Goal: Task Accomplishment & Management: Use online tool/utility

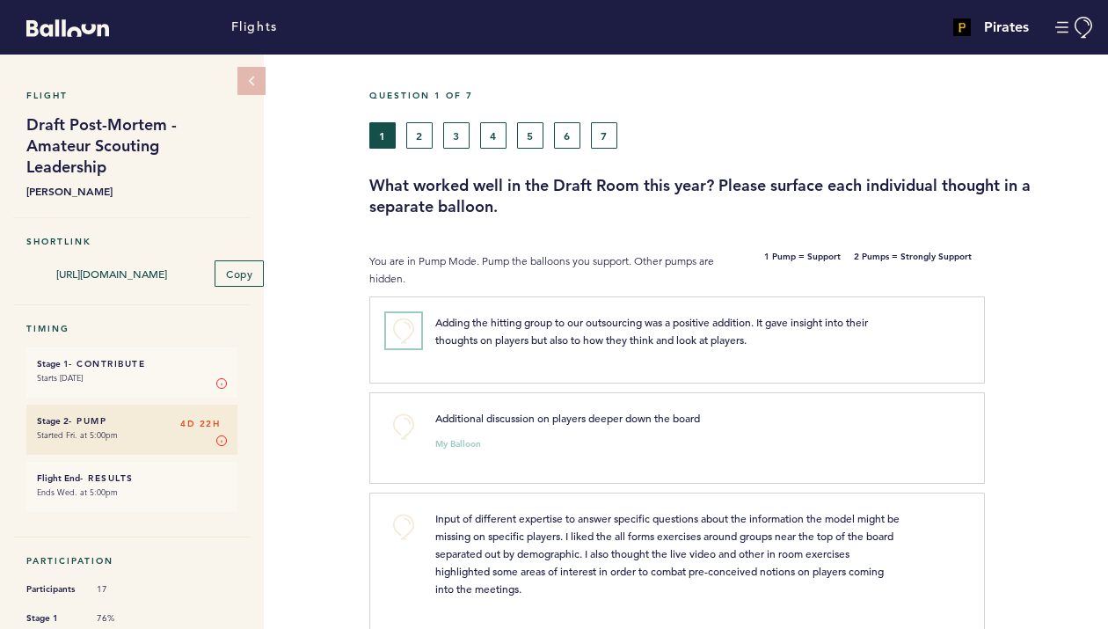
click at [400, 335] on button "+0" at bounding box center [403, 330] width 35 height 35
click at [408, 427] on button "+0" at bounding box center [403, 426] width 35 height 35
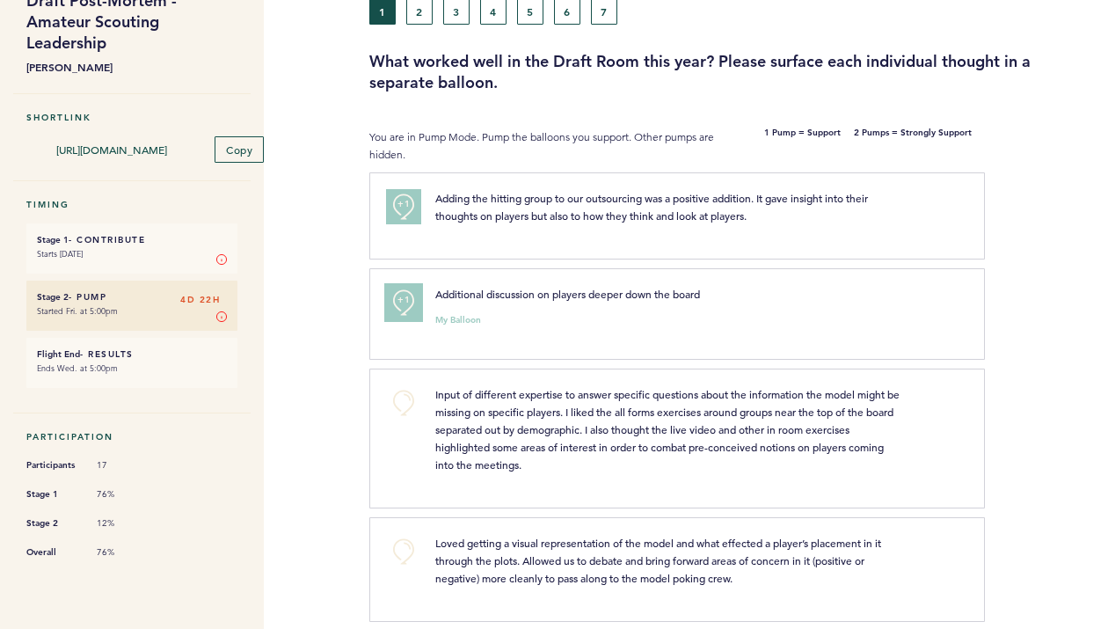
scroll to position [126, 0]
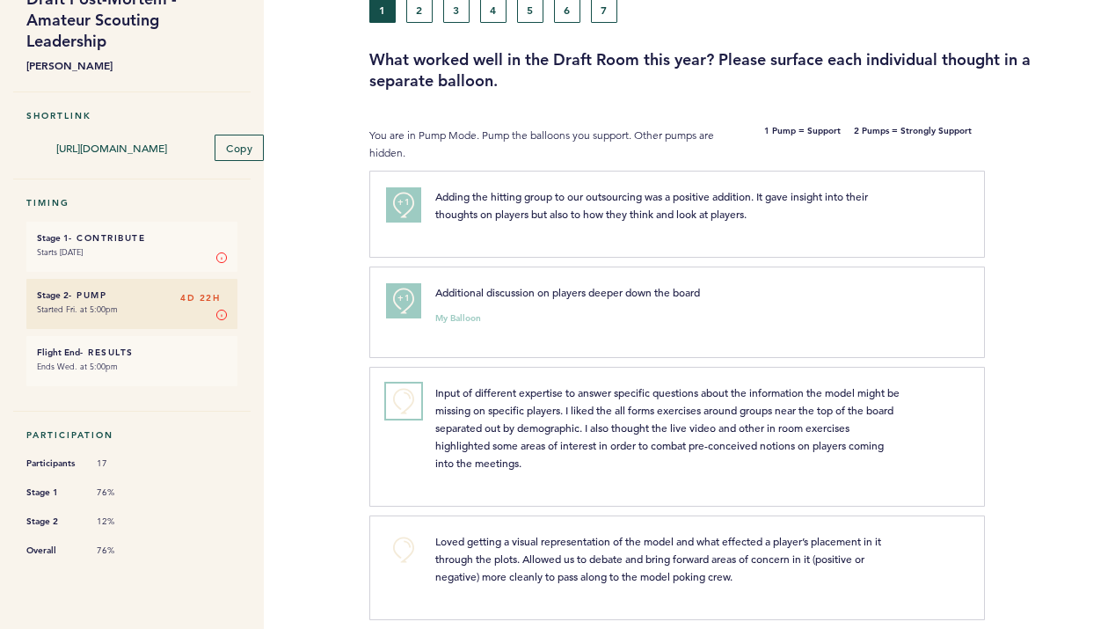
click at [399, 401] on button "+0" at bounding box center [403, 401] width 35 height 35
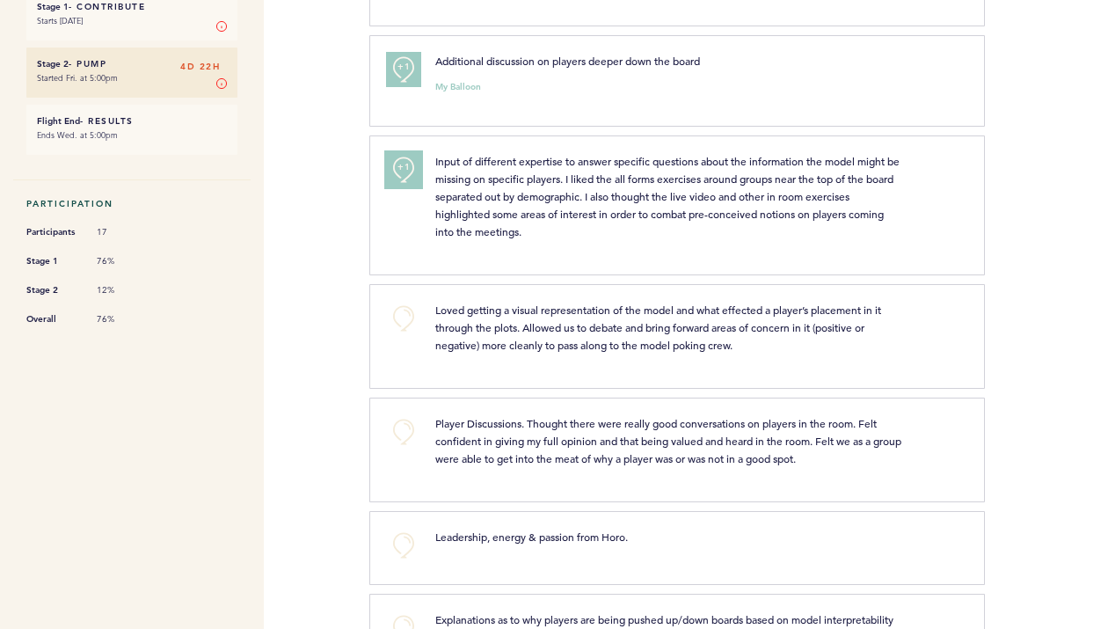
scroll to position [358, 0]
click at [406, 321] on button "+0" at bounding box center [403, 317] width 35 height 35
click at [406, 321] on span "+1" at bounding box center [404, 315] width 12 height 18
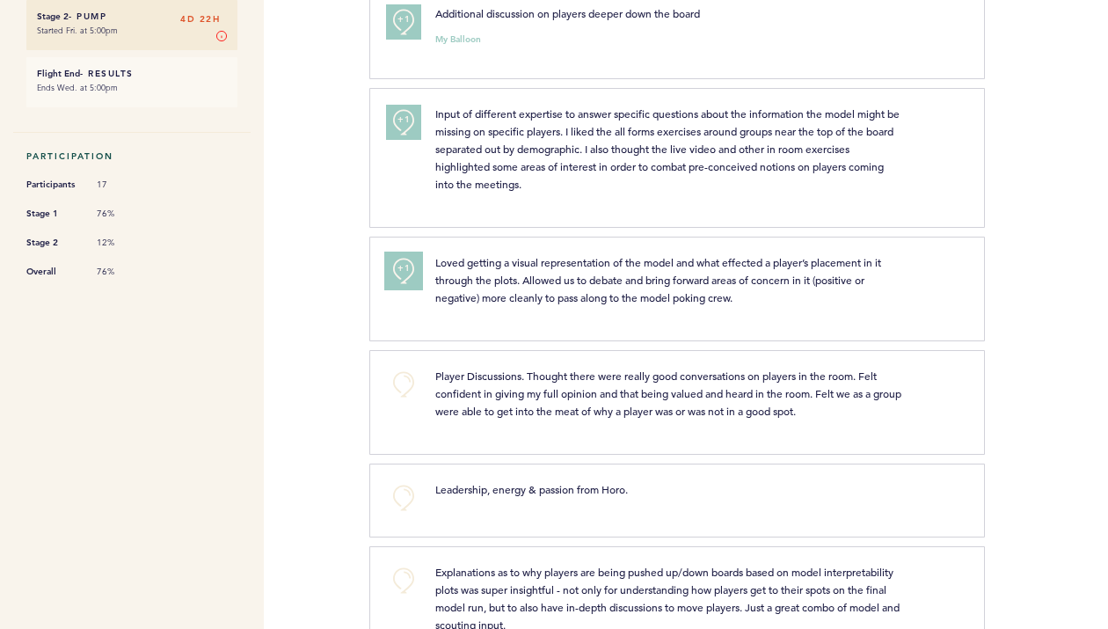
scroll to position [413, 0]
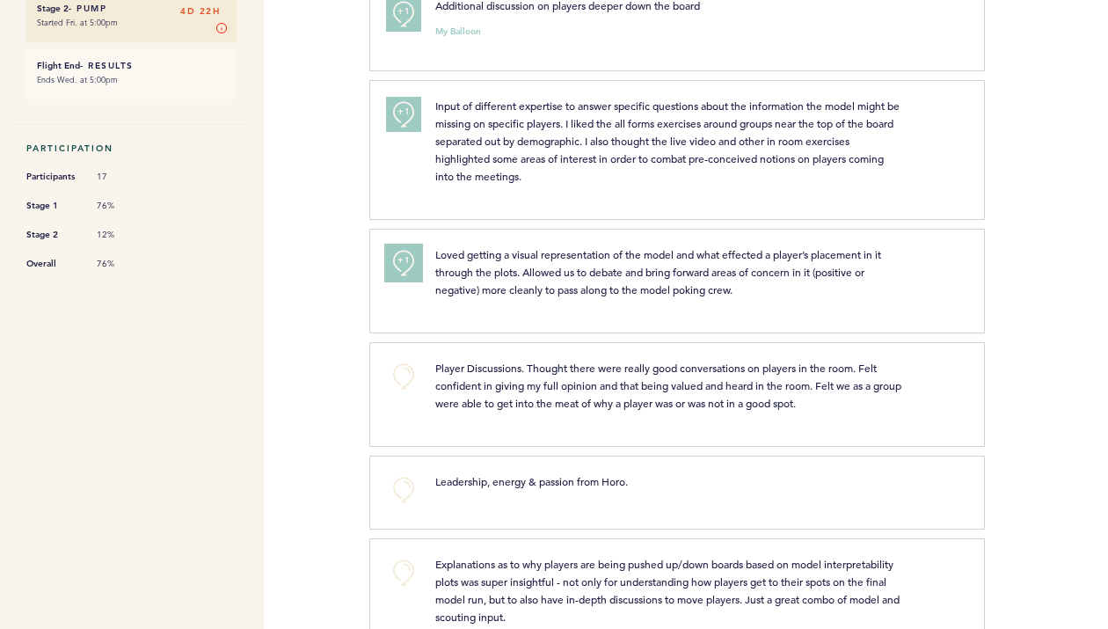
click at [400, 274] on button "+1" at bounding box center [403, 262] width 35 height 35
click at [416, 270] on button "+2" at bounding box center [403, 262] width 35 height 35
click at [416, 270] on button "+0" at bounding box center [403, 262] width 35 height 35
click at [416, 270] on button "+1" at bounding box center [403, 262] width 35 height 35
click at [412, 371] on button "+0" at bounding box center [403, 376] width 35 height 35
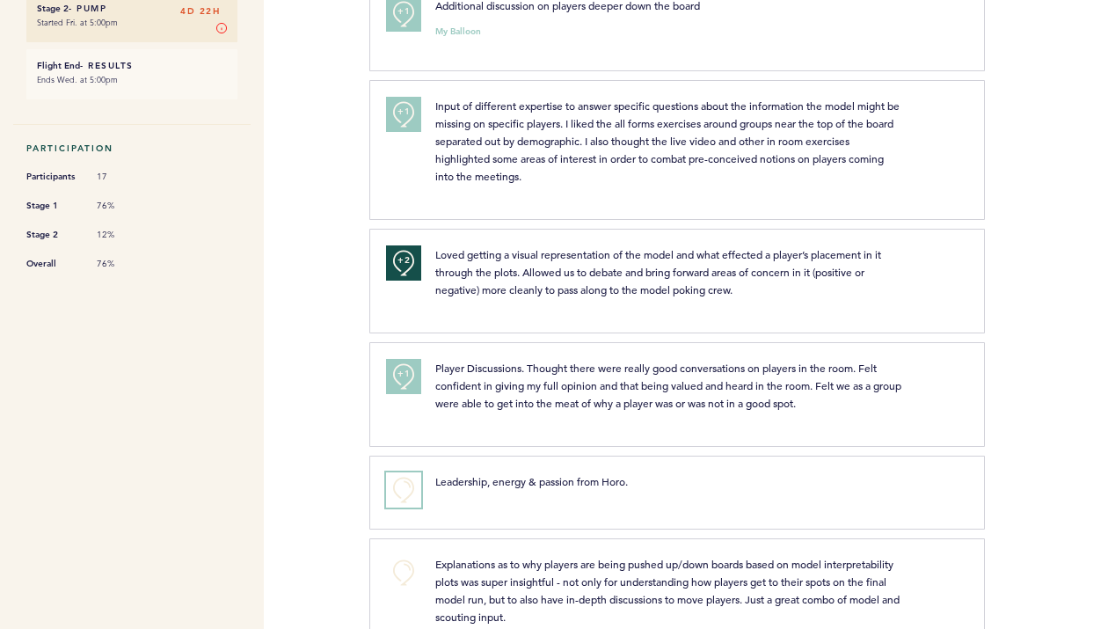
click at [408, 482] on button "+0" at bounding box center [403, 489] width 35 height 35
click at [408, 482] on button "+1" at bounding box center [403, 489] width 35 height 35
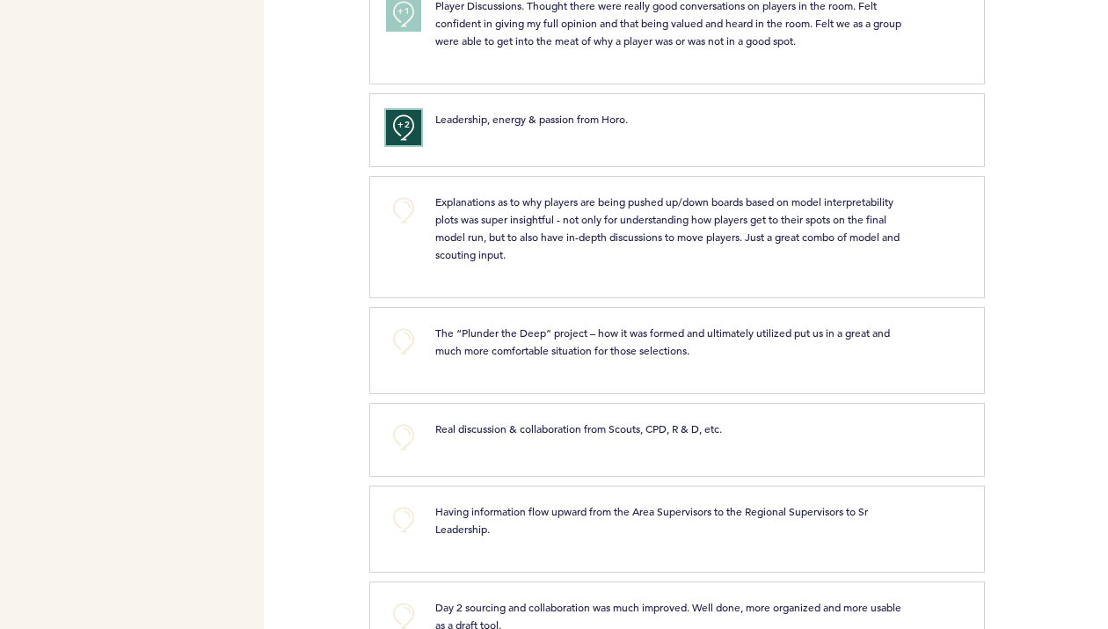
scroll to position [777, 0]
click at [409, 208] on button "+0" at bounding box center [403, 208] width 35 height 35
click at [406, 340] on button "+0" at bounding box center [403, 339] width 35 height 35
click at [406, 340] on span "+1" at bounding box center [404, 337] width 12 height 18
click at [403, 206] on button "+0" at bounding box center [403, 208] width 35 height 35
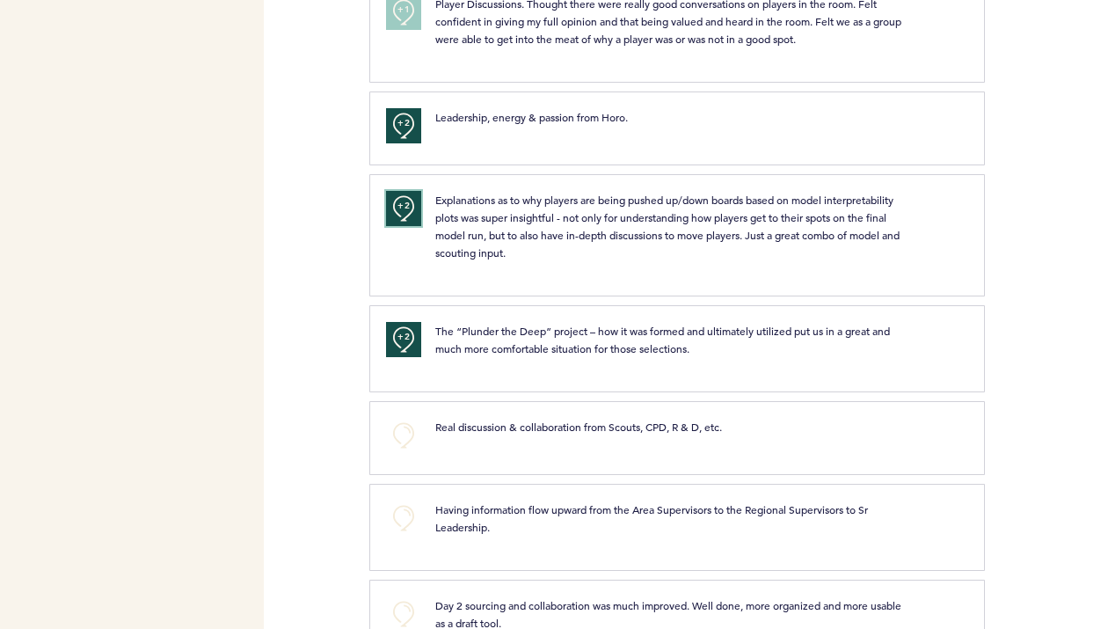
click at [399, 216] on button "+2" at bounding box center [403, 208] width 35 height 35
click at [409, 218] on button "+0" at bounding box center [403, 208] width 35 height 35
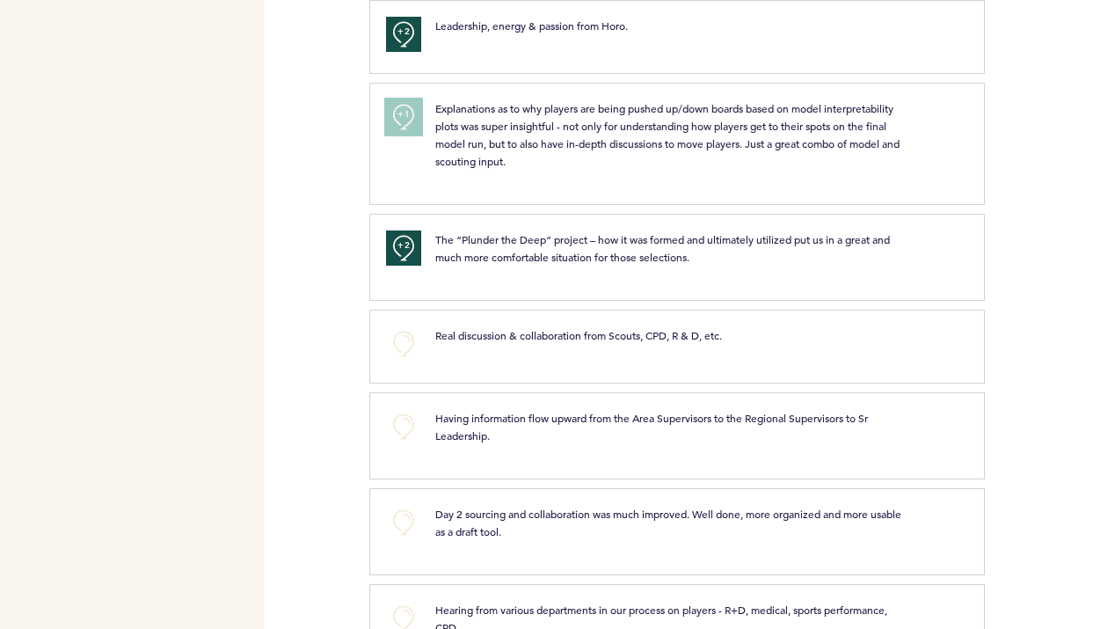
scroll to position [899, 0]
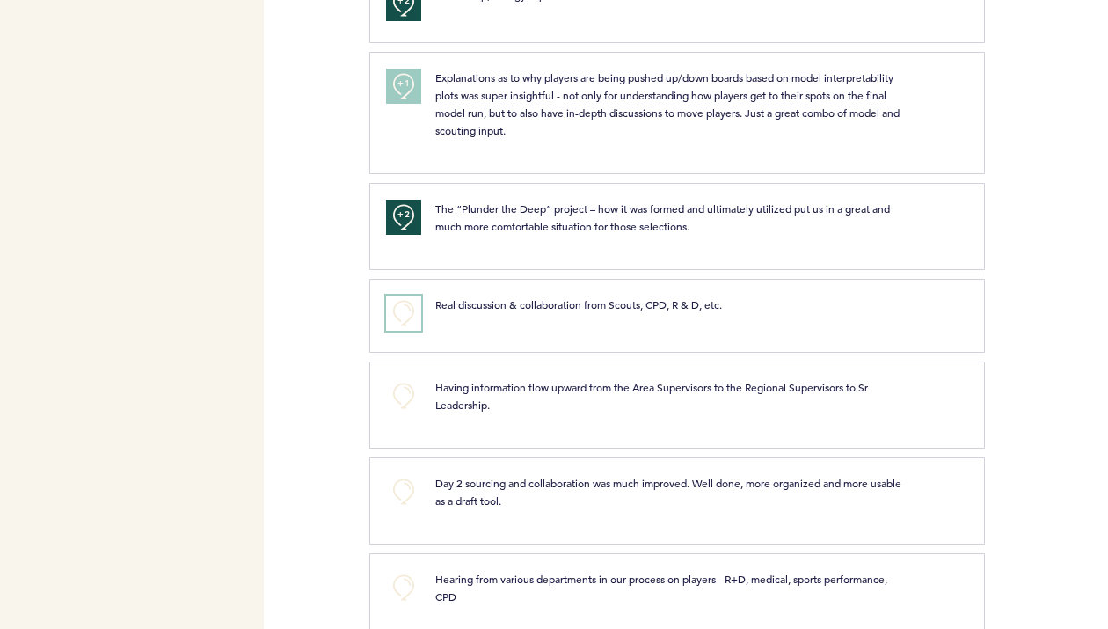
click at [406, 318] on button "+0" at bounding box center [403, 313] width 35 height 35
click at [410, 391] on button "+0" at bounding box center [403, 395] width 35 height 35
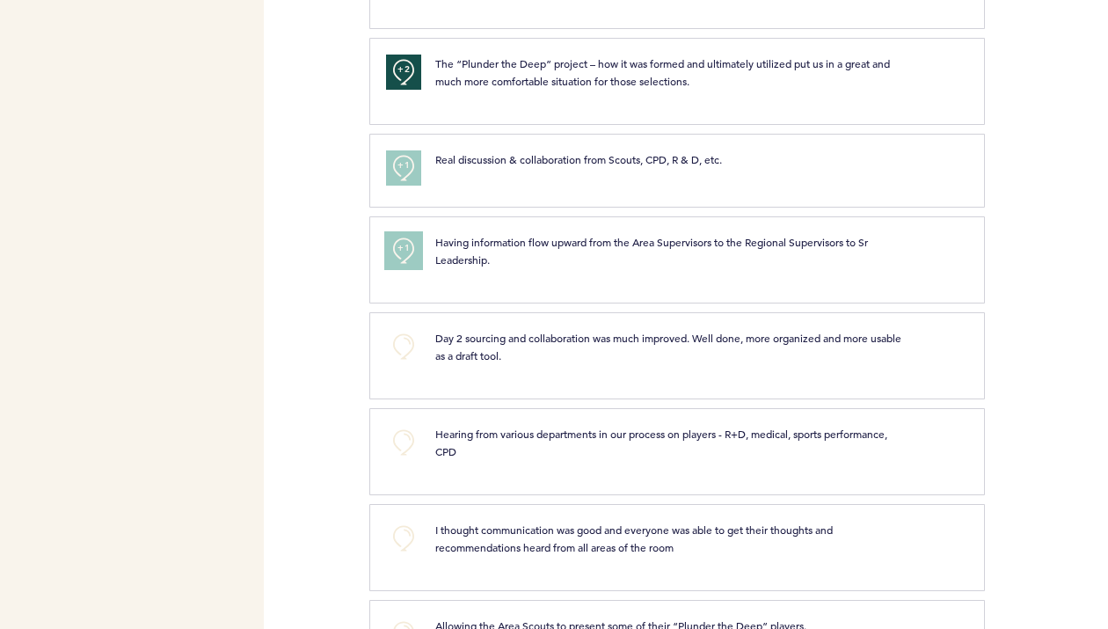
scroll to position [1045, 0]
click at [401, 345] on button "+0" at bounding box center [403, 345] width 35 height 35
click at [401, 345] on span "+1" at bounding box center [404, 343] width 12 height 18
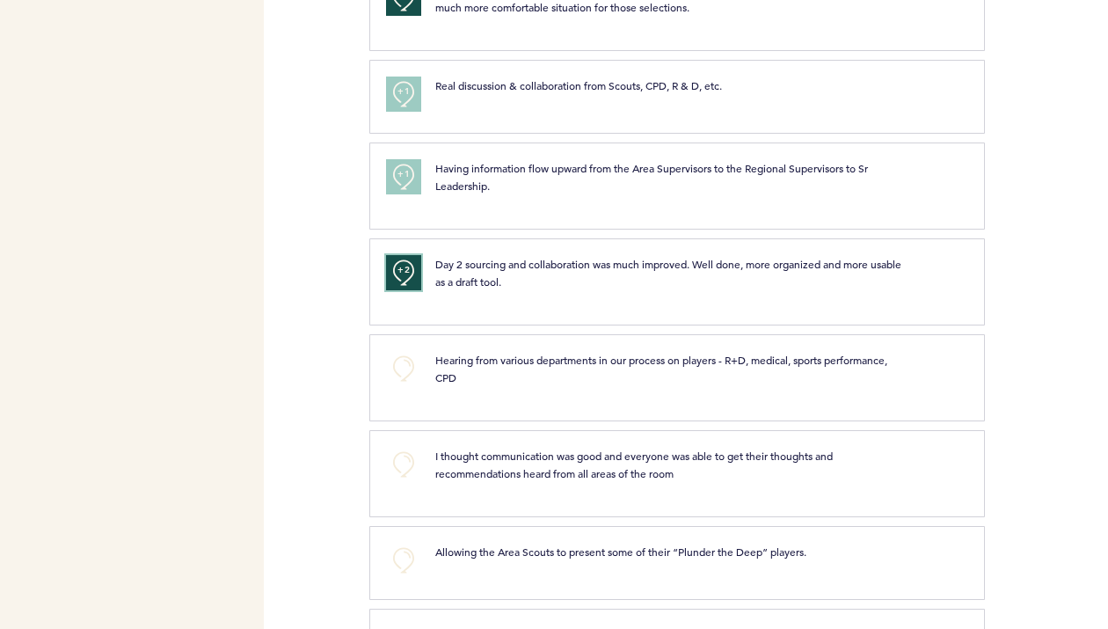
scroll to position [1124, 0]
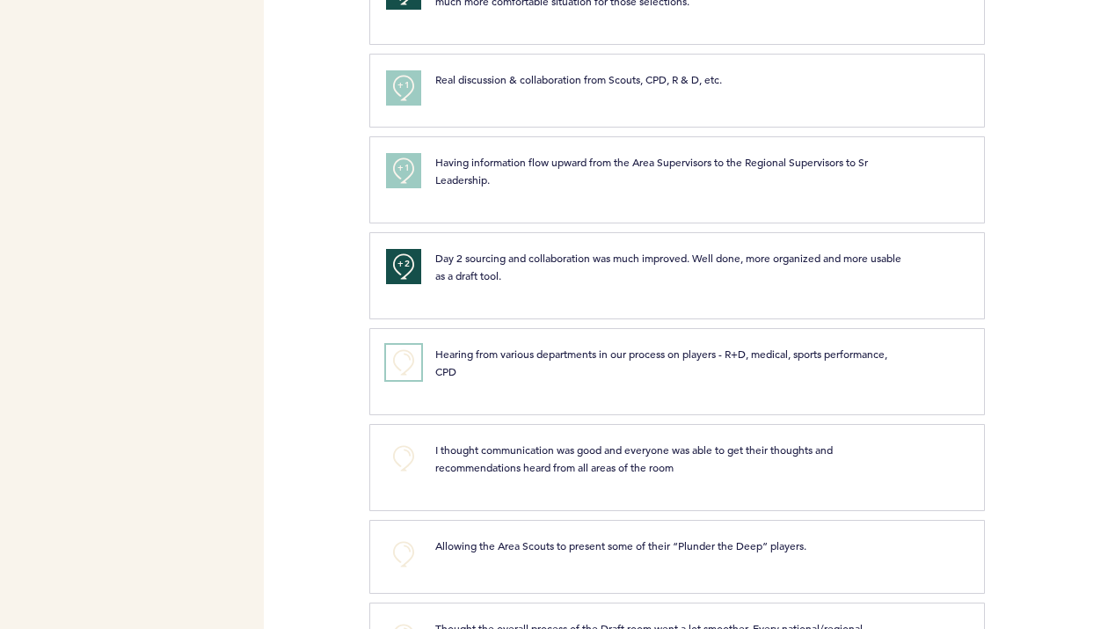
click at [408, 365] on button "+0" at bounding box center [403, 362] width 35 height 35
click at [408, 365] on span "+1" at bounding box center [404, 360] width 12 height 18
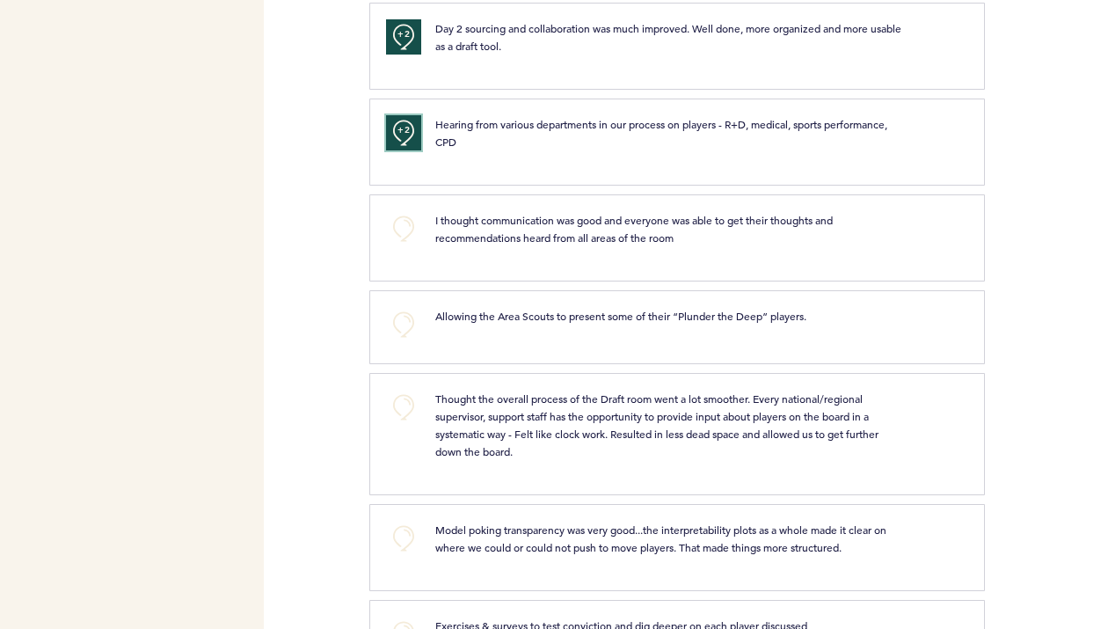
scroll to position [1359, 0]
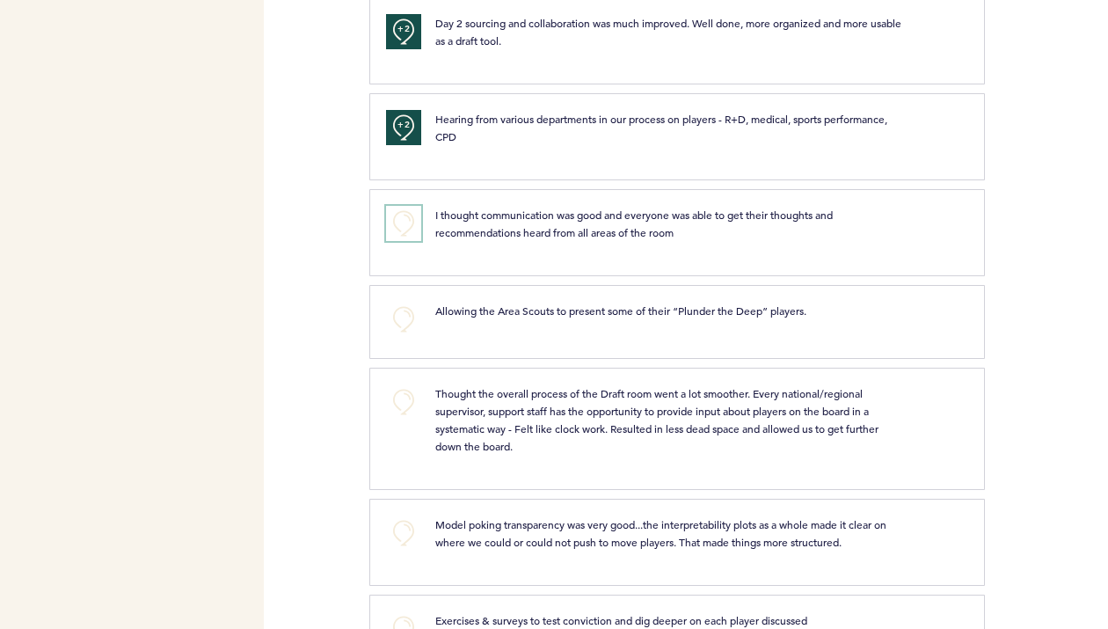
click at [406, 212] on button "+0" at bounding box center [403, 223] width 35 height 35
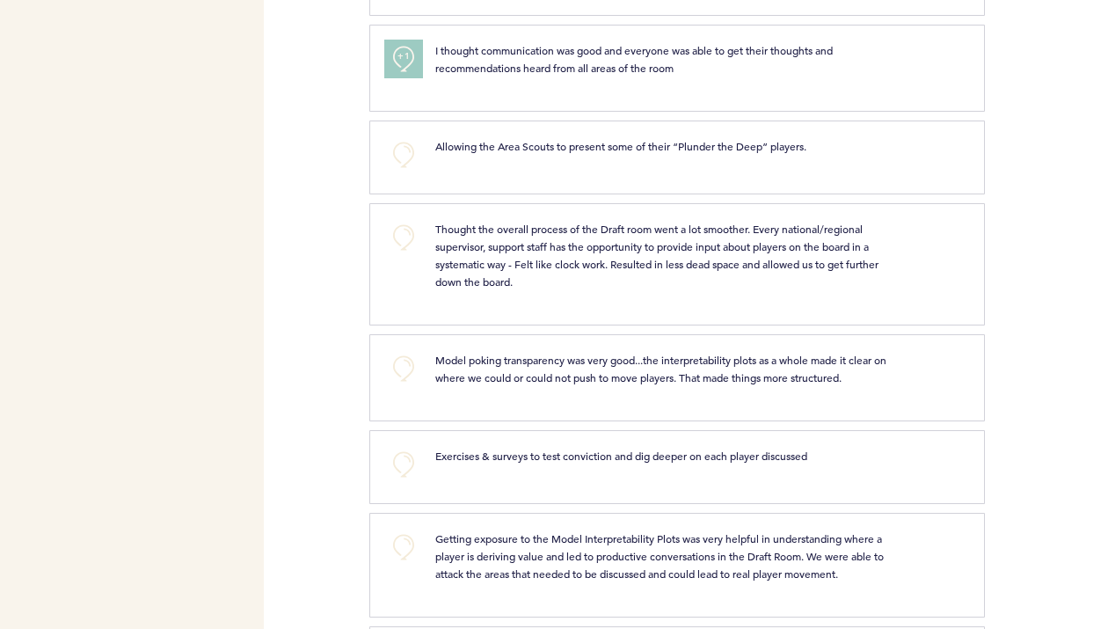
scroll to position [1528, 0]
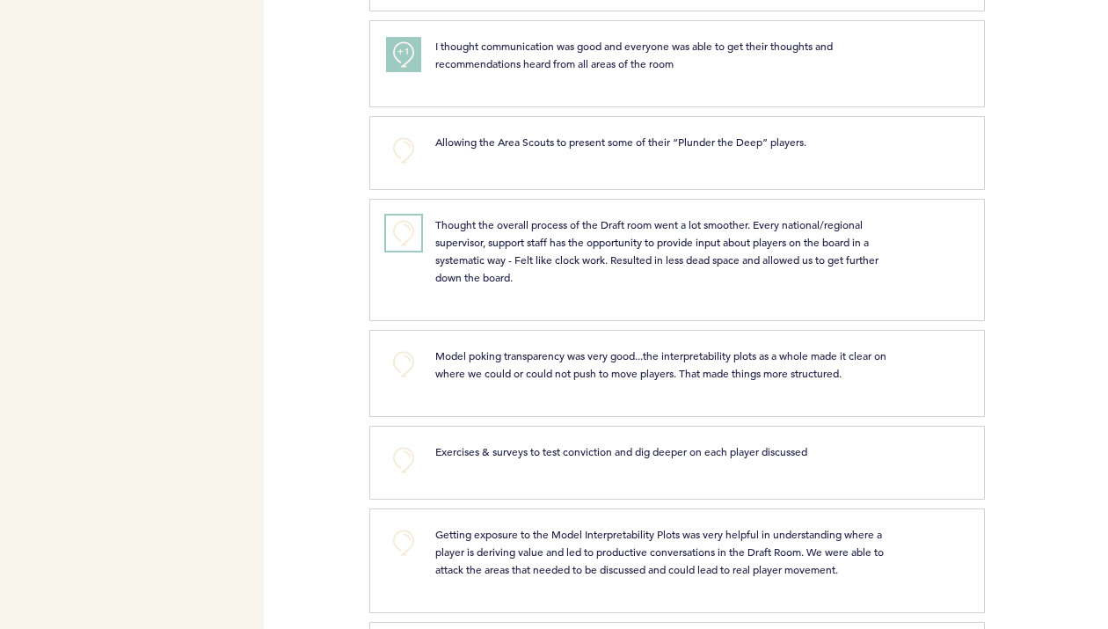
click at [407, 222] on button "+0" at bounding box center [403, 233] width 35 height 35
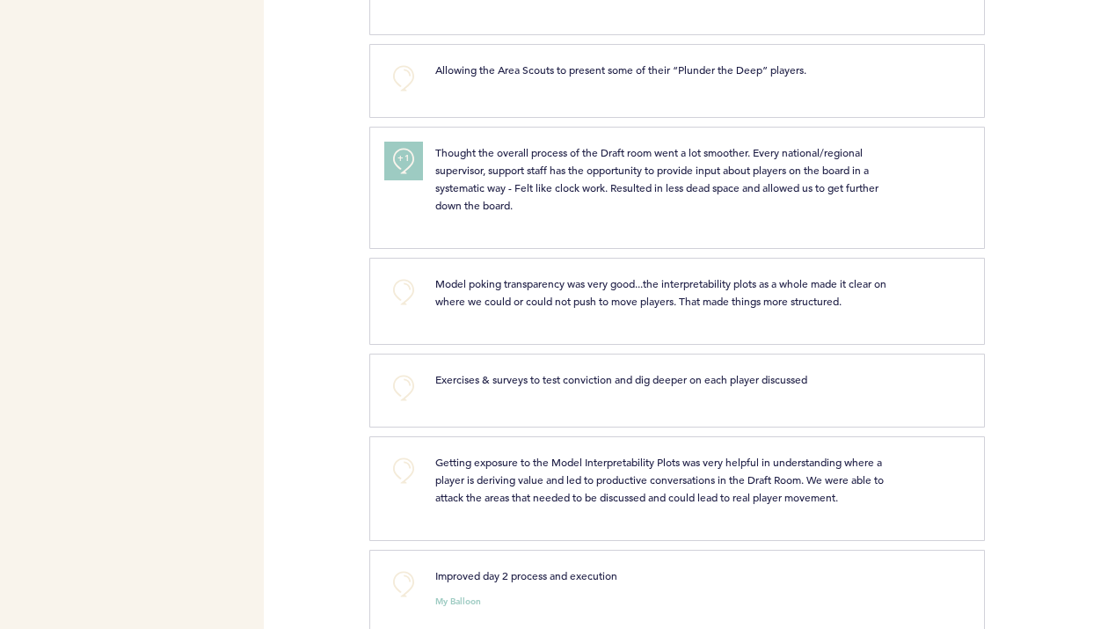
scroll to position [1605, 0]
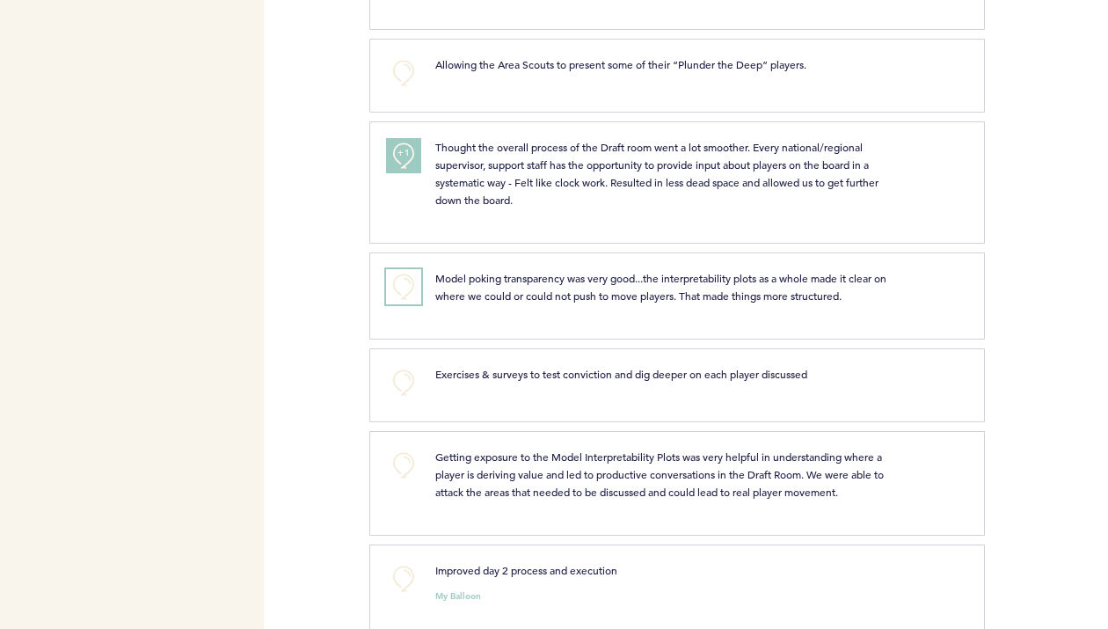
click at [409, 282] on button "+0" at bounding box center [403, 286] width 35 height 35
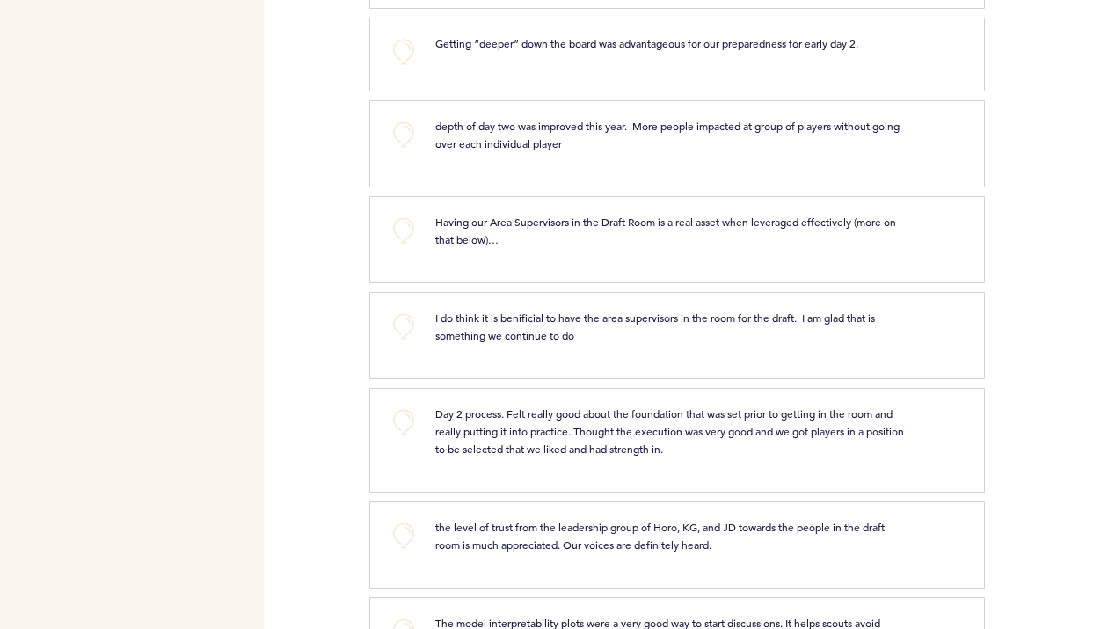
scroll to position [2956, 0]
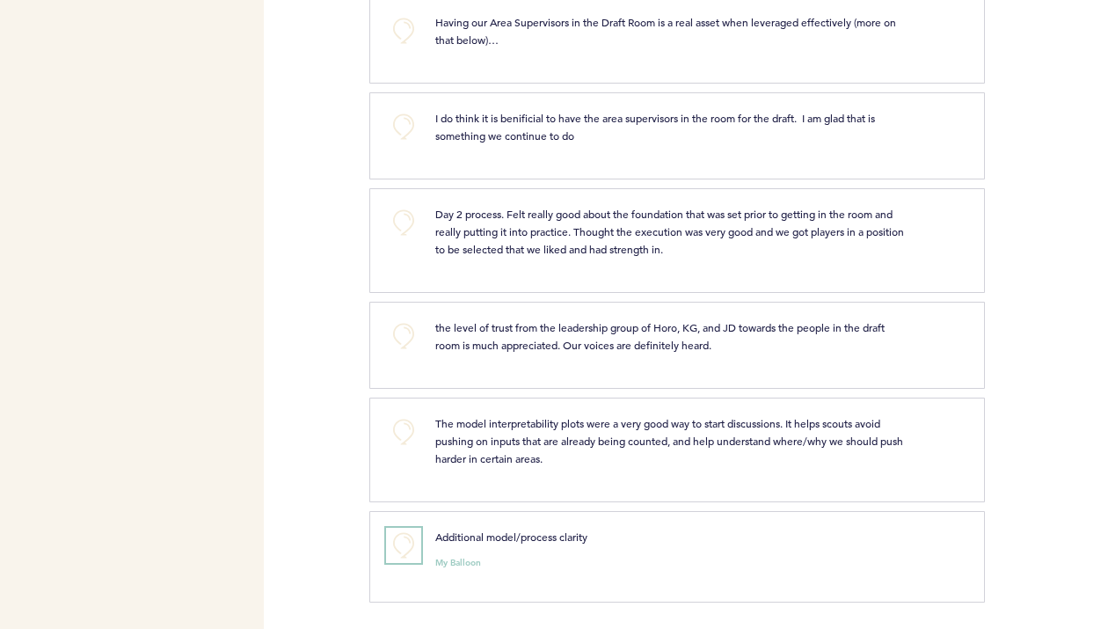
click at [406, 539] on button "+0" at bounding box center [403, 545] width 35 height 35
click at [406, 539] on span "+1" at bounding box center [404, 543] width 12 height 18
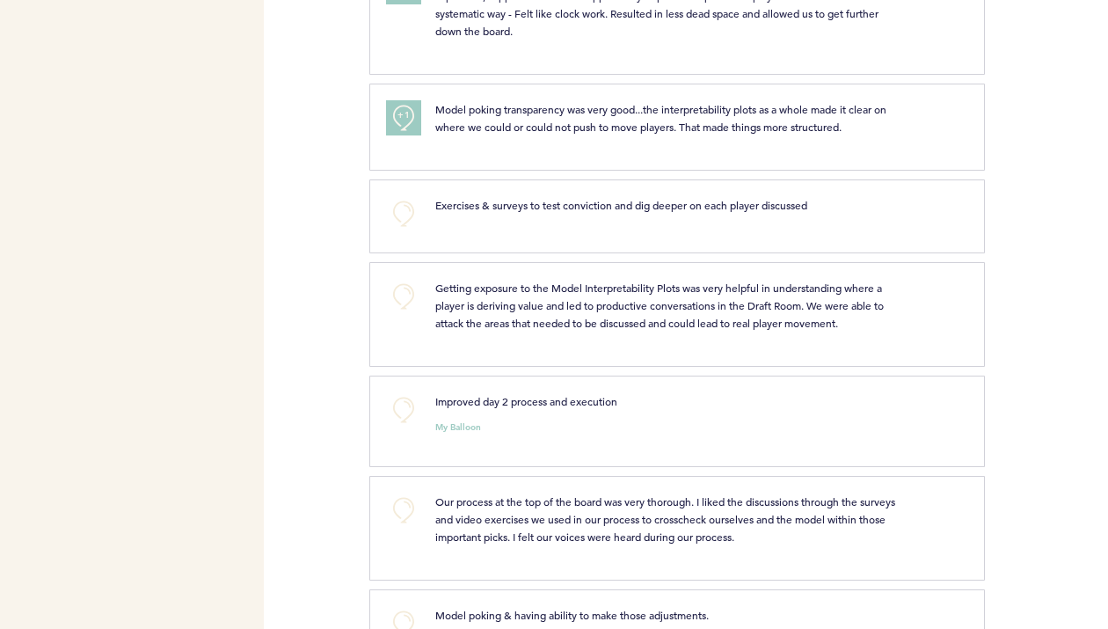
scroll to position [1767, 0]
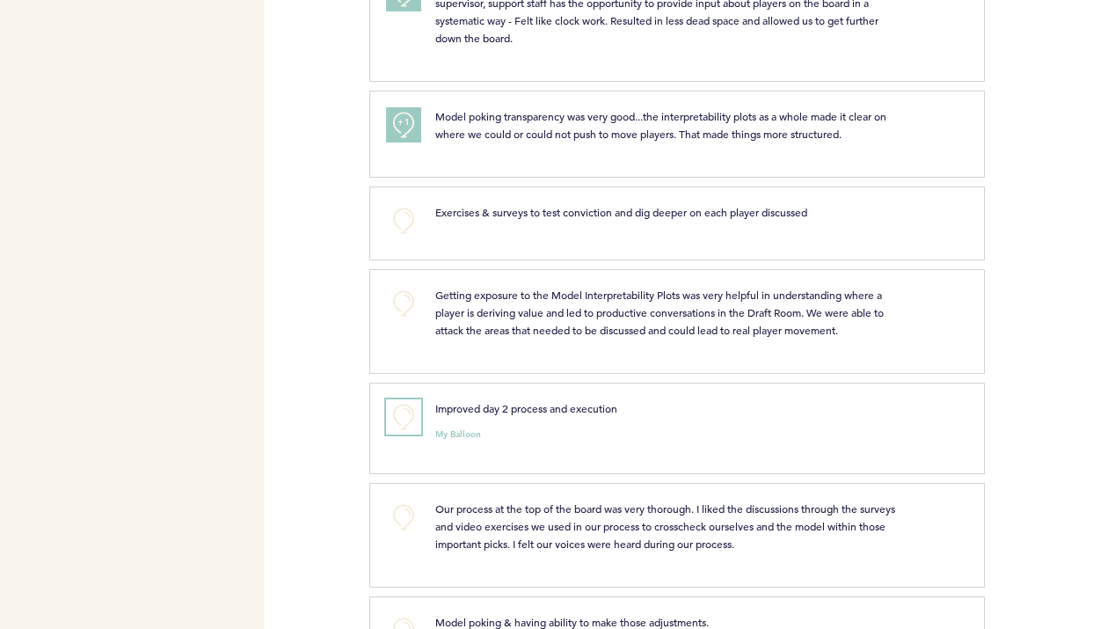
click at [412, 419] on button "+0" at bounding box center [403, 416] width 35 height 35
click at [412, 419] on button "+1" at bounding box center [403, 416] width 35 height 35
click at [404, 415] on span "+1" at bounding box center [404, 415] width 12 height 18
click at [402, 299] on button "+0" at bounding box center [403, 303] width 35 height 35
click at [402, 299] on span "+1" at bounding box center [404, 301] width 12 height 18
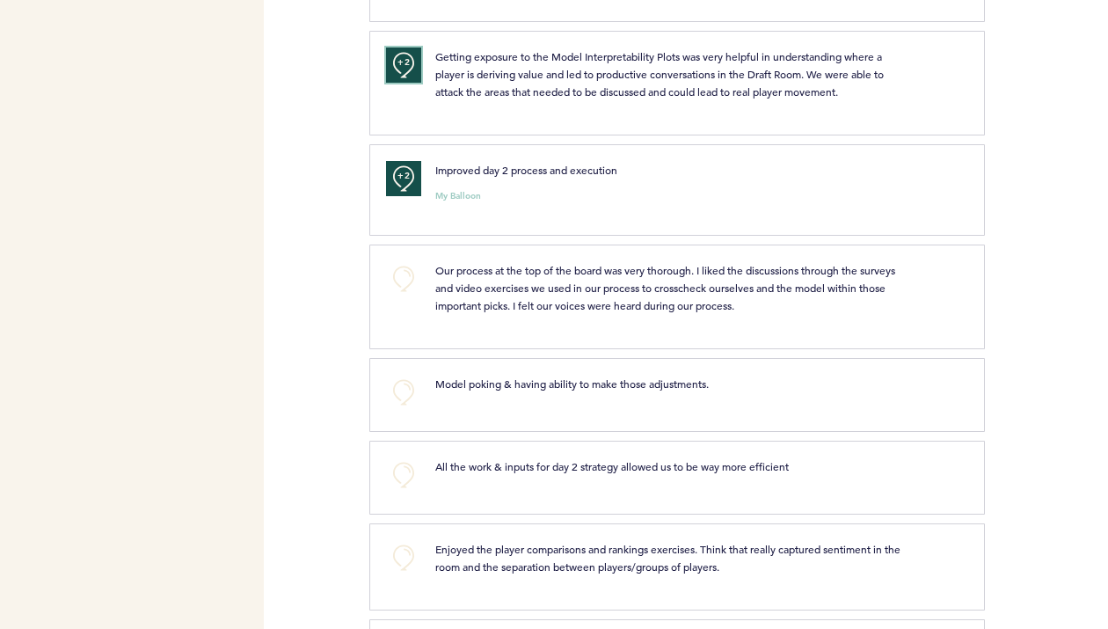
scroll to position [2015, 0]
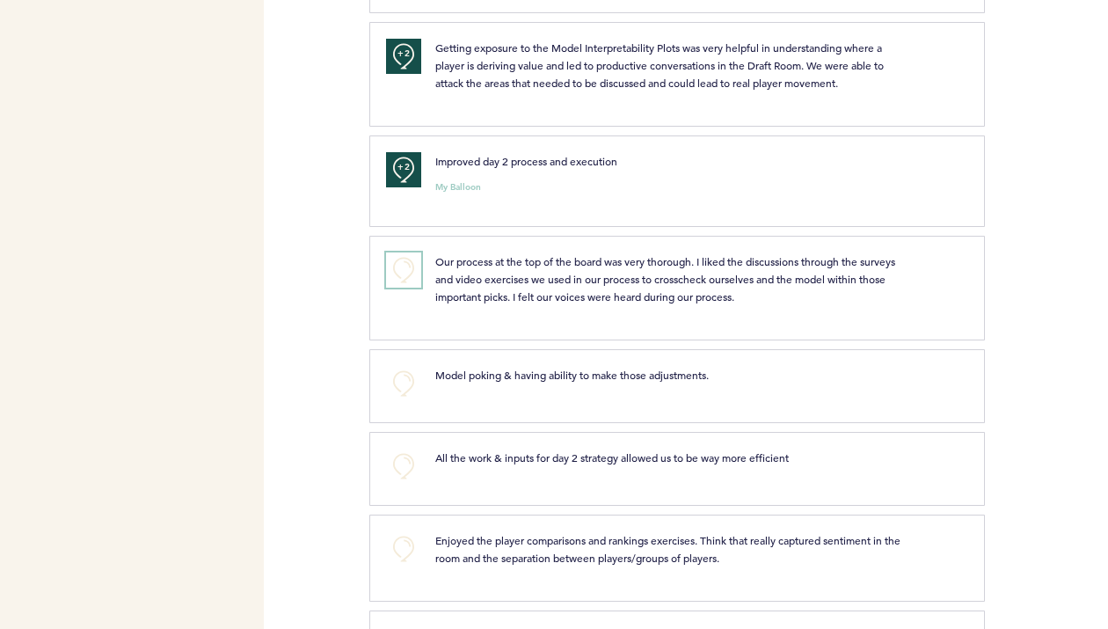
click at [408, 267] on button "+0" at bounding box center [403, 269] width 35 height 35
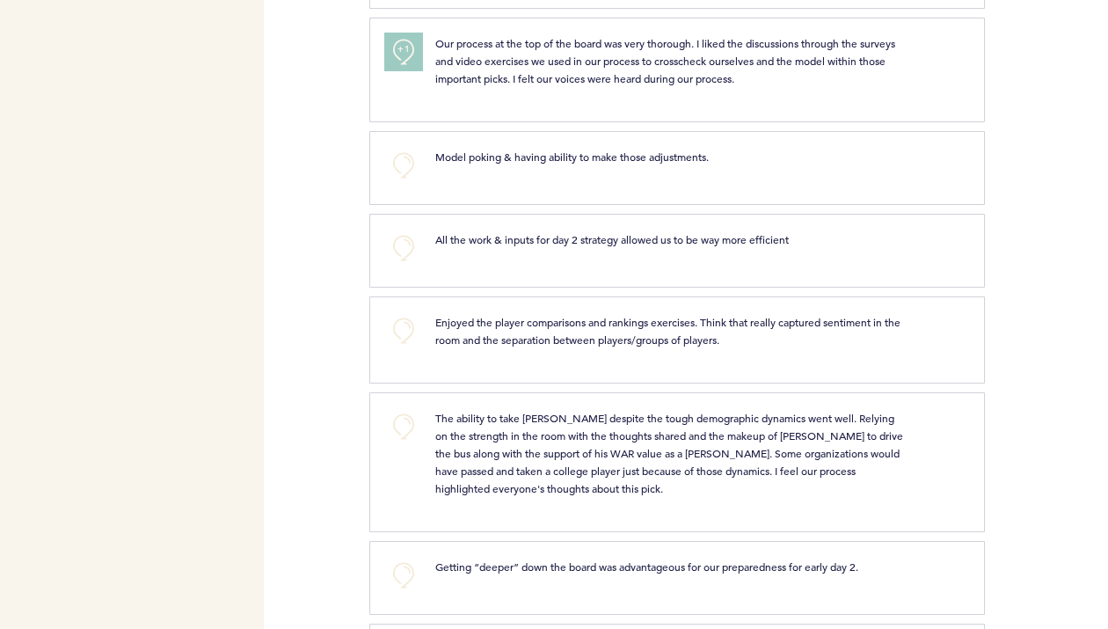
scroll to position [2239, 0]
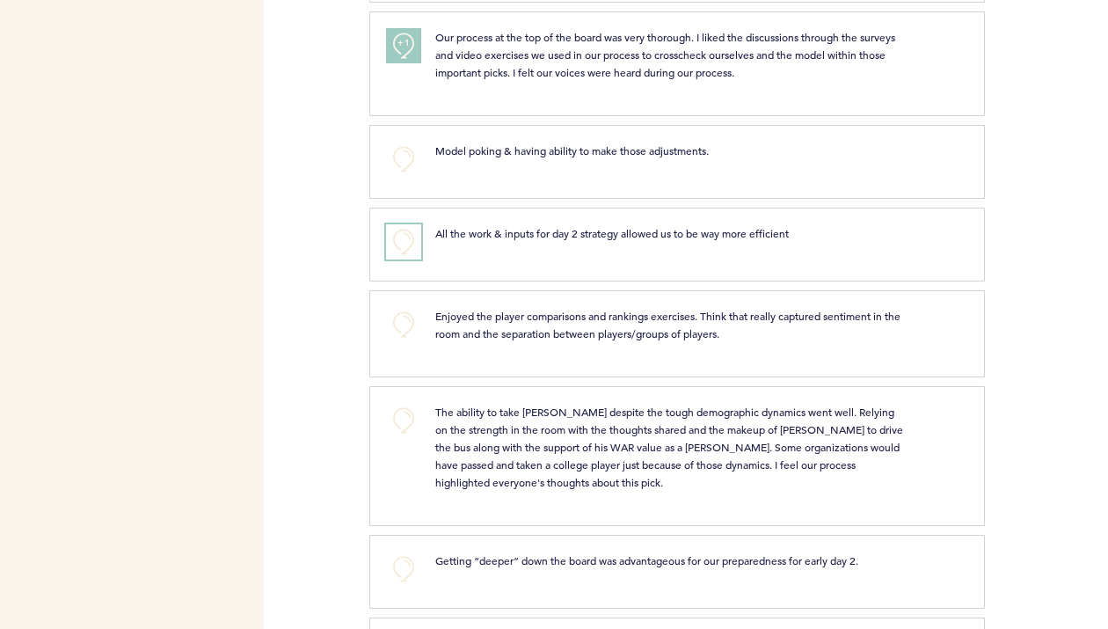
click at [412, 241] on button "+0" at bounding box center [403, 241] width 35 height 35
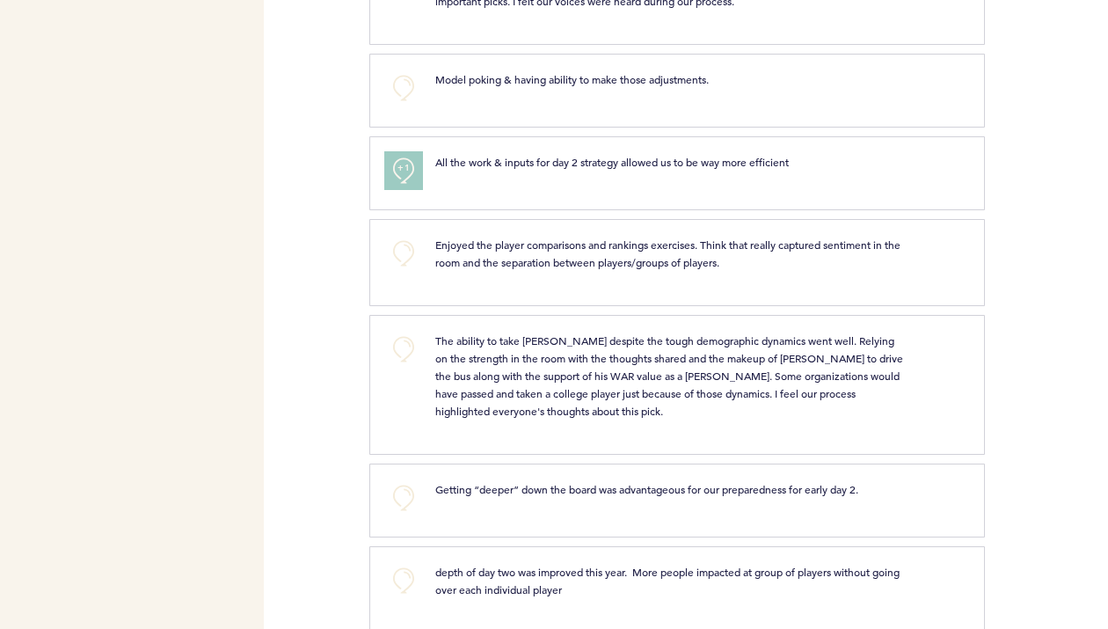
scroll to position [2318, 0]
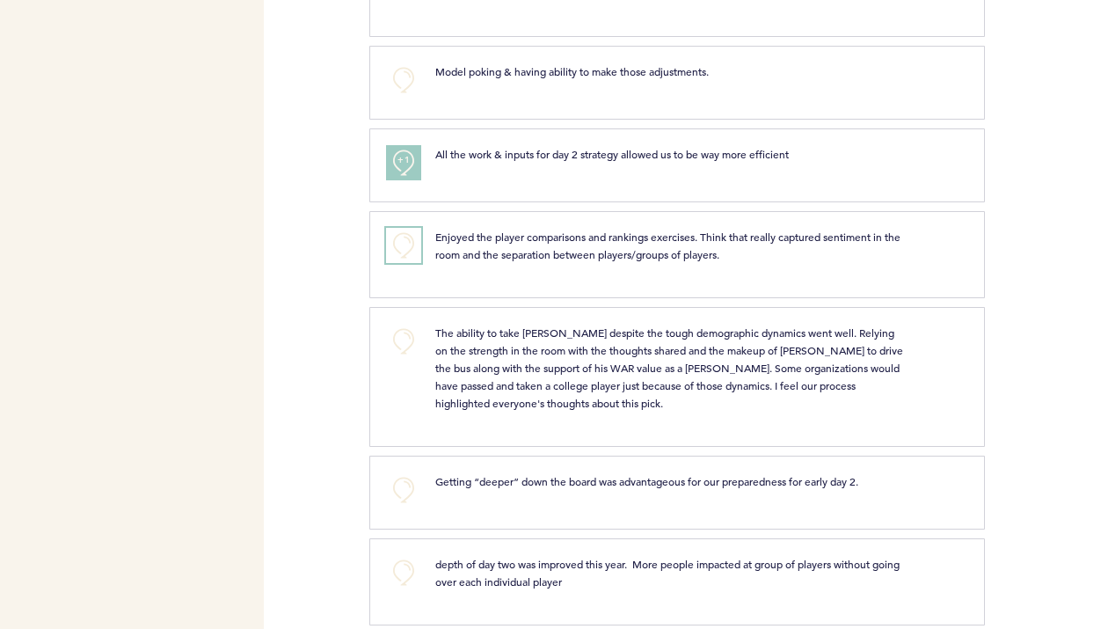
click at [407, 244] on button "+0" at bounding box center [403, 245] width 35 height 35
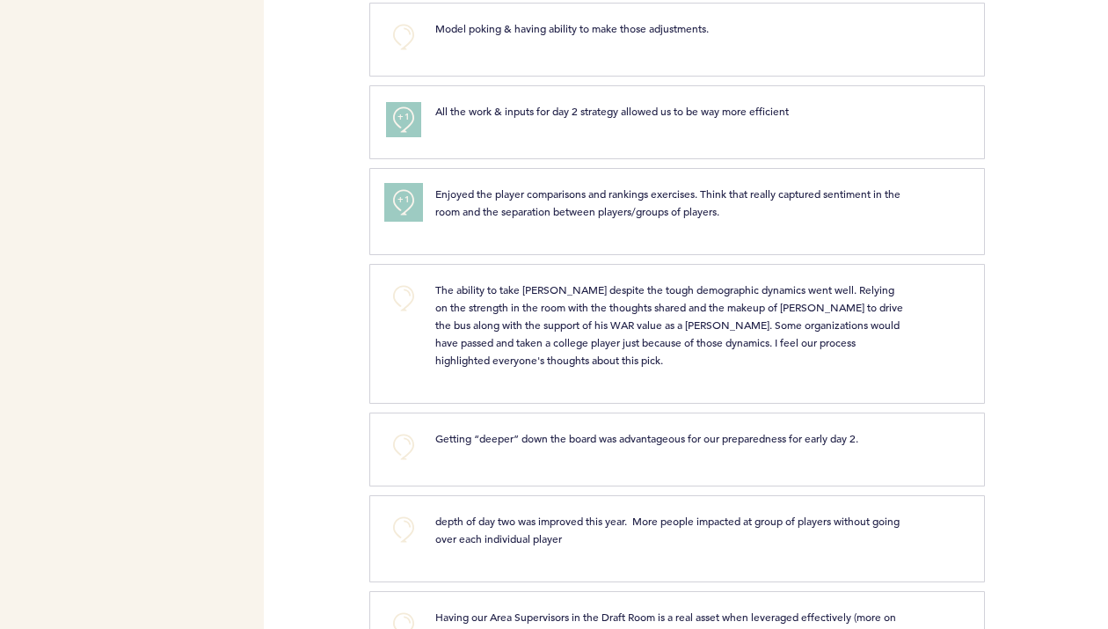
scroll to position [2366, 0]
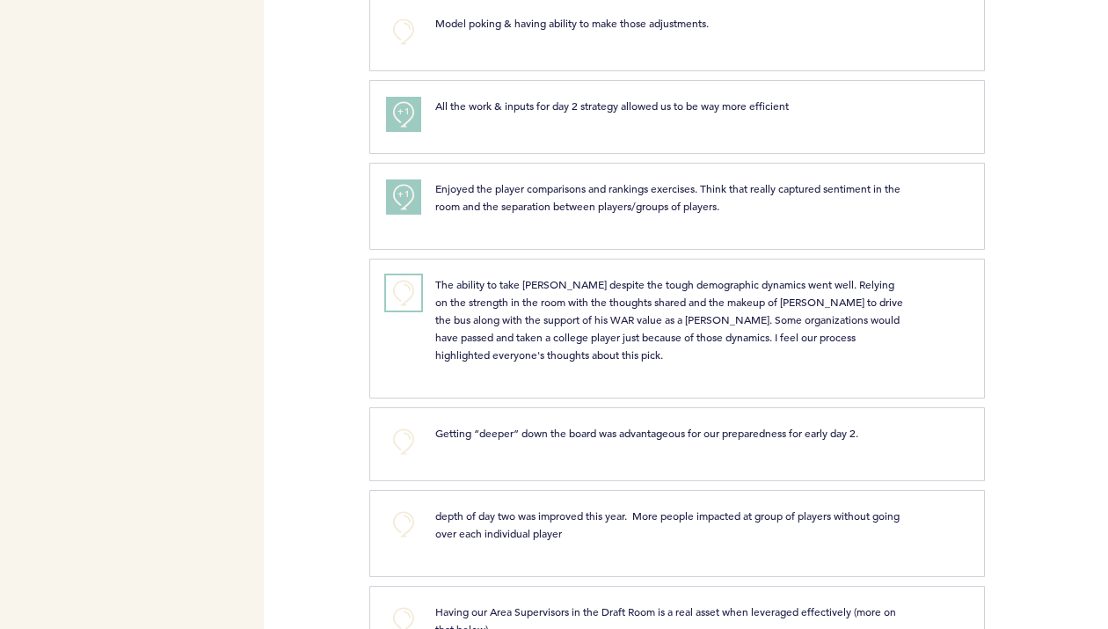
click at [413, 289] on button "+0" at bounding box center [403, 292] width 35 height 35
click at [413, 289] on button "+1" at bounding box center [403, 292] width 35 height 35
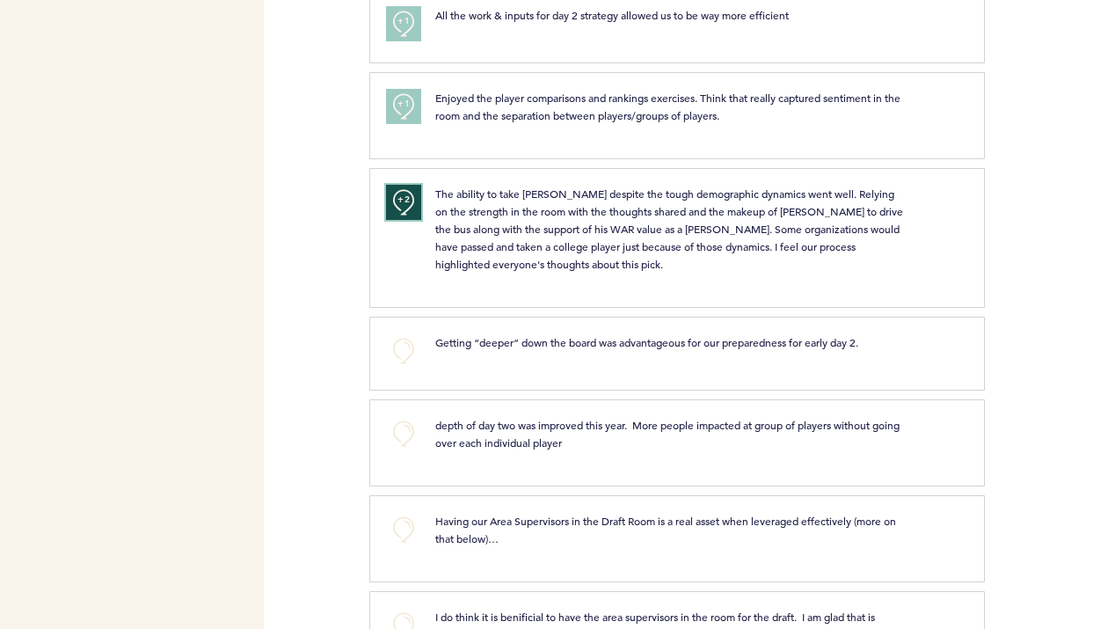
scroll to position [2477, 0]
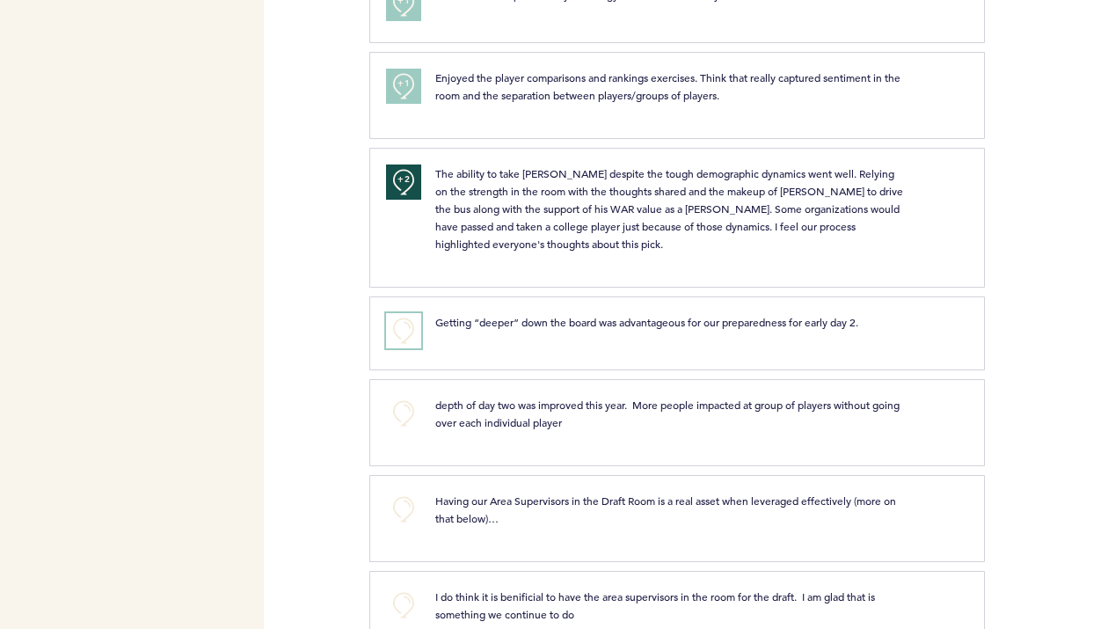
click at [407, 331] on button "+0" at bounding box center [403, 330] width 35 height 35
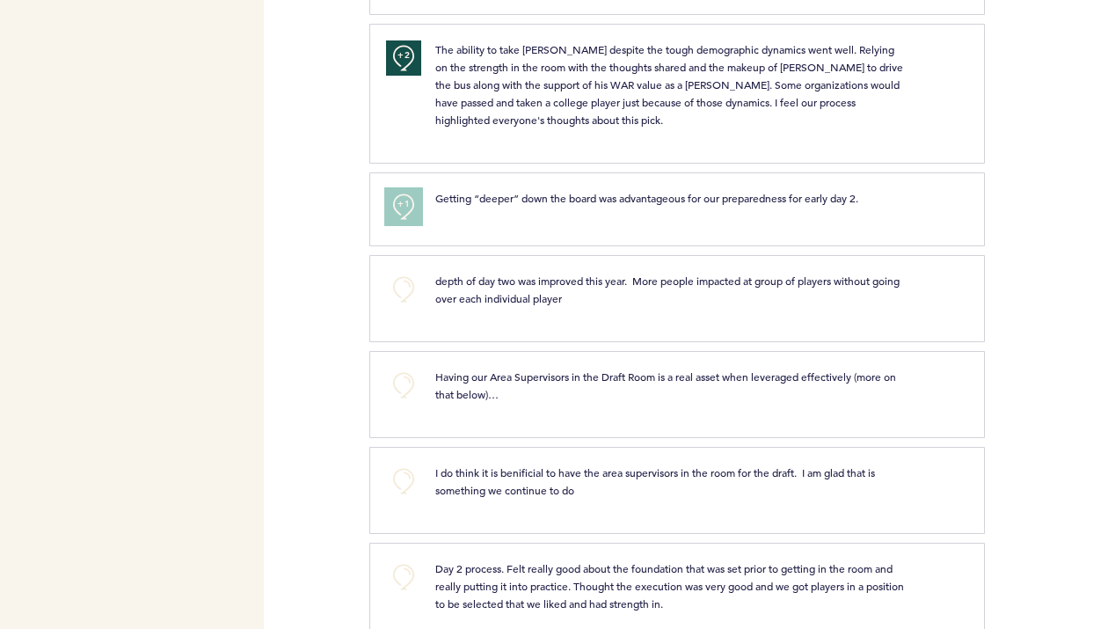
scroll to position [2609, 0]
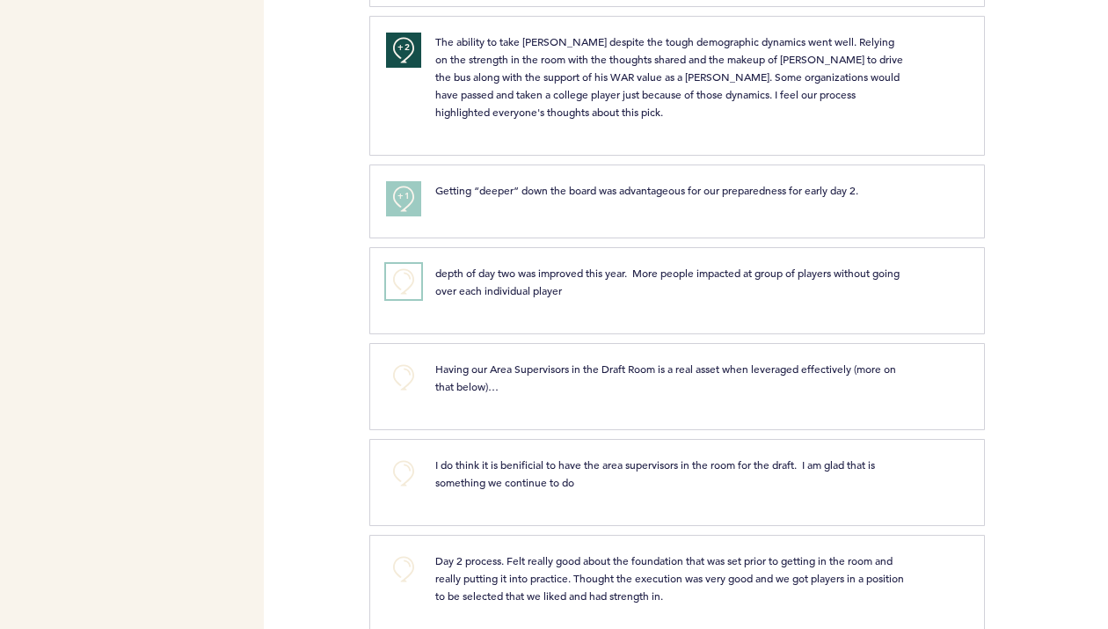
click at [413, 280] on button "+0" at bounding box center [403, 281] width 35 height 35
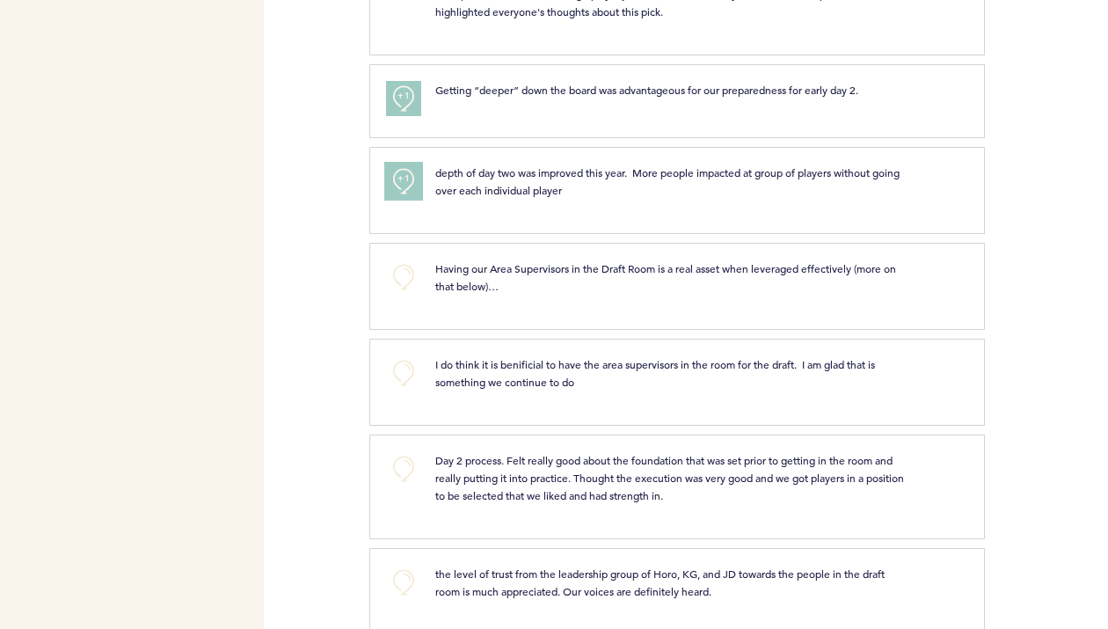
scroll to position [2710, 0]
click at [406, 278] on button "+0" at bounding box center [403, 276] width 35 height 35
click at [406, 278] on span "+1" at bounding box center [404, 274] width 12 height 18
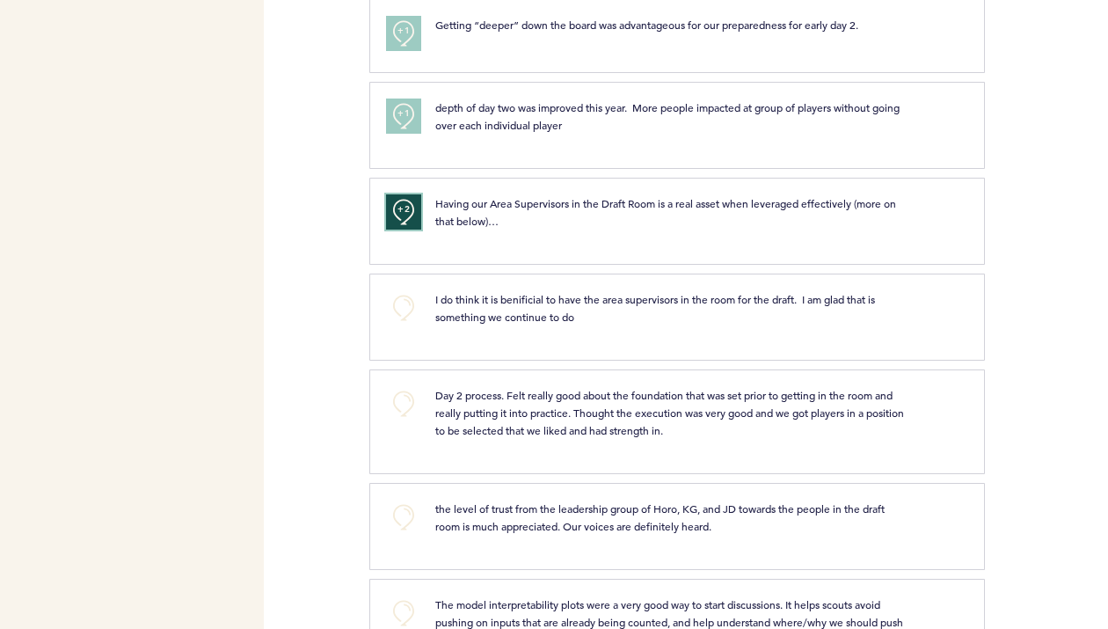
scroll to position [2777, 0]
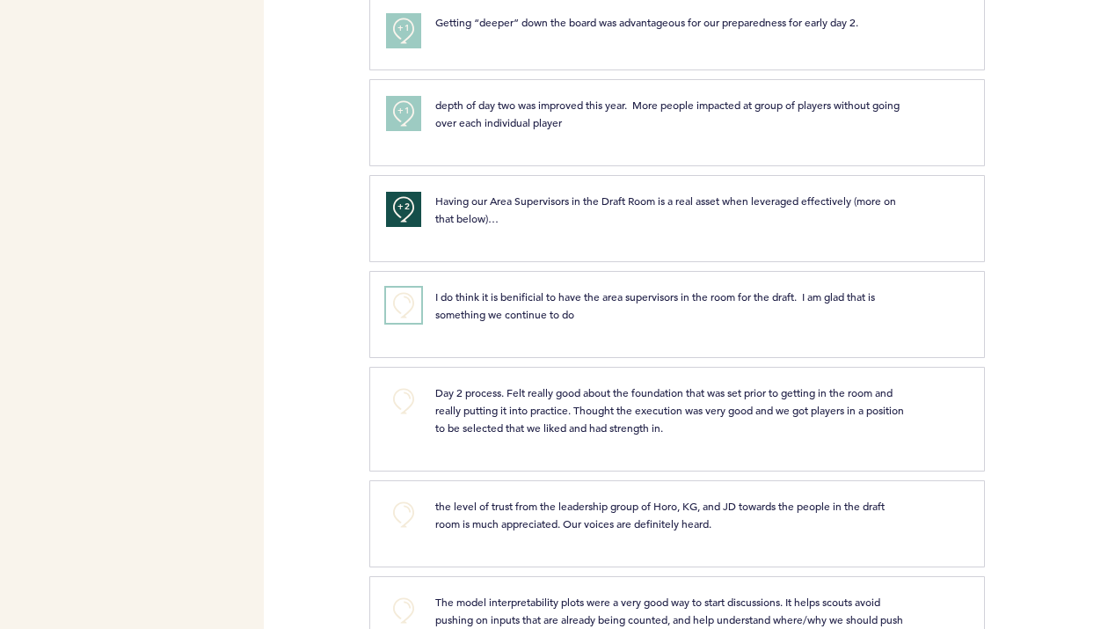
click at [410, 306] on button "+0" at bounding box center [403, 305] width 35 height 35
click at [410, 306] on button "+1" at bounding box center [403, 305] width 35 height 35
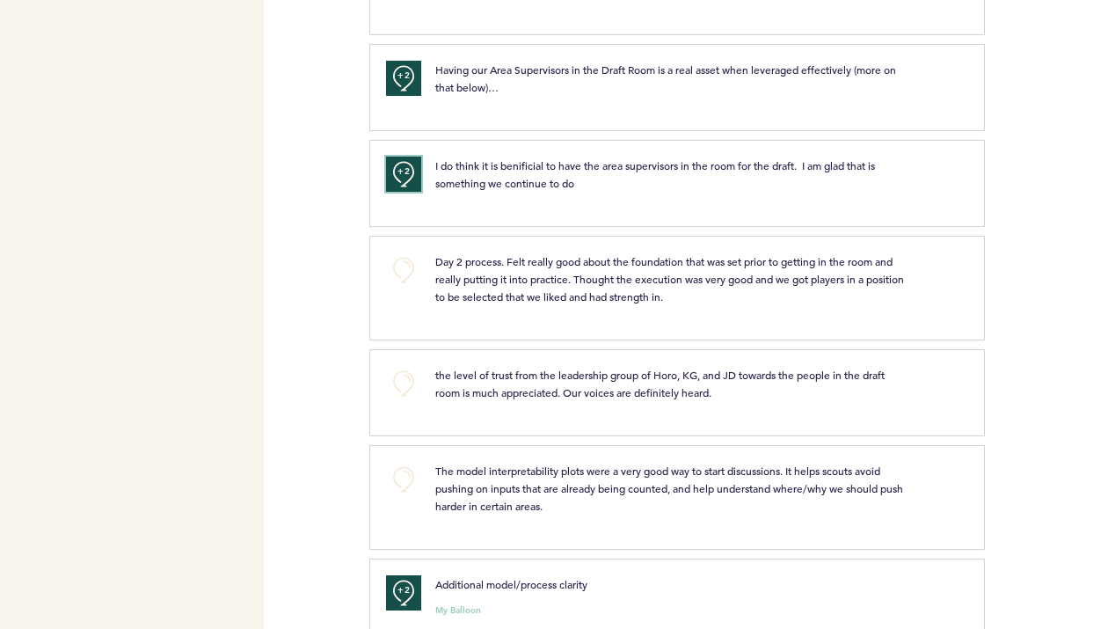
scroll to position [2951, 0]
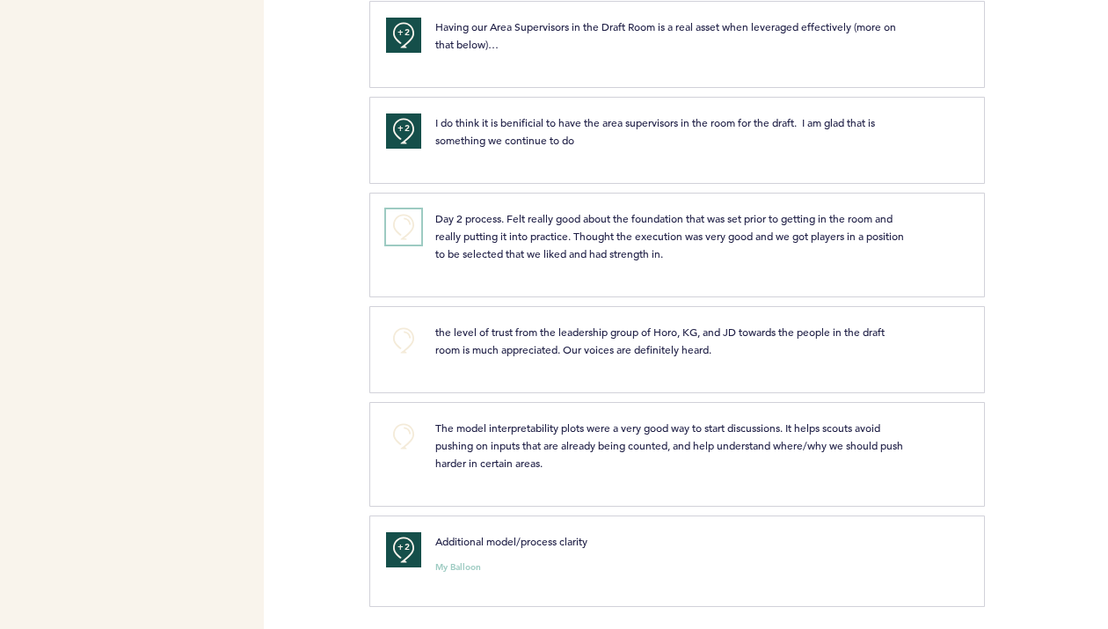
click at [408, 222] on button "+0" at bounding box center [403, 226] width 35 height 35
click at [412, 431] on button "+0" at bounding box center [403, 436] width 35 height 35
click at [412, 431] on button "+1" at bounding box center [403, 436] width 35 height 35
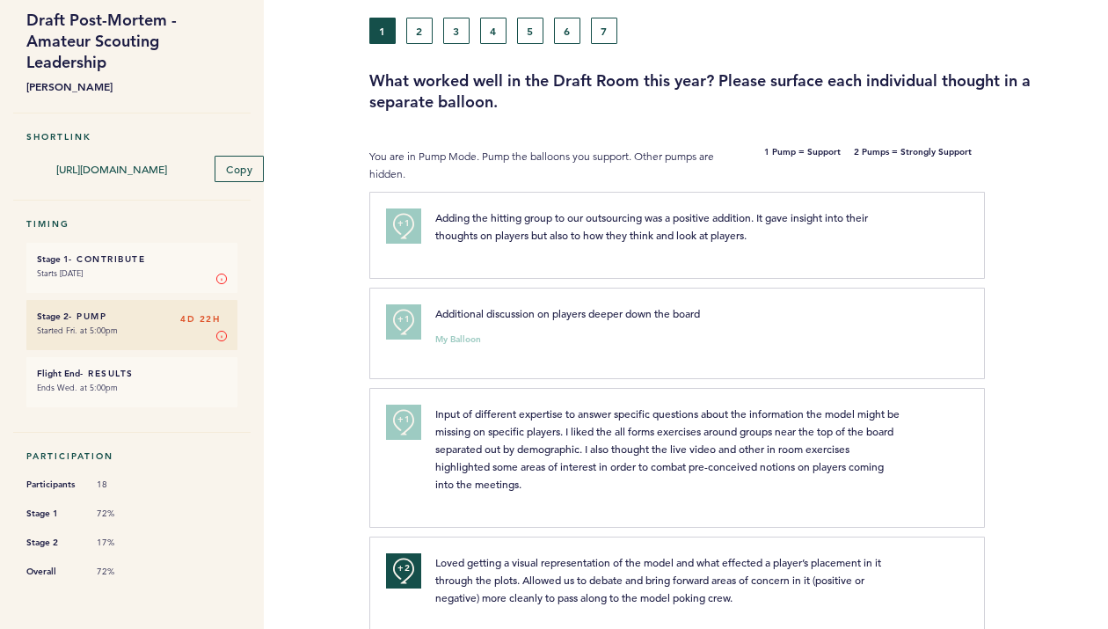
scroll to position [113, 0]
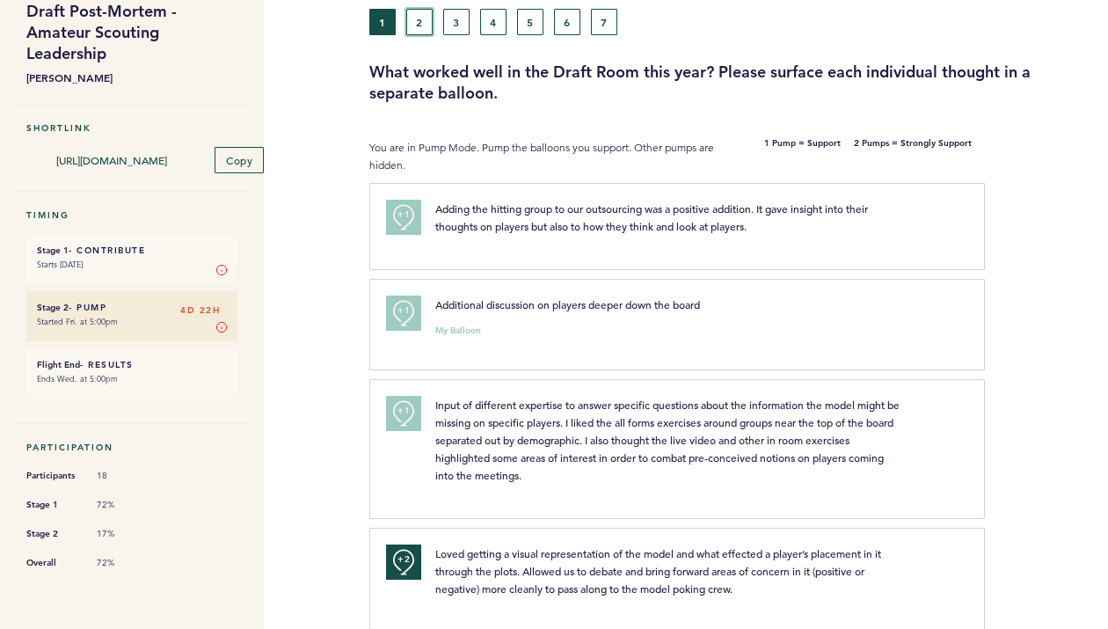
click at [416, 22] on button "2" at bounding box center [419, 22] width 26 height 26
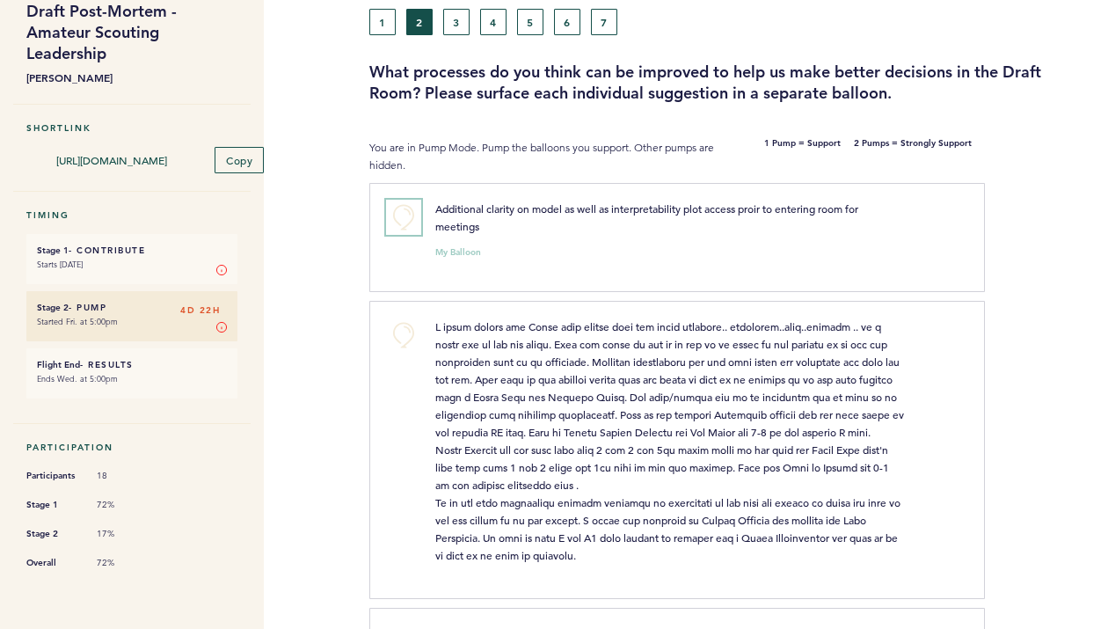
click at [411, 210] on button "+0" at bounding box center [403, 217] width 35 height 35
click at [411, 210] on button "+1" at bounding box center [403, 217] width 35 height 35
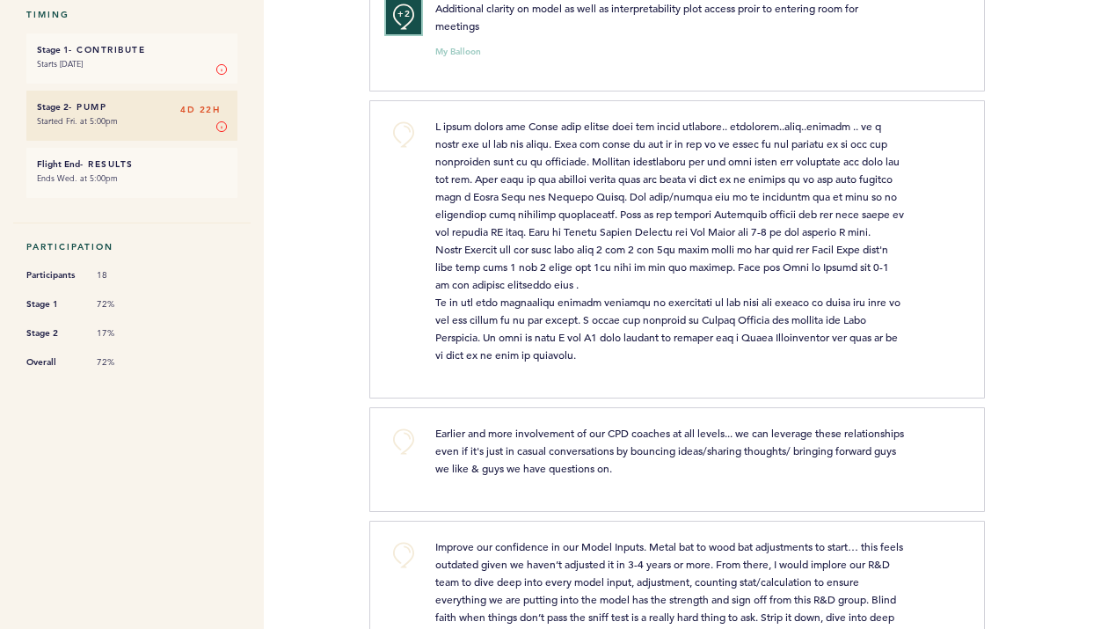
scroll to position [319, 0]
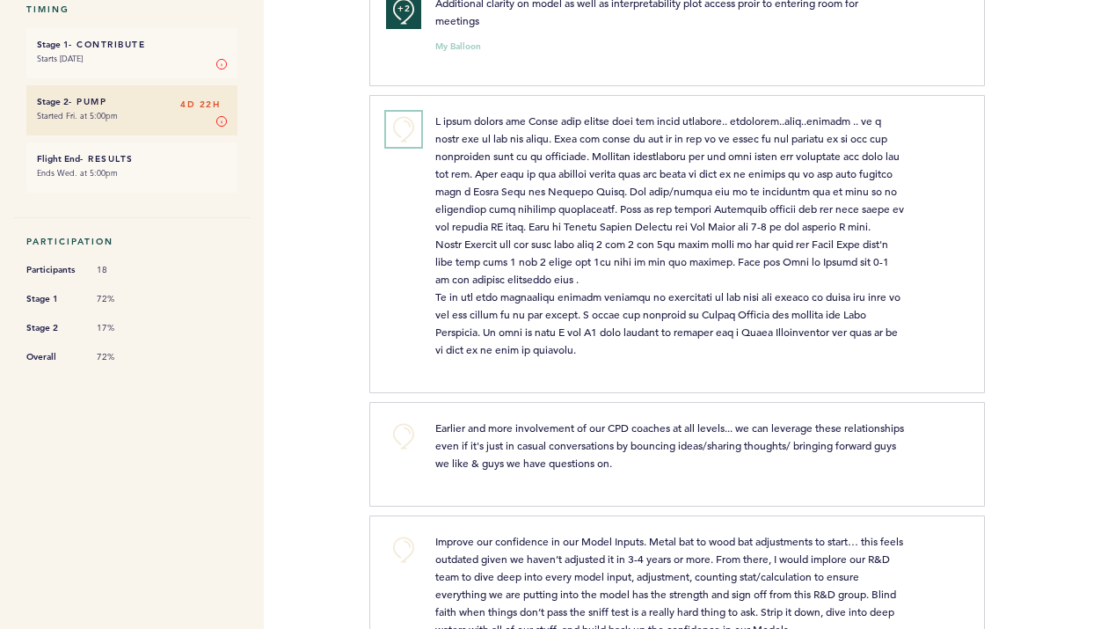
click at [405, 128] on button "+0" at bounding box center [403, 129] width 35 height 35
click at [405, 128] on span "+1" at bounding box center [404, 127] width 12 height 18
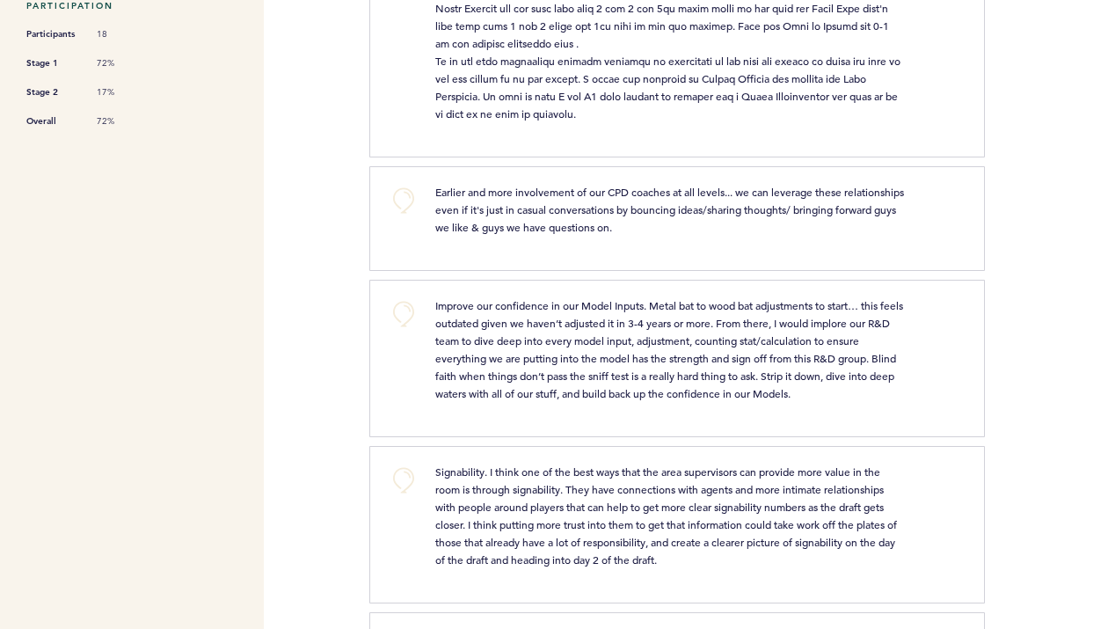
scroll to position [556, 0]
click at [412, 216] on button "+0" at bounding box center [403, 199] width 35 height 35
click at [412, 216] on button "+1" at bounding box center [403, 199] width 35 height 35
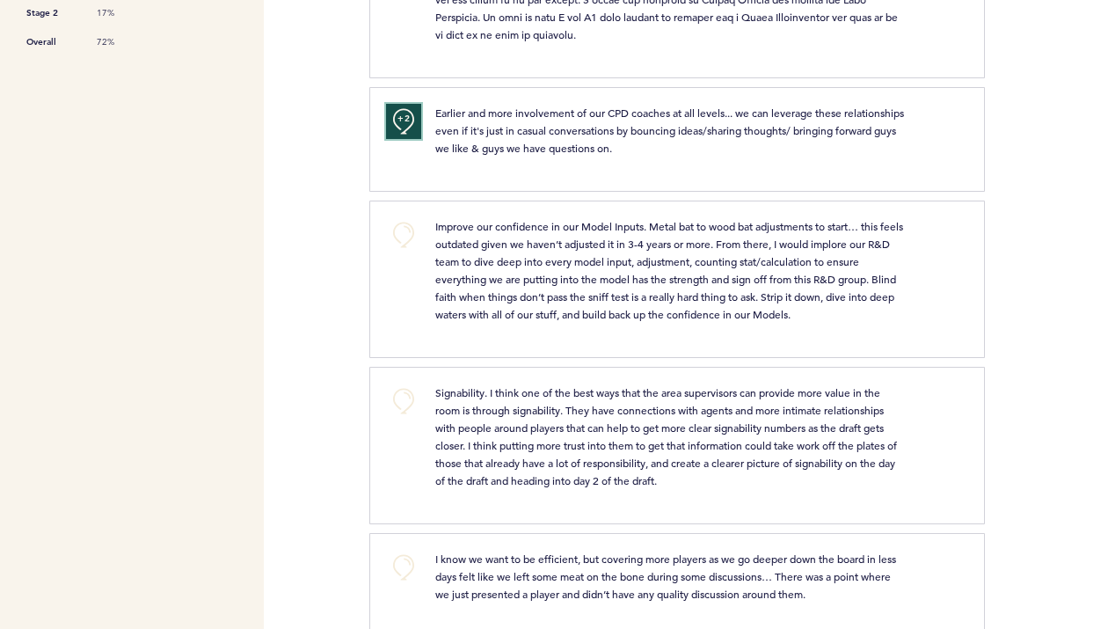
scroll to position [635, 0]
click at [404, 251] on button "+0" at bounding box center [403, 233] width 35 height 35
click at [404, 240] on span "+1" at bounding box center [404, 232] width 12 height 18
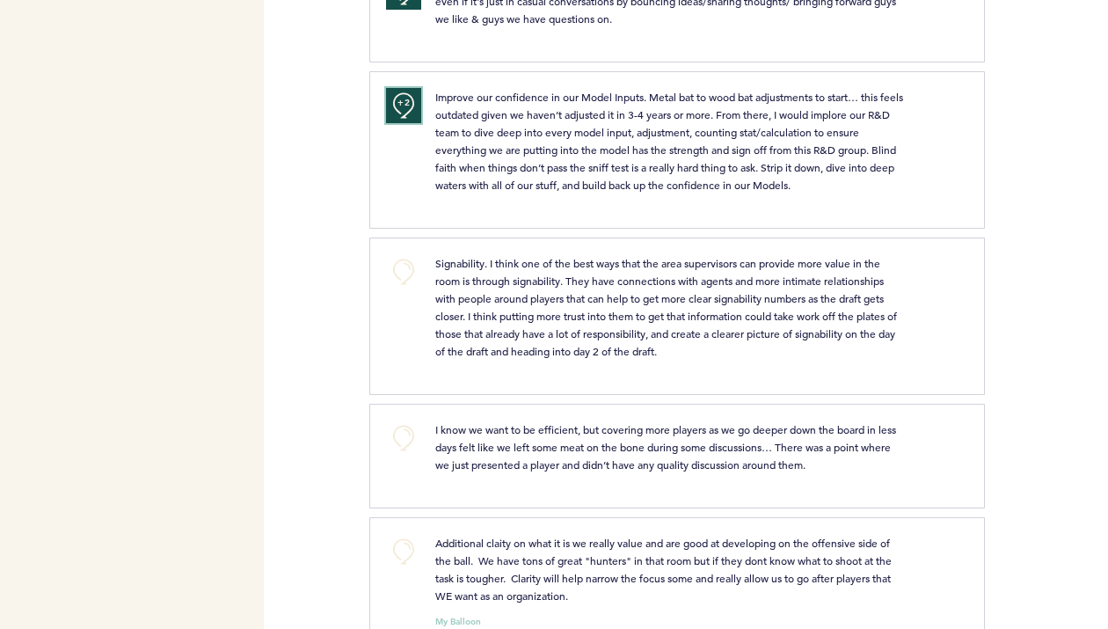
scroll to position [769, 0]
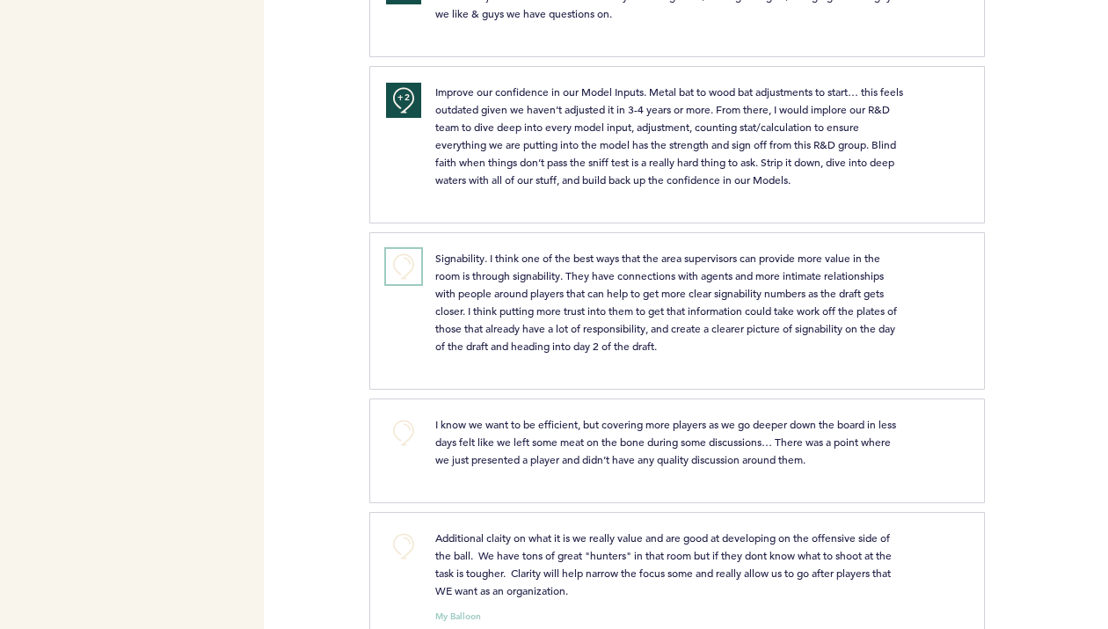
click at [412, 284] on button "+0" at bounding box center [403, 266] width 35 height 35
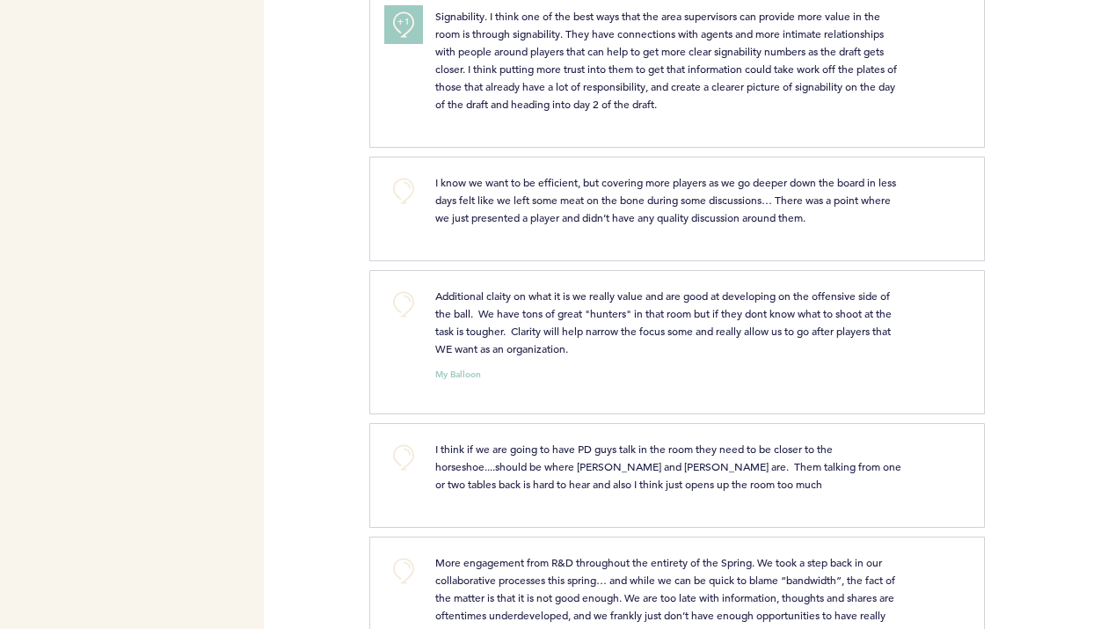
scroll to position [1050, 0]
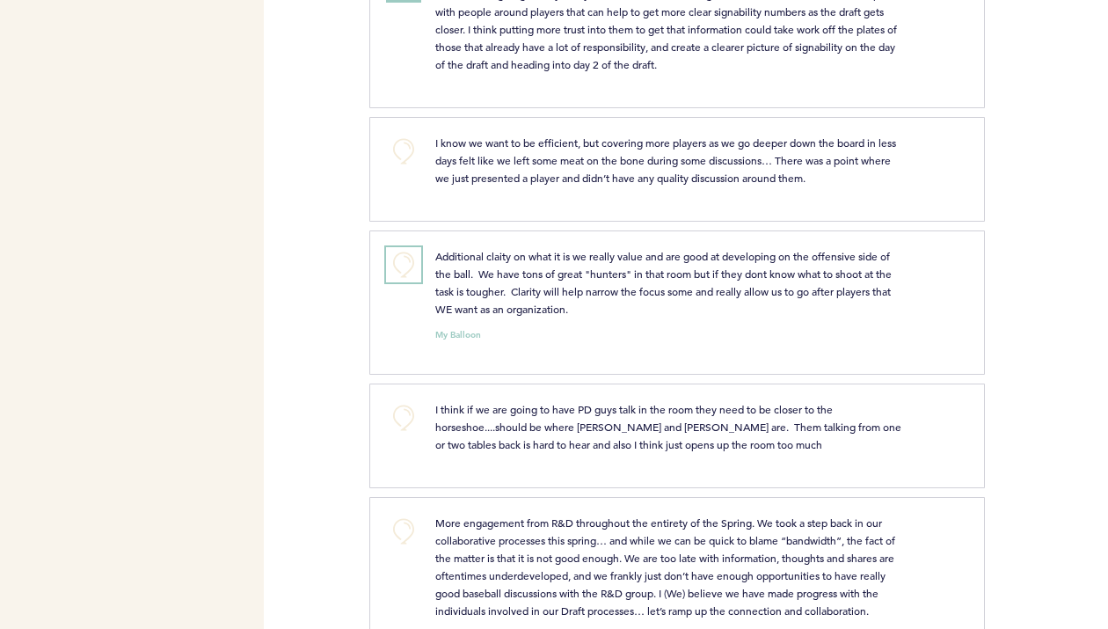
click at [406, 278] on button "+0" at bounding box center [403, 264] width 35 height 35
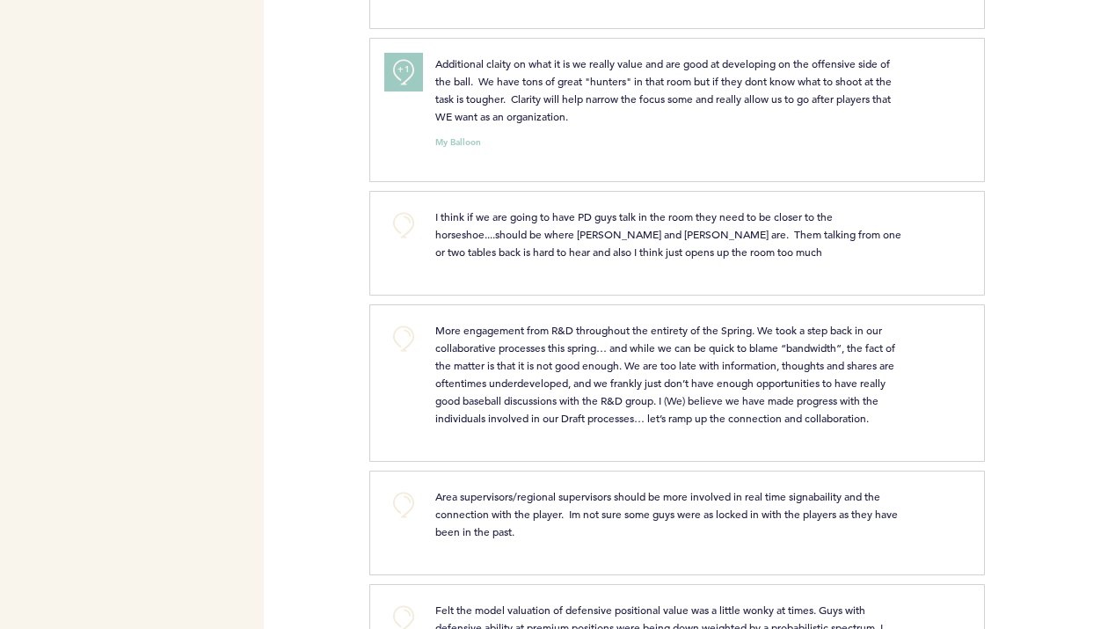
scroll to position [1257, 0]
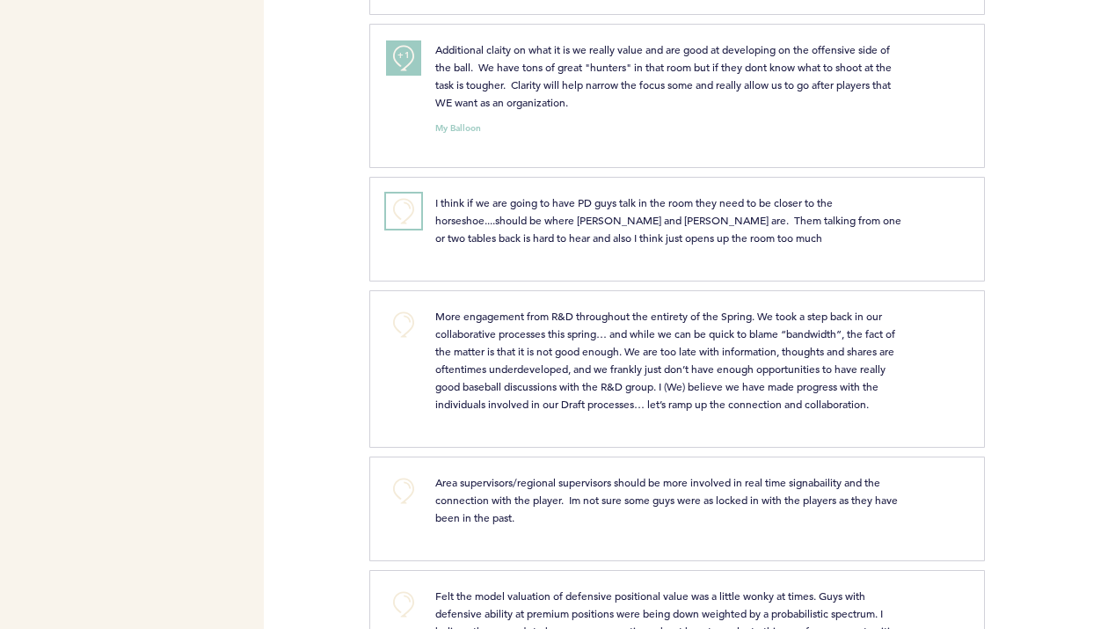
click at [403, 229] on button "+0" at bounding box center [403, 211] width 35 height 35
click at [400, 333] on button "+0" at bounding box center [403, 324] width 35 height 35
click at [400, 331] on span "+1" at bounding box center [404, 322] width 12 height 18
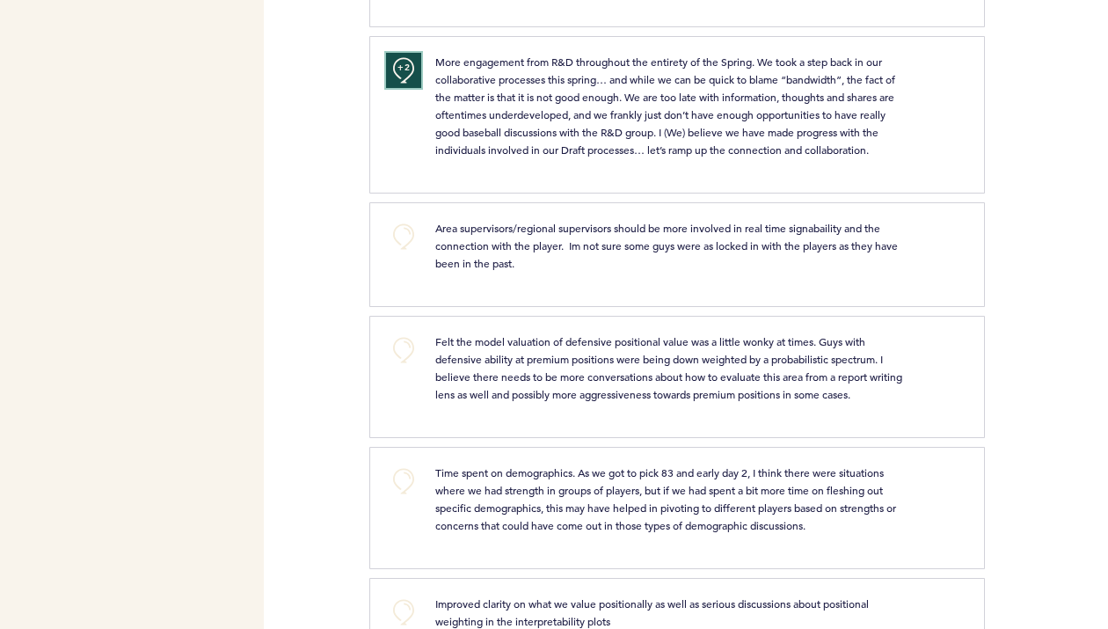
scroll to position [1517, 0]
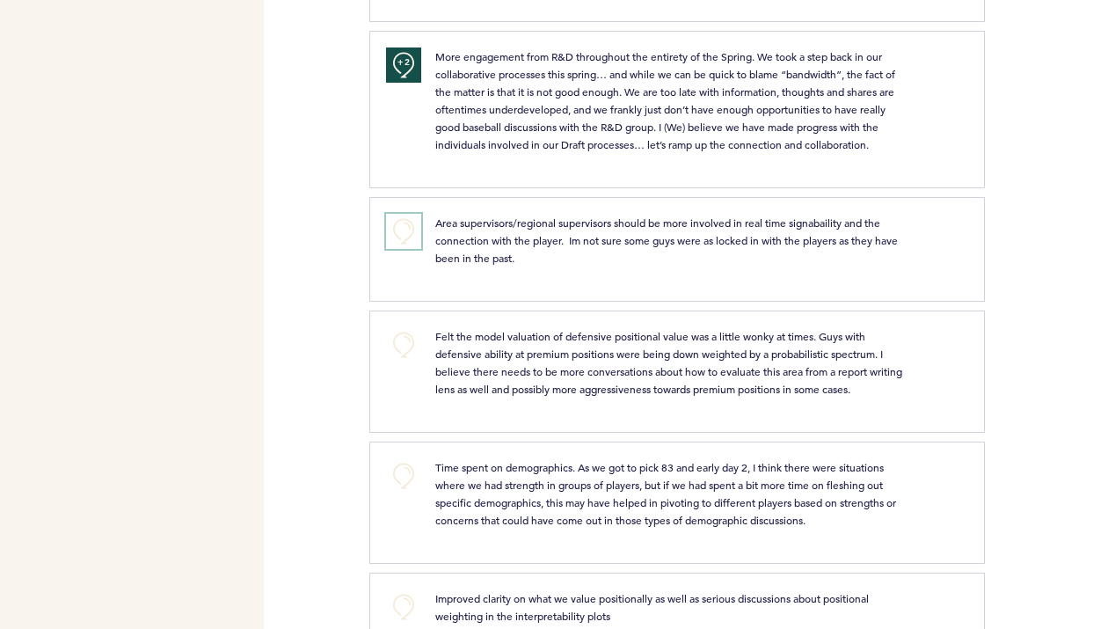
click at [414, 249] on button "+0" at bounding box center [403, 231] width 35 height 35
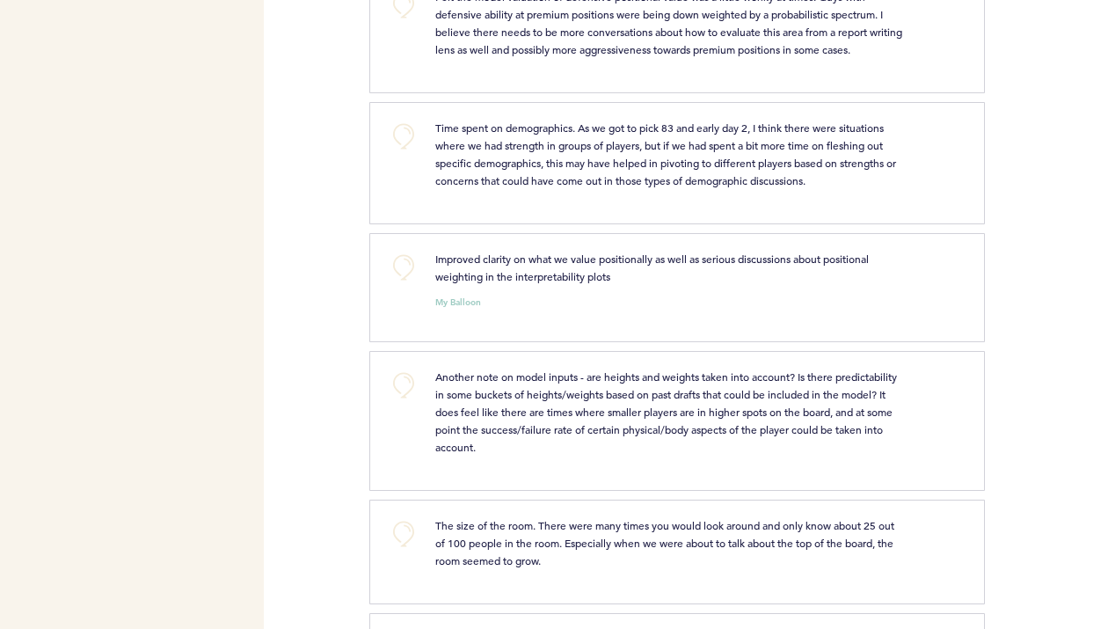
scroll to position [1858, 0]
click at [401, 272] on button "+0" at bounding box center [403, 265] width 35 height 35
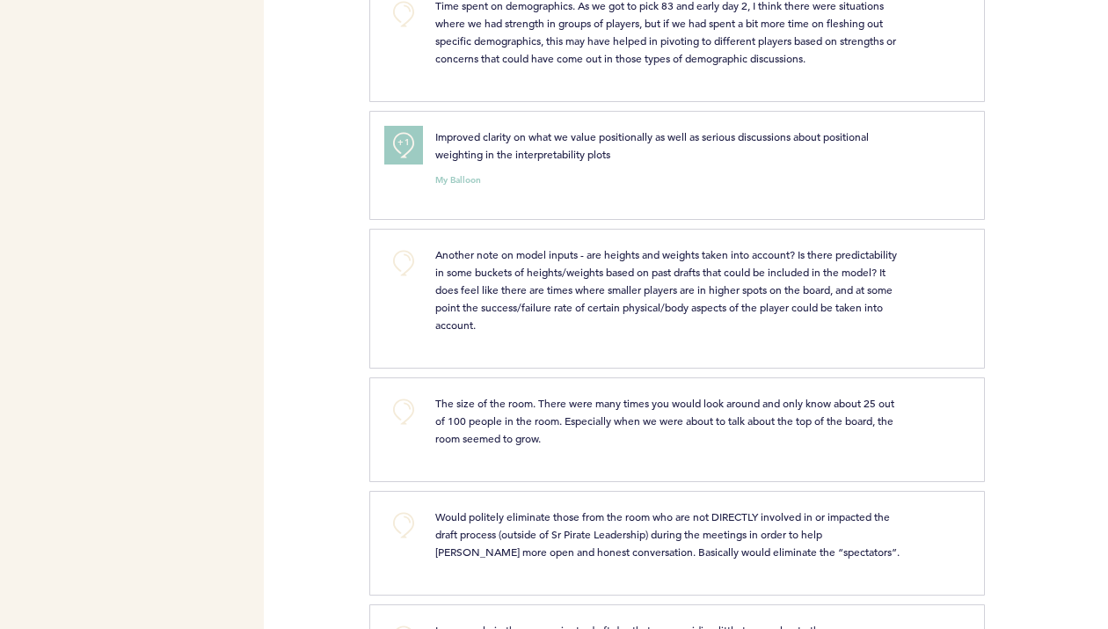
scroll to position [1980, 0]
click at [403, 274] on button "+0" at bounding box center [403, 261] width 35 height 35
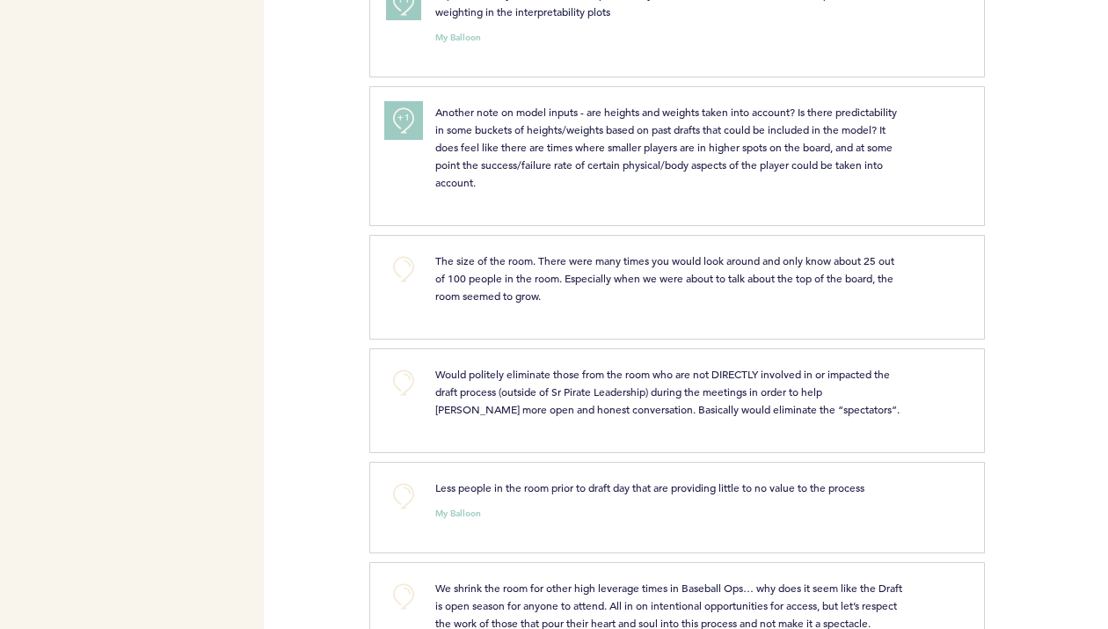
scroll to position [2123, 0]
click at [414, 285] on button "+0" at bounding box center [403, 267] width 35 height 35
click at [414, 285] on button "+1" at bounding box center [403, 267] width 35 height 35
click at [405, 399] on button "+0" at bounding box center [403, 380] width 35 height 35
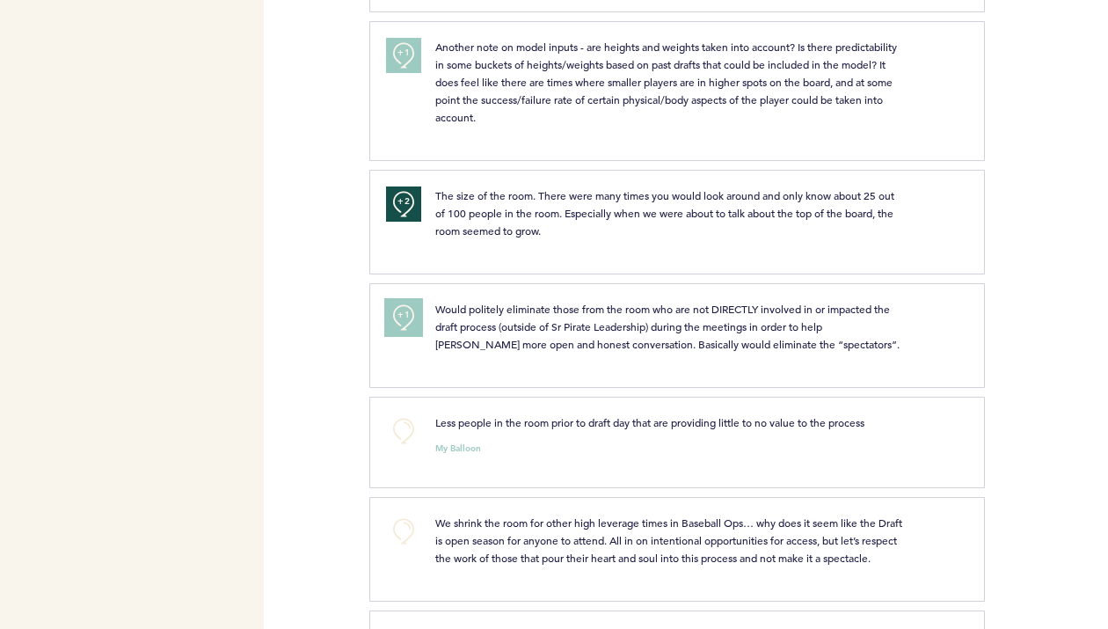
scroll to position [2191, 0]
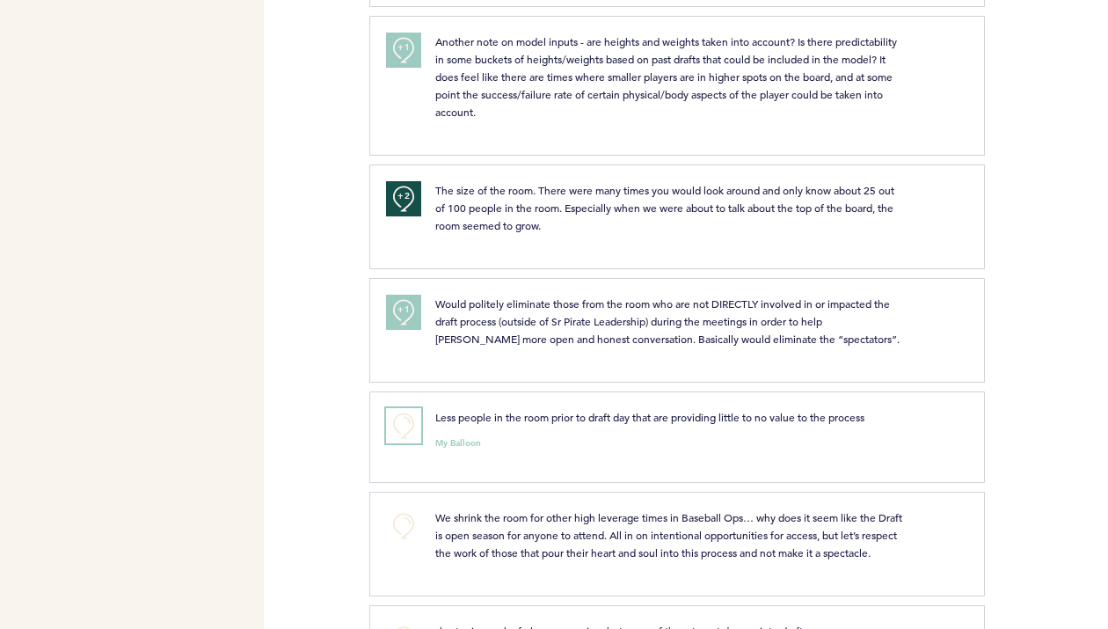
click at [396, 442] on button "+0" at bounding box center [403, 425] width 35 height 35
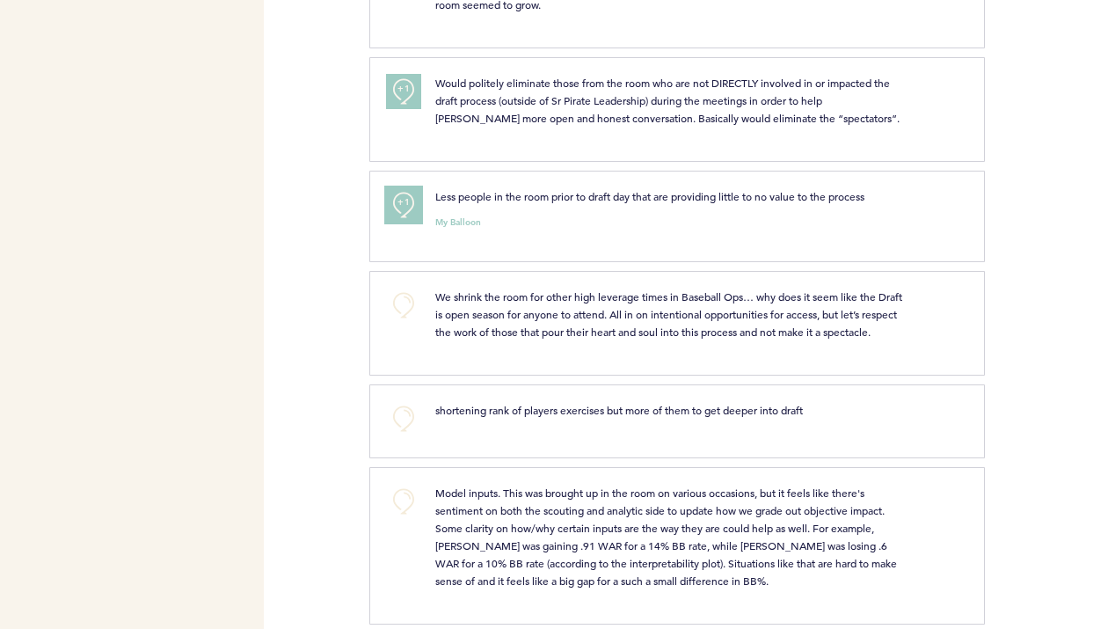
scroll to position [2417, 0]
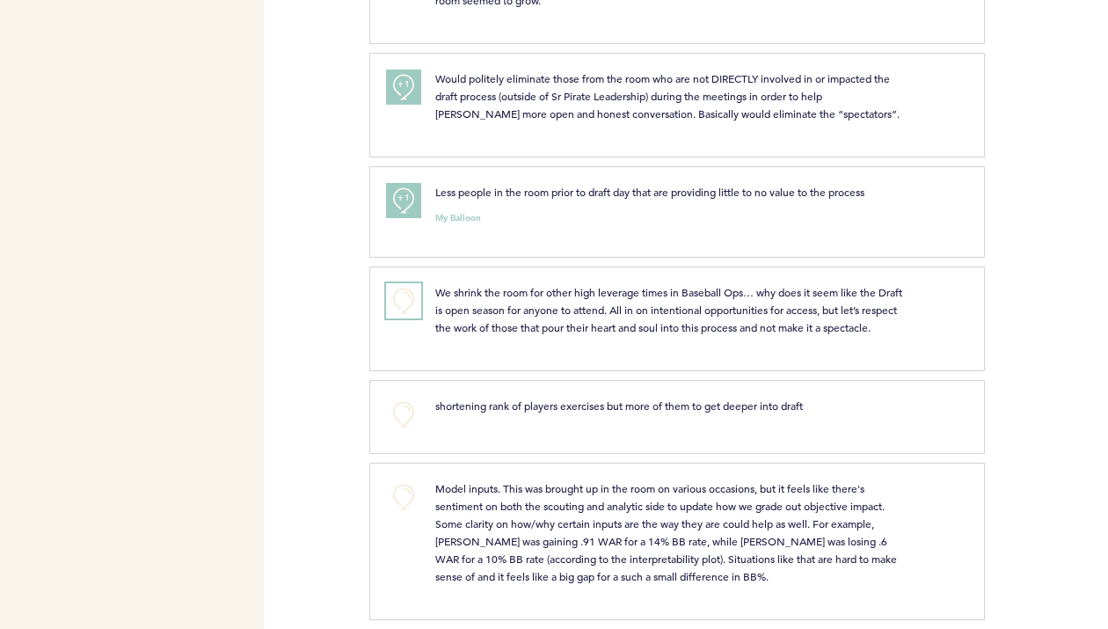
click at [409, 318] on button "+0" at bounding box center [403, 300] width 35 height 35
click at [409, 307] on span "+1" at bounding box center [404, 298] width 12 height 18
click at [406, 218] on button "+1" at bounding box center [403, 200] width 35 height 35
click at [400, 93] on span "+1" at bounding box center [404, 85] width 12 height 18
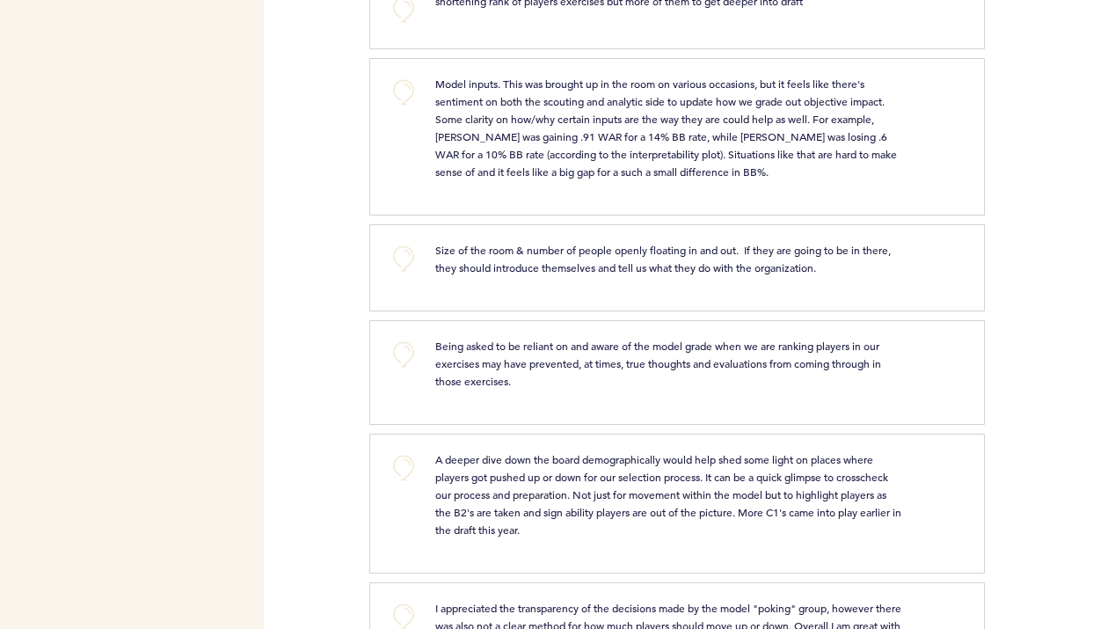
scroll to position [2829, 0]
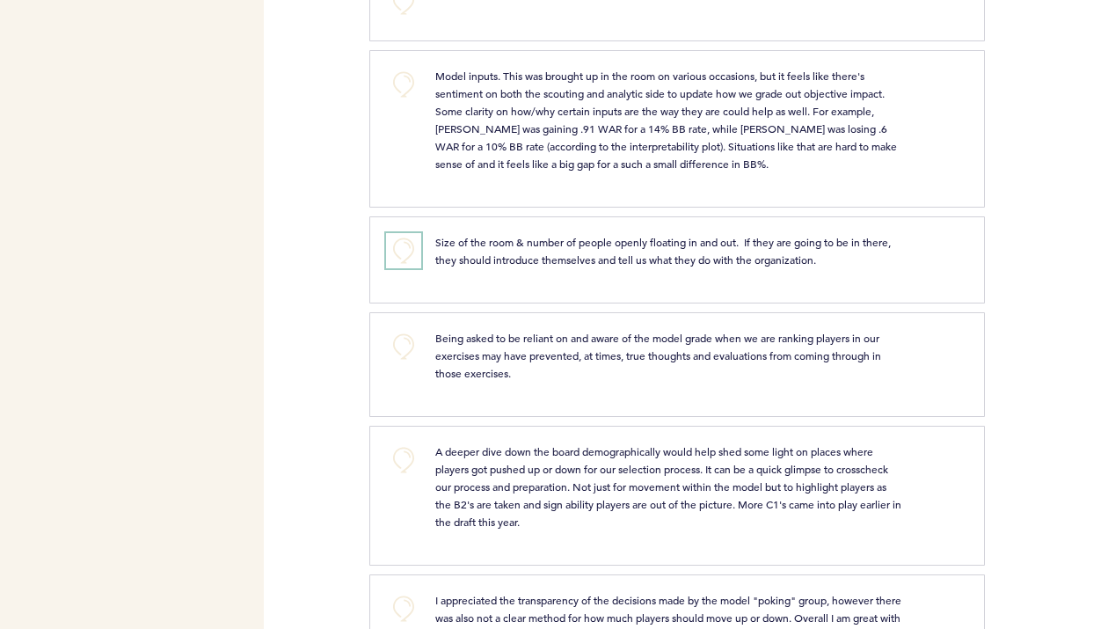
click at [401, 268] on button "+0" at bounding box center [403, 250] width 35 height 35
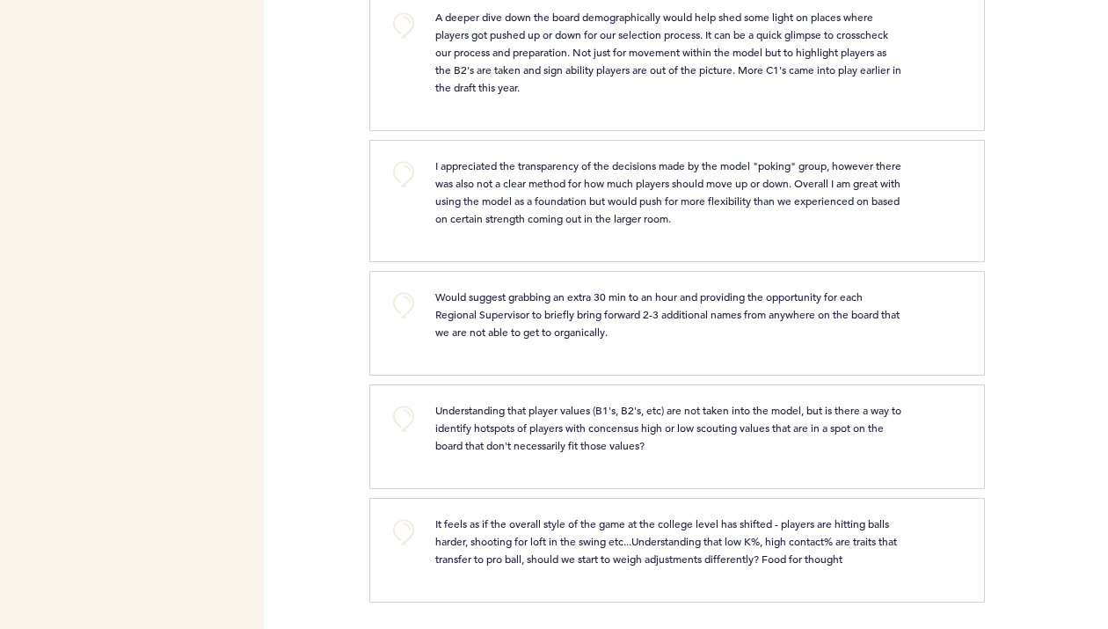
scroll to position [3300, 0]
click at [406, 418] on button "+0" at bounding box center [403, 418] width 35 height 35
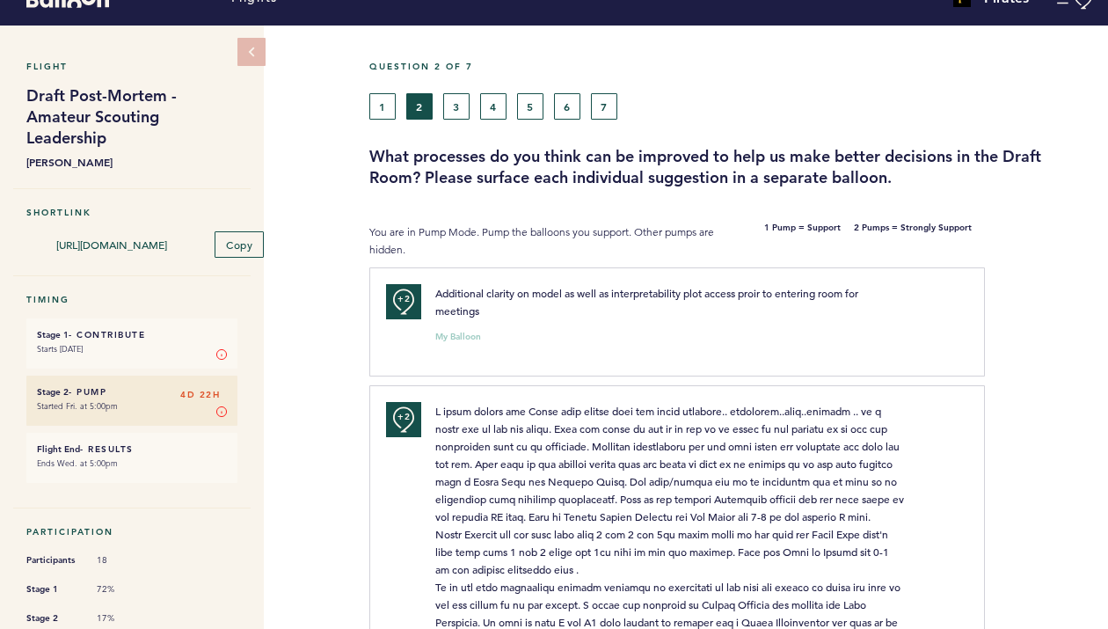
scroll to position [0, 0]
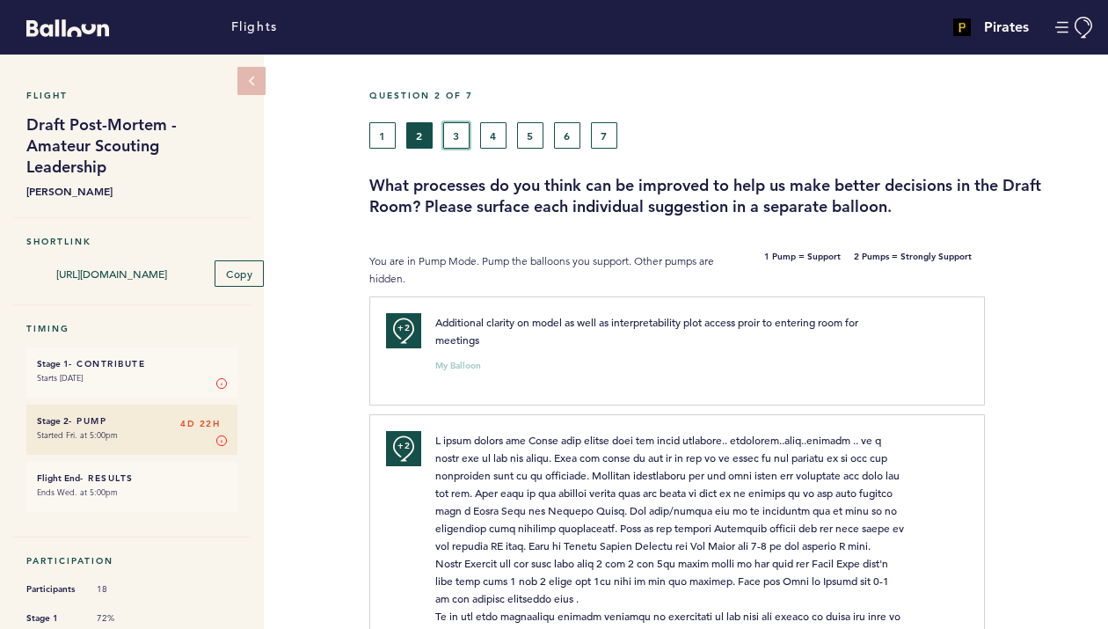
click at [455, 137] on button "3" at bounding box center [456, 135] width 26 height 26
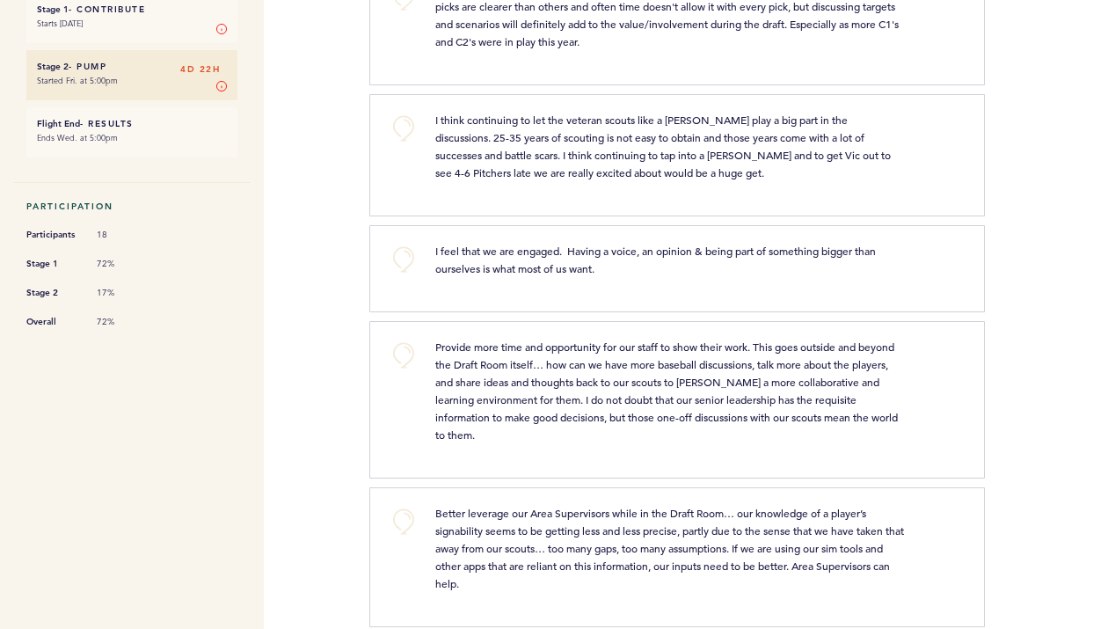
scroll to position [357, 0]
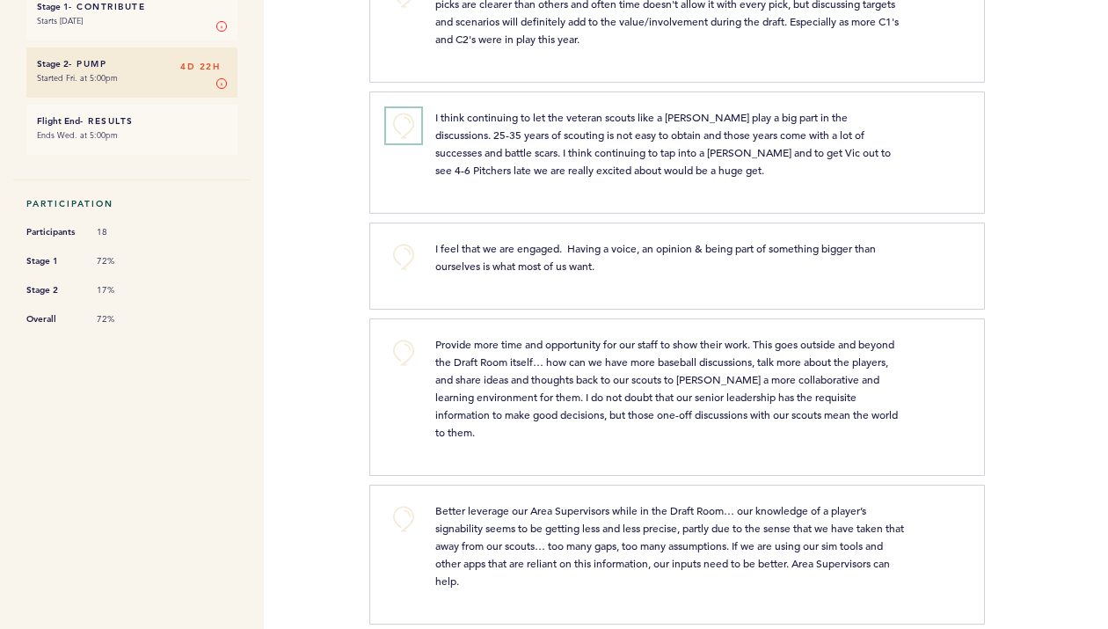
click at [407, 130] on button "+0" at bounding box center [403, 125] width 35 height 35
click at [408, 258] on button "+0" at bounding box center [403, 256] width 35 height 35
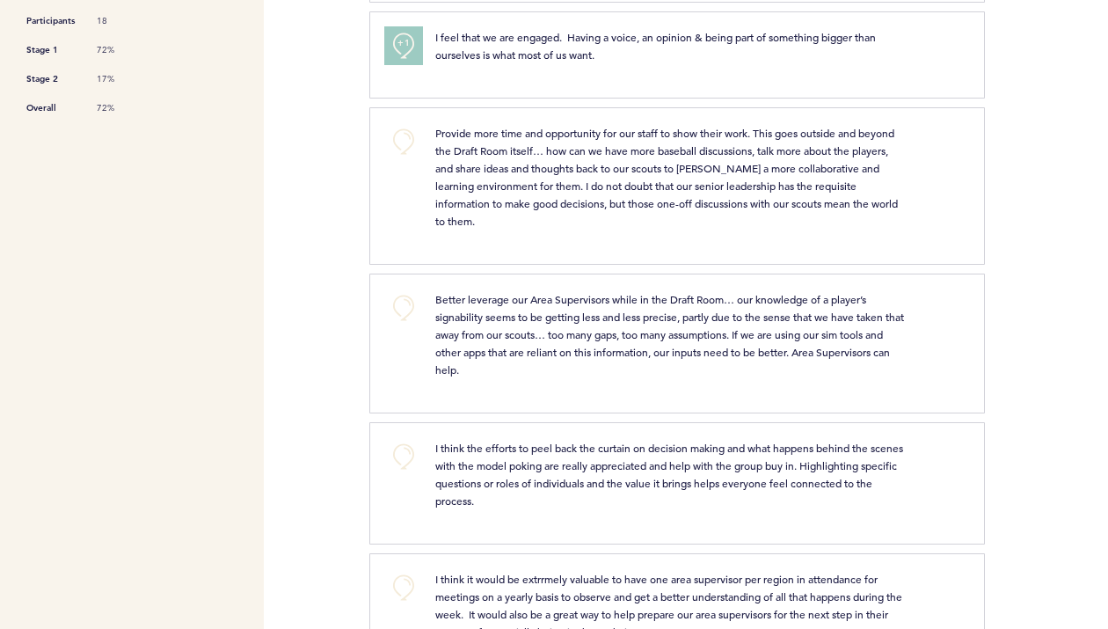
scroll to position [570, 0]
click at [413, 149] on button "+0" at bounding box center [403, 139] width 35 height 35
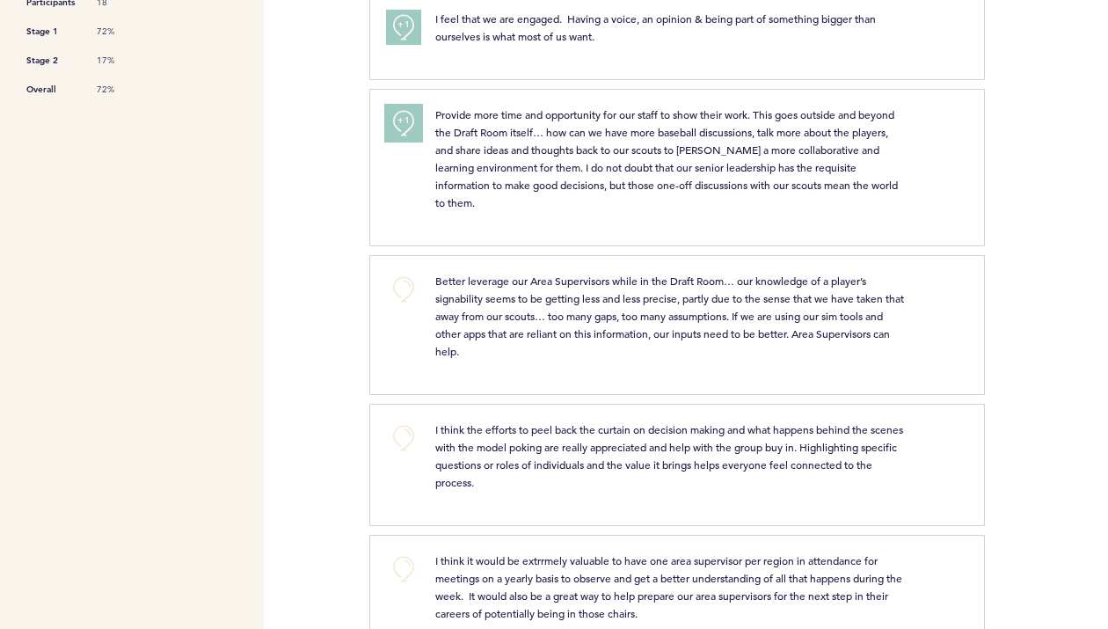
scroll to position [603, 0]
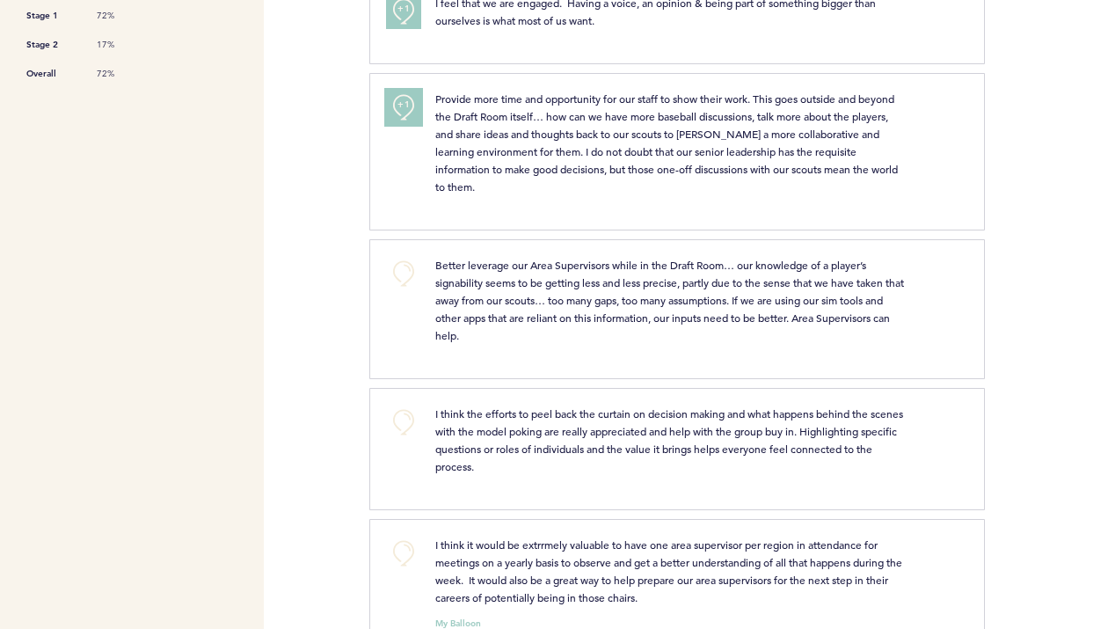
click at [408, 113] on button "+1" at bounding box center [403, 107] width 35 height 35
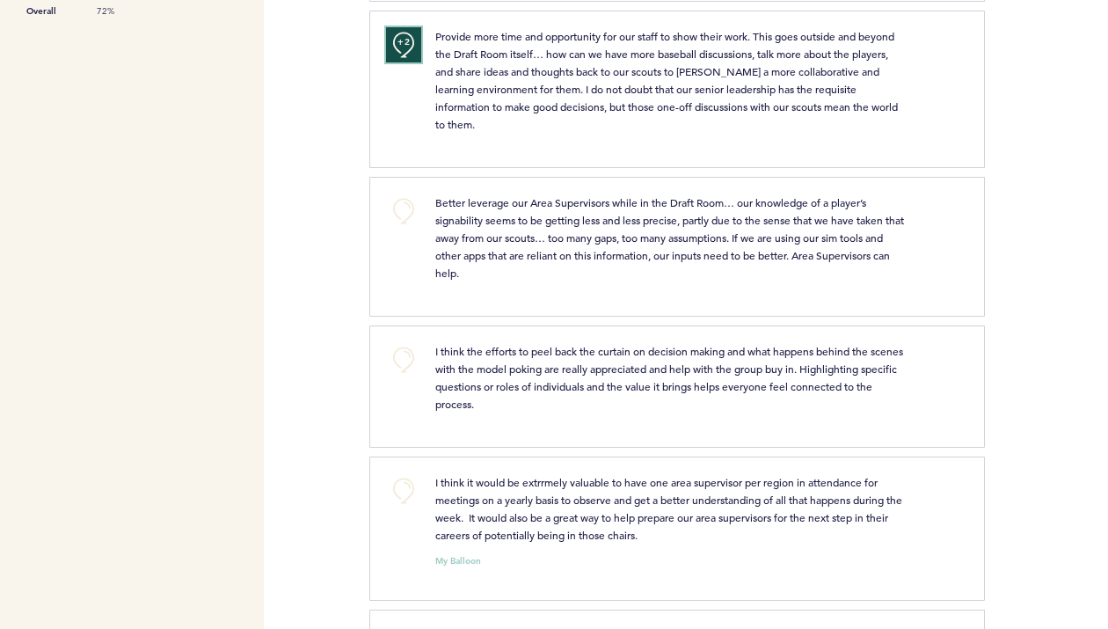
scroll to position [684, 0]
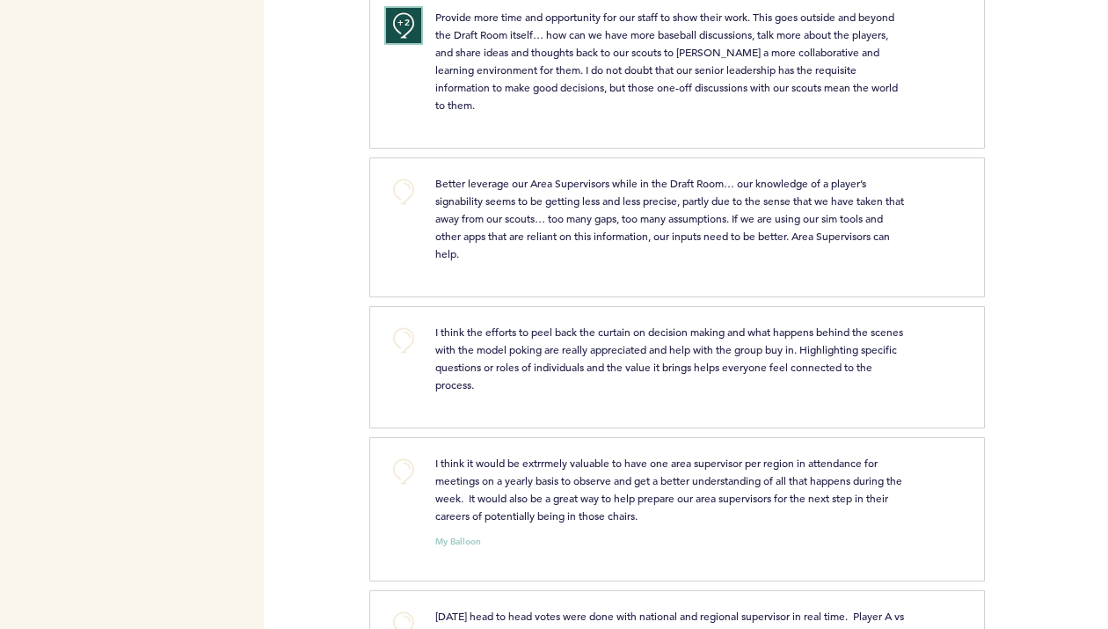
click at [395, 25] on button "+2" at bounding box center [403, 25] width 35 height 35
click at [395, 25] on button "+0" at bounding box center [403, 25] width 35 height 35
click at [404, 200] on button "+0" at bounding box center [403, 191] width 35 height 35
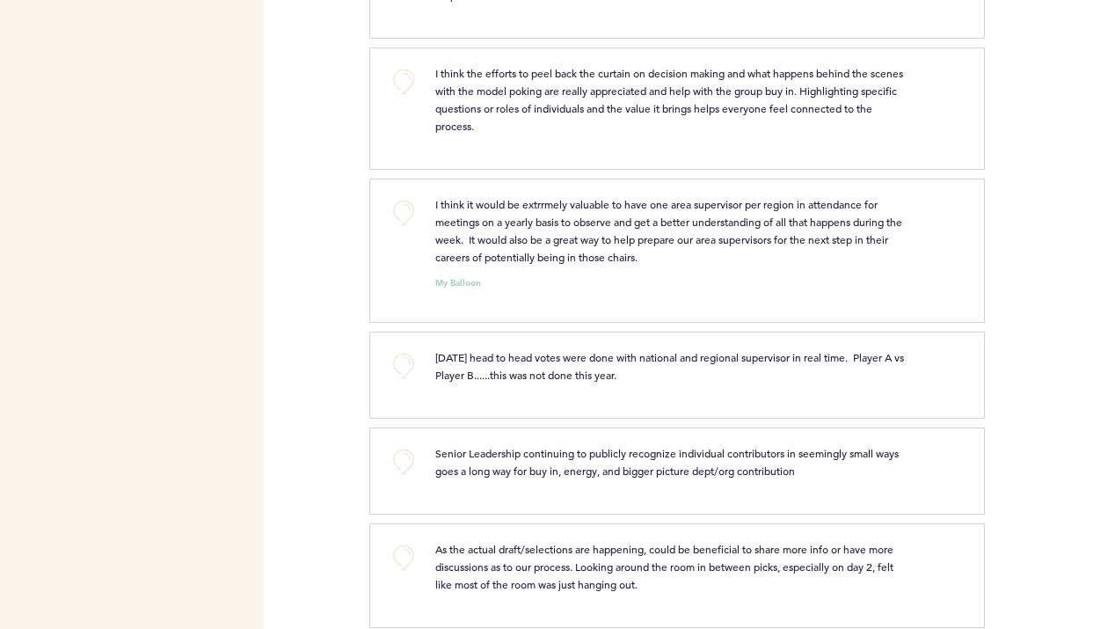
scroll to position [947, 0]
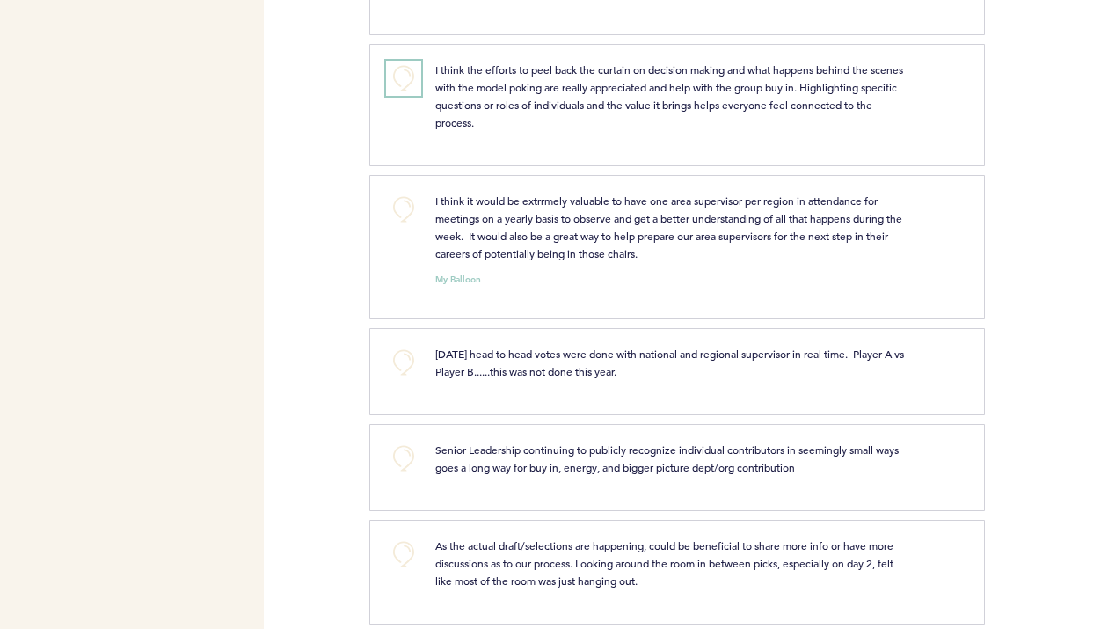
click at [403, 84] on button "+0" at bounding box center [403, 78] width 35 height 35
click at [402, 209] on button "+0" at bounding box center [403, 209] width 35 height 35
click at [402, 209] on span "+1" at bounding box center [404, 207] width 12 height 18
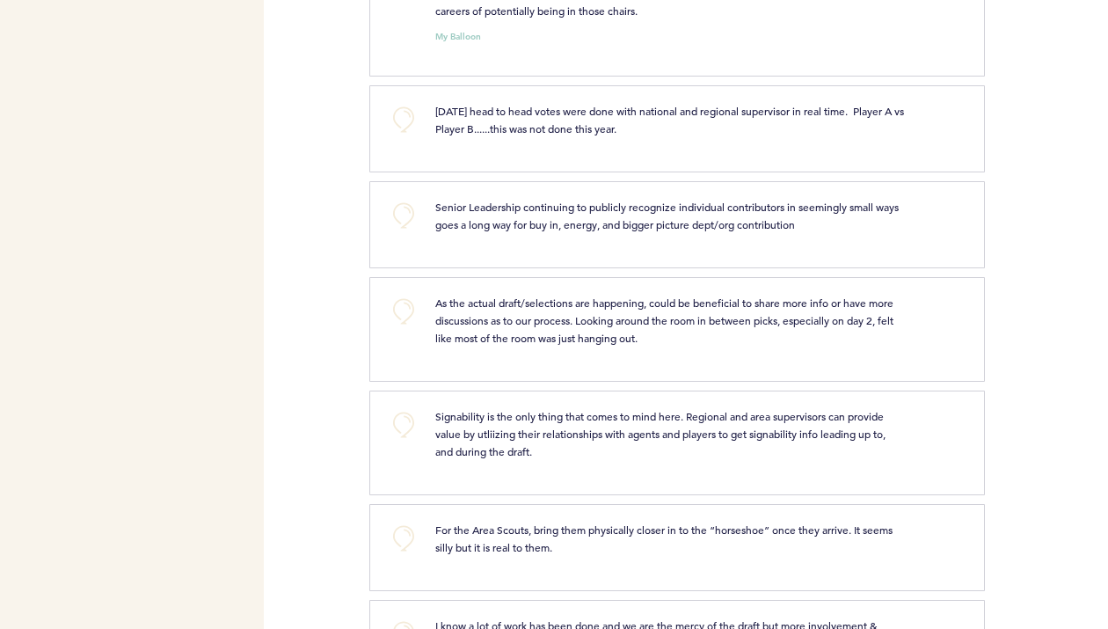
scroll to position [1194, 0]
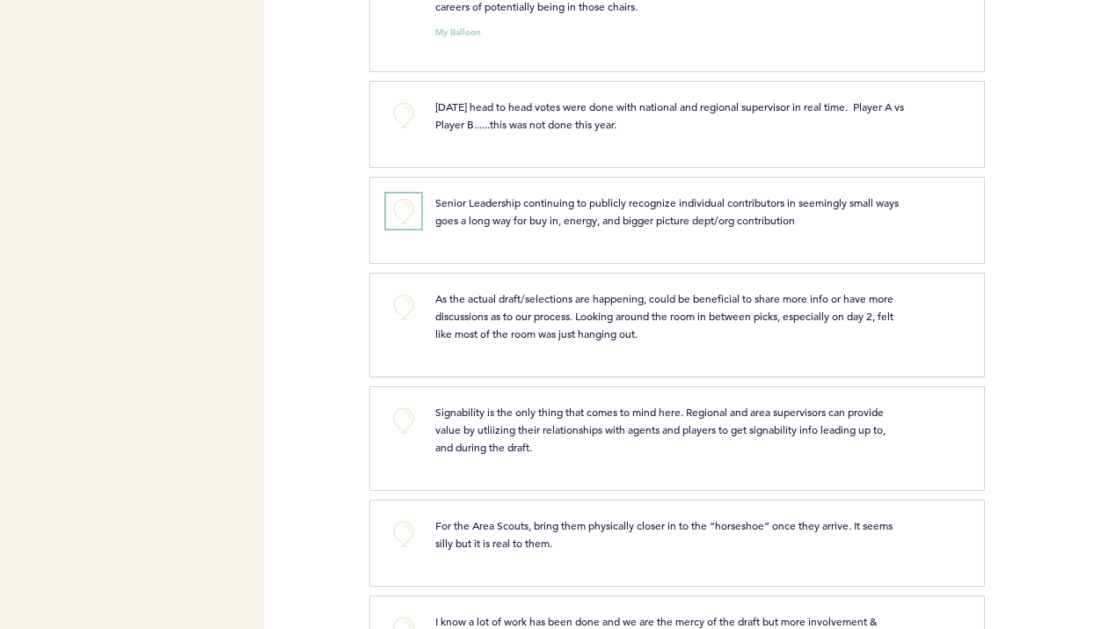
click at [406, 211] on button "+0" at bounding box center [403, 211] width 35 height 35
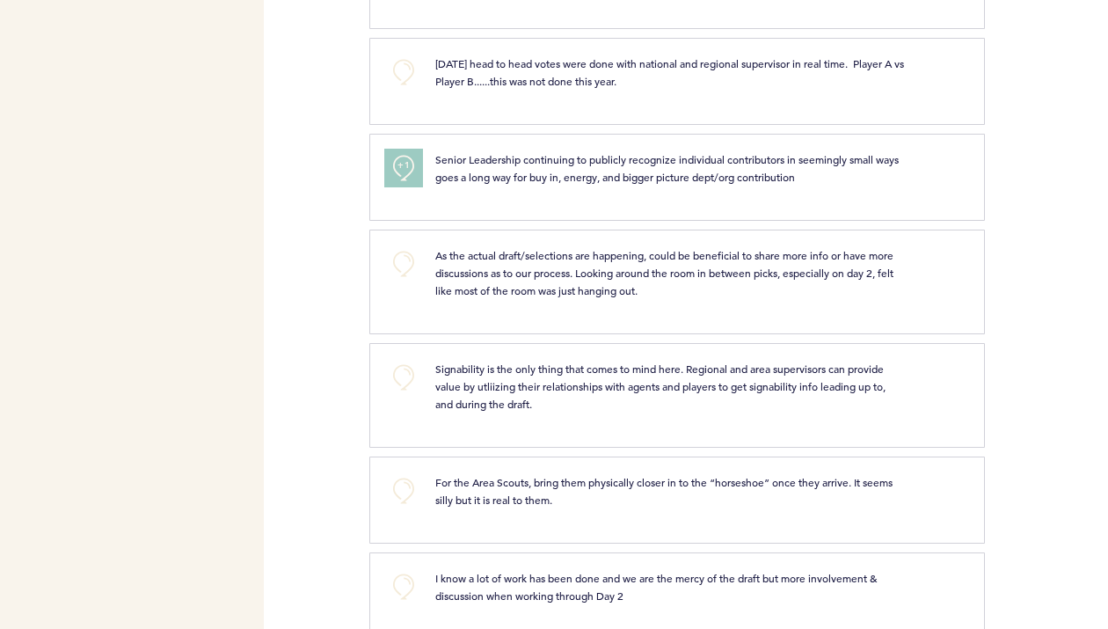
scroll to position [1273, 0]
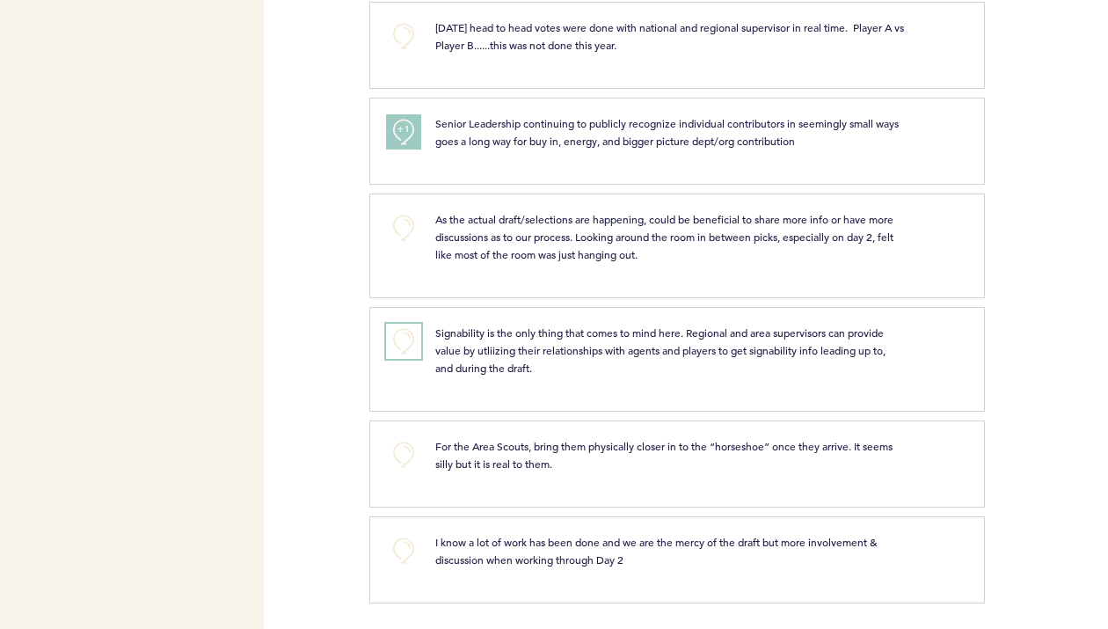
click at [408, 343] on button "+0" at bounding box center [403, 341] width 35 height 35
click at [406, 445] on button "+0" at bounding box center [403, 454] width 35 height 35
click at [411, 543] on button "+0" at bounding box center [403, 550] width 35 height 35
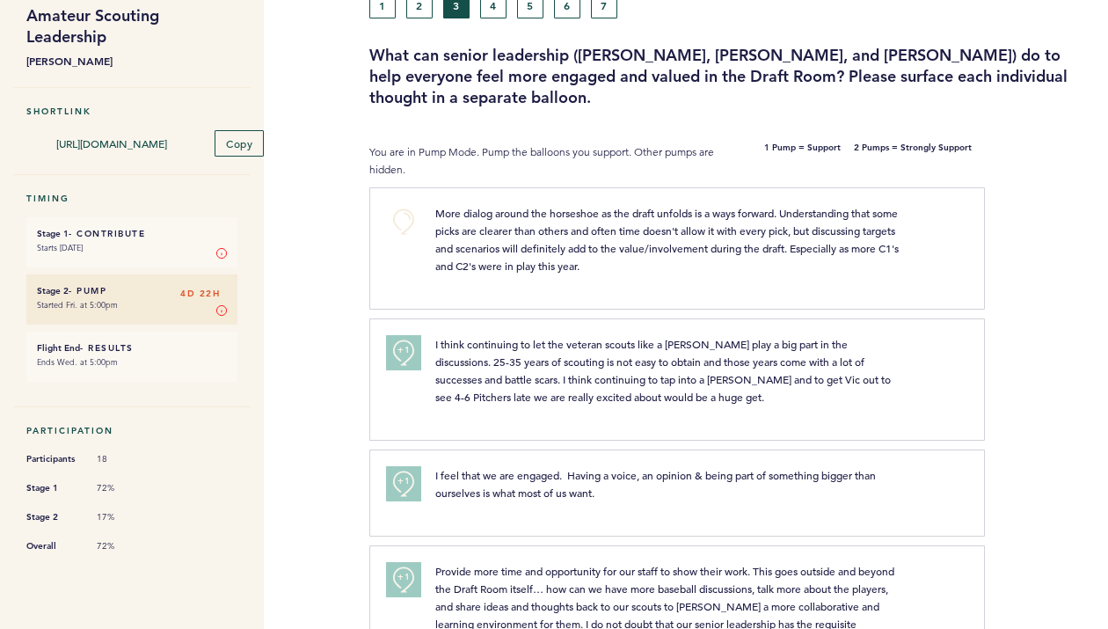
scroll to position [0, 0]
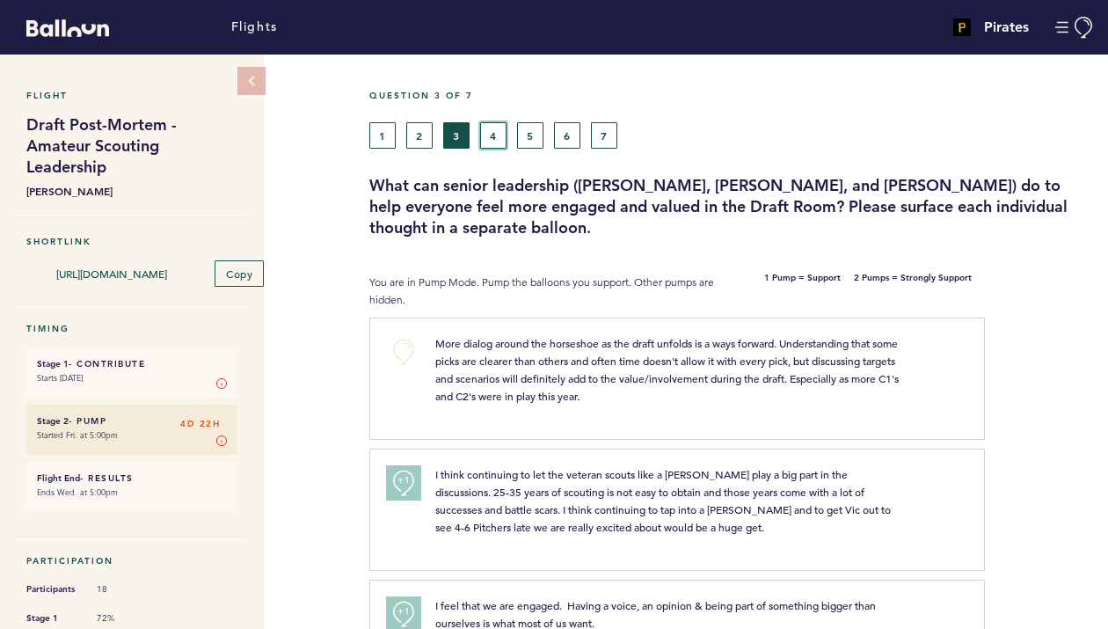
click at [491, 130] on button "4" at bounding box center [493, 135] width 26 height 26
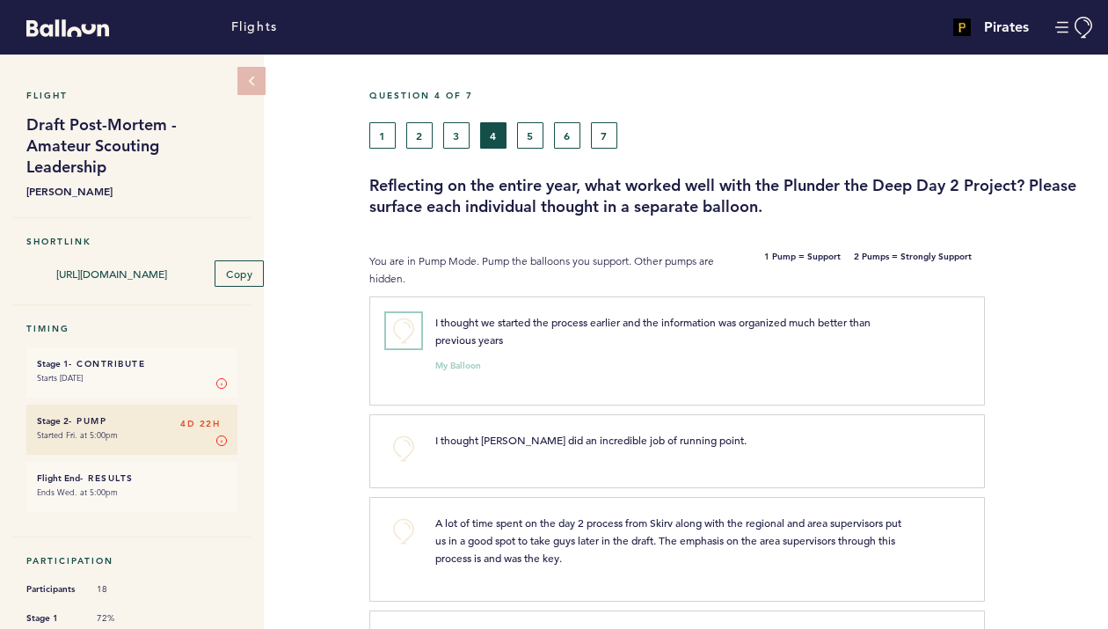
click at [405, 325] on button "+0" at bounding box center [403, 330] width 35 height 35
click at [405, 325] on span "+1" at bounding box center [404, 328] width 12 height 18
click at [405, 442] on button "+0" at bounding box center [403, 448] width 35 height 35
click at [402, 450] on span "+1" at bounding box center [404, 446] width 12 height 18
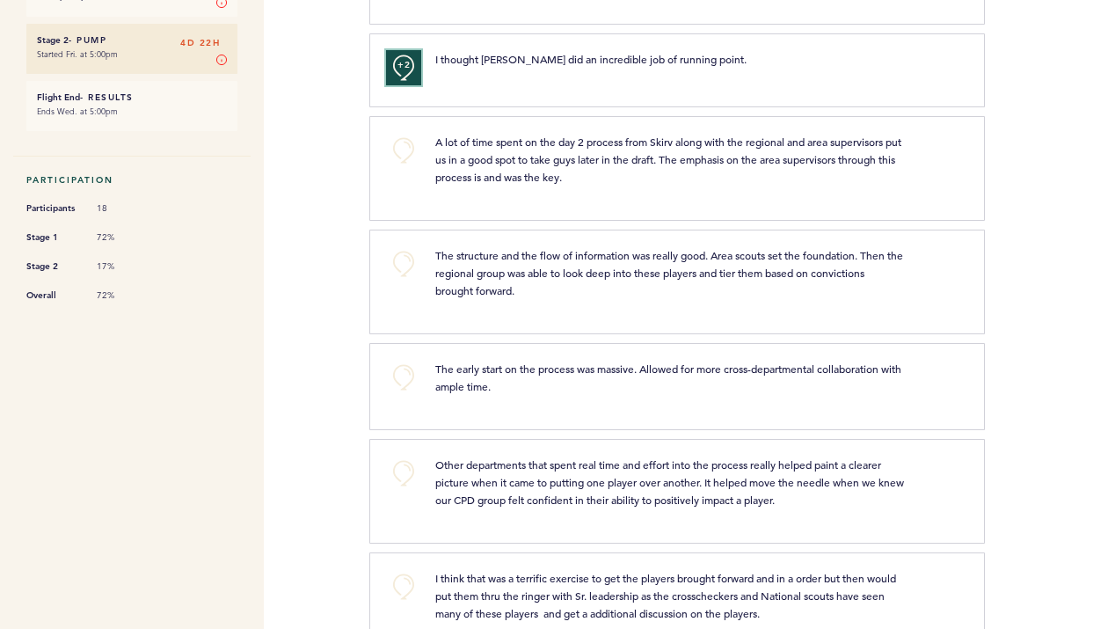
scroll to position [388, 0]
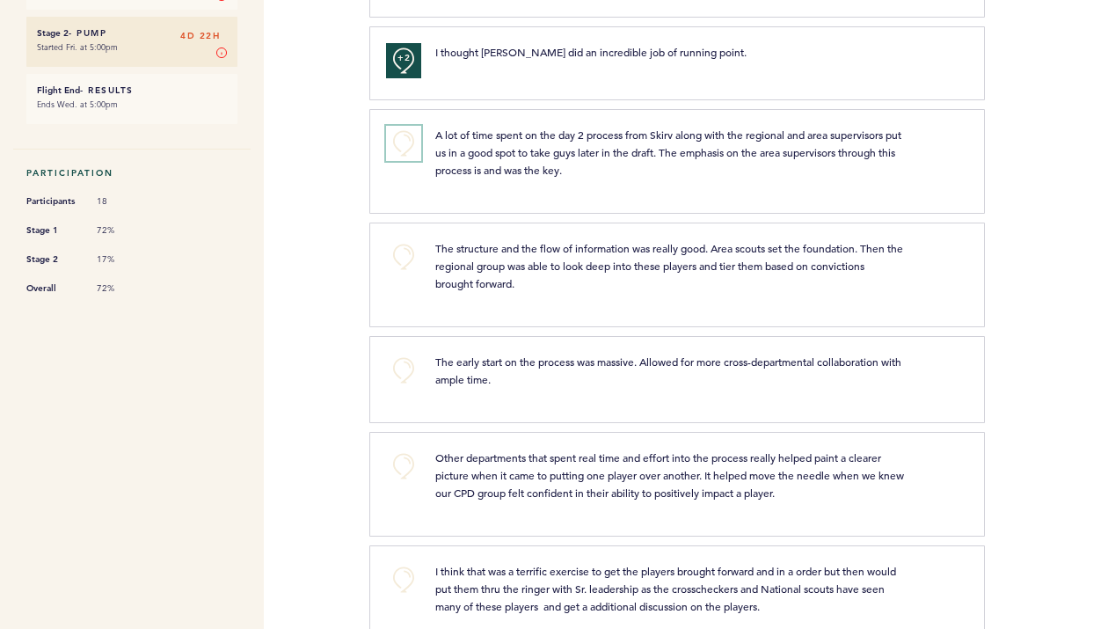
click at [410, 147] on button "+0" at bounding box center [403, 143] width 35 height 35
click at [410, 147] on button "+1" at bounding box center [403, 143] width 35 height 35
click at [392, 257] on button "+0" at bounding box center [403, 256] width 35 height 35
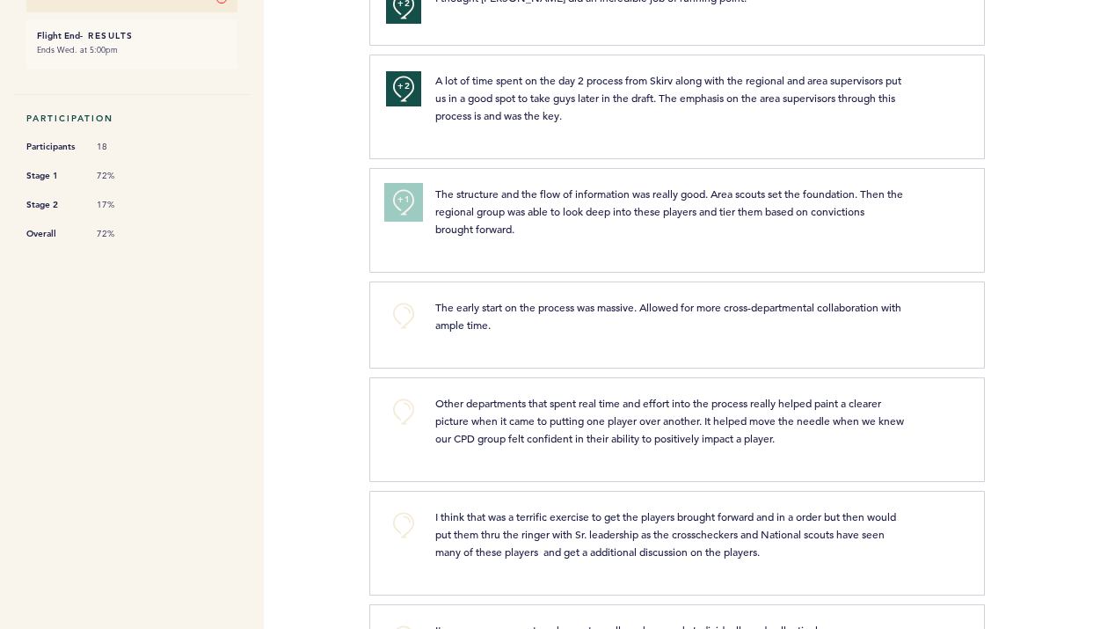
scroll to position [446, 0]
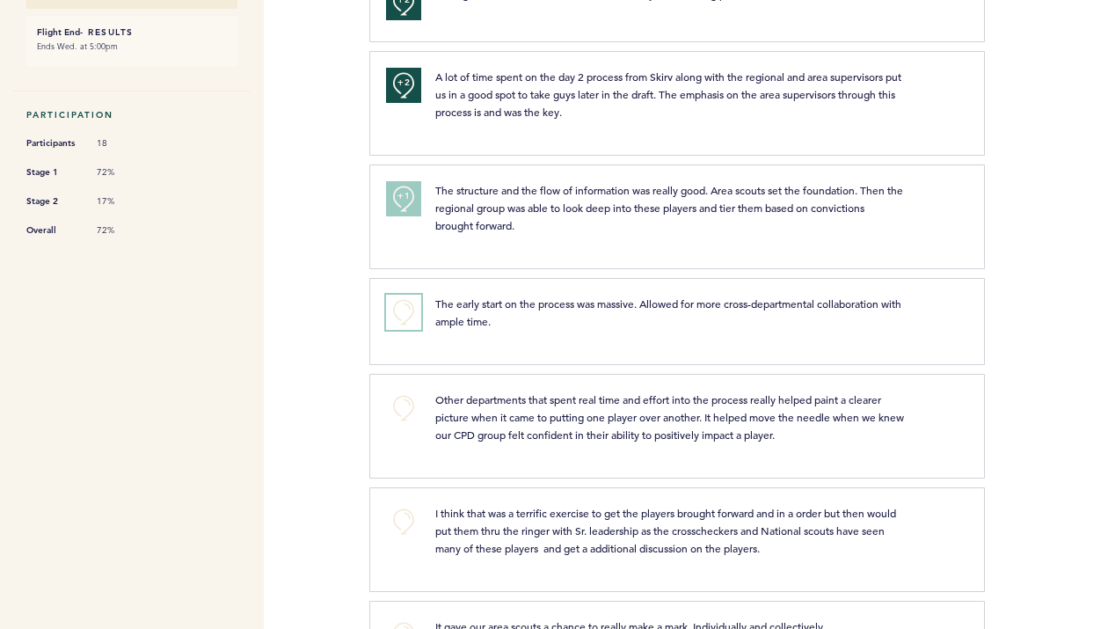
click at [409, 317] on button "+0" at bounding box center [403, 312] width 35 height 35
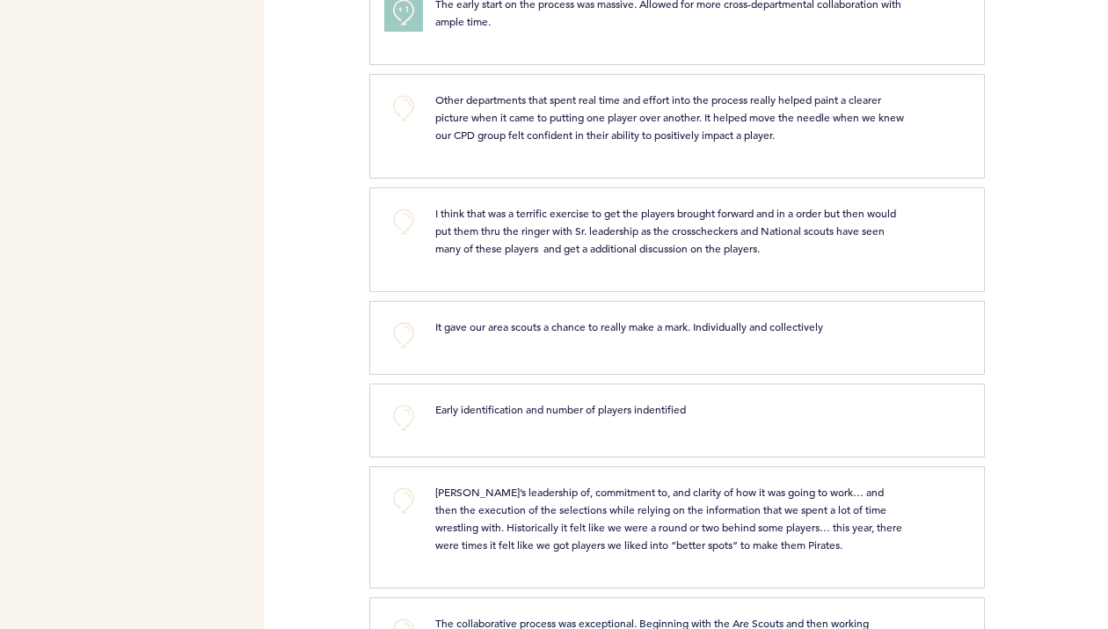
scroll to position [750, 0]
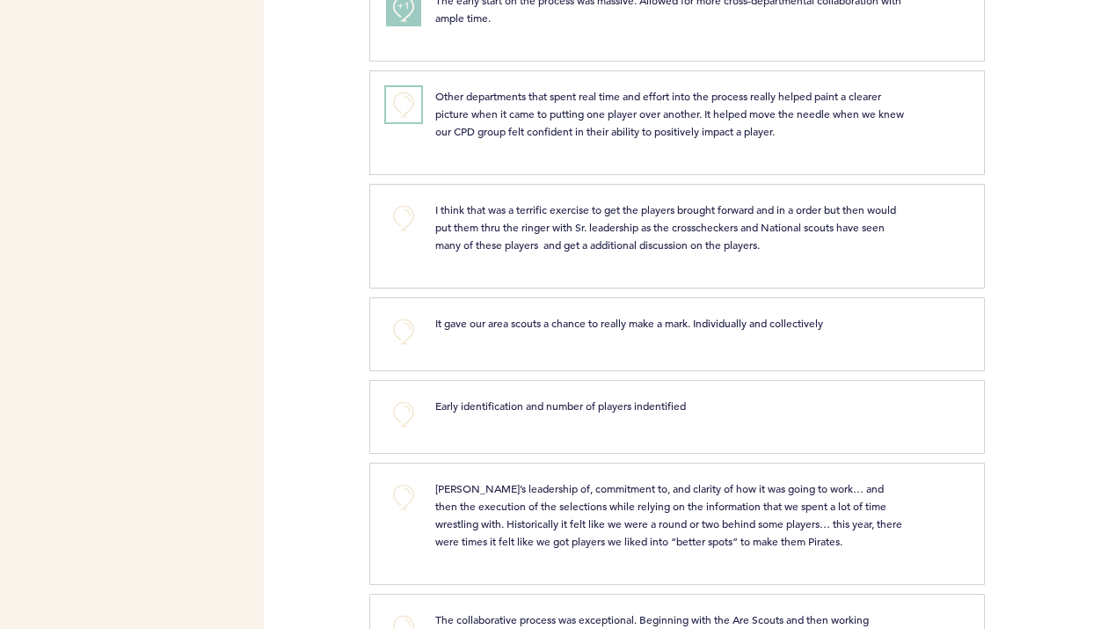
click at [401, 104] on button "+0" at bounding box center [403, 104] width 35 height 35
click at [401, 104] on span "+1" at bounding box center [404, 102] width 12 height 18
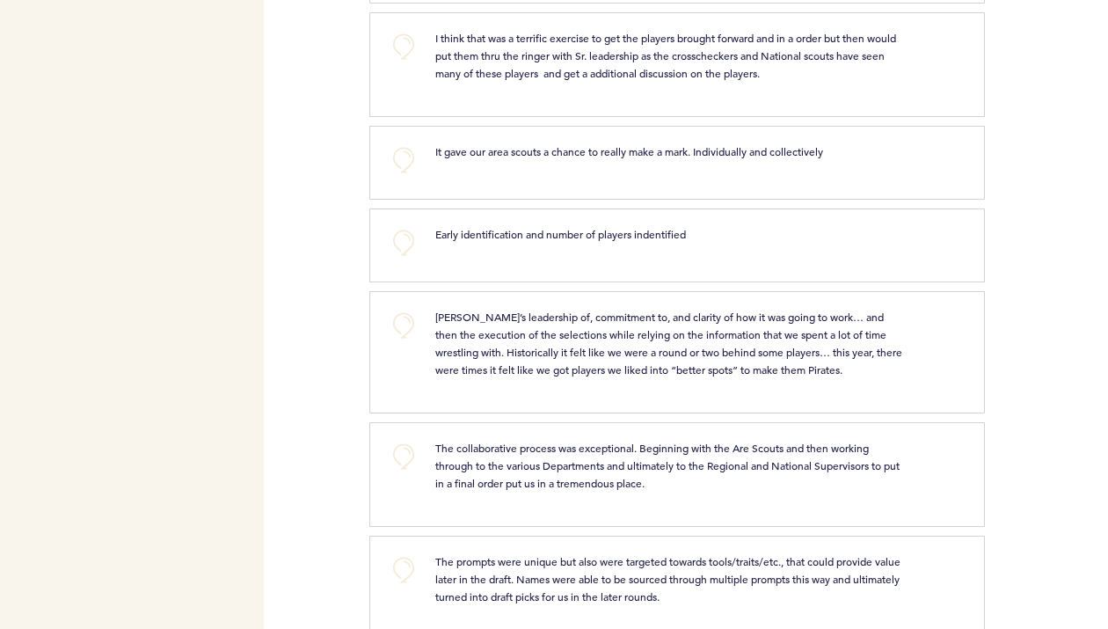
scroll to position [932, 0]
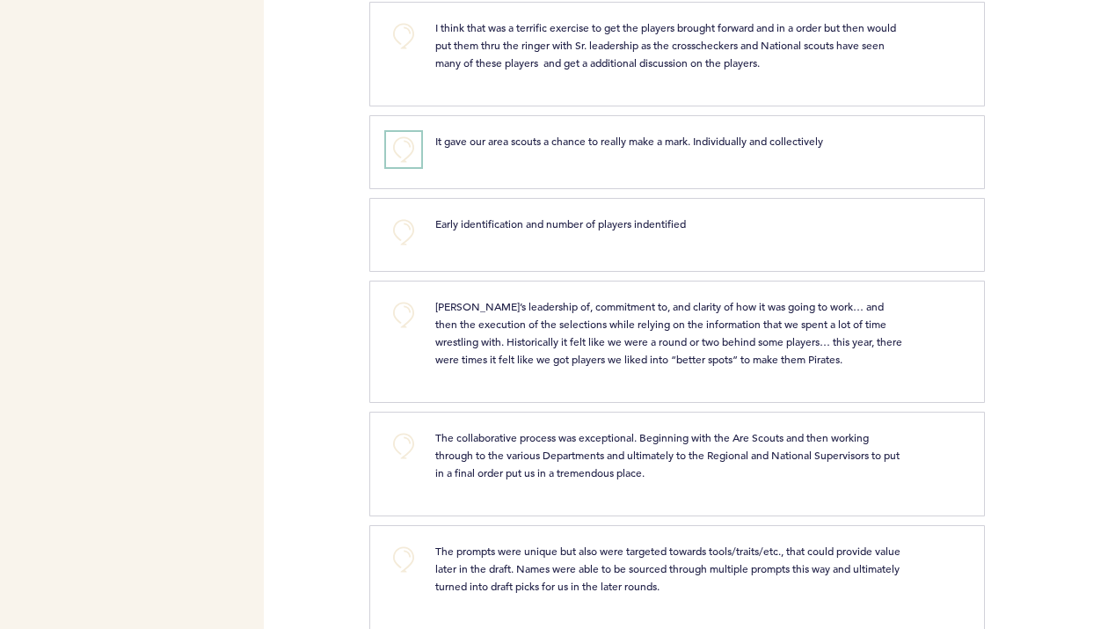
click at [406, 151] on button "+0" at bounding box center [403, 149] width 35 height 35
click at [406, 151] on span "+1" at bounding box center [404, 147] width 12 height 18
click at [399, 227] on button "+0" at bounding box center [403, 232] width 35 height 35
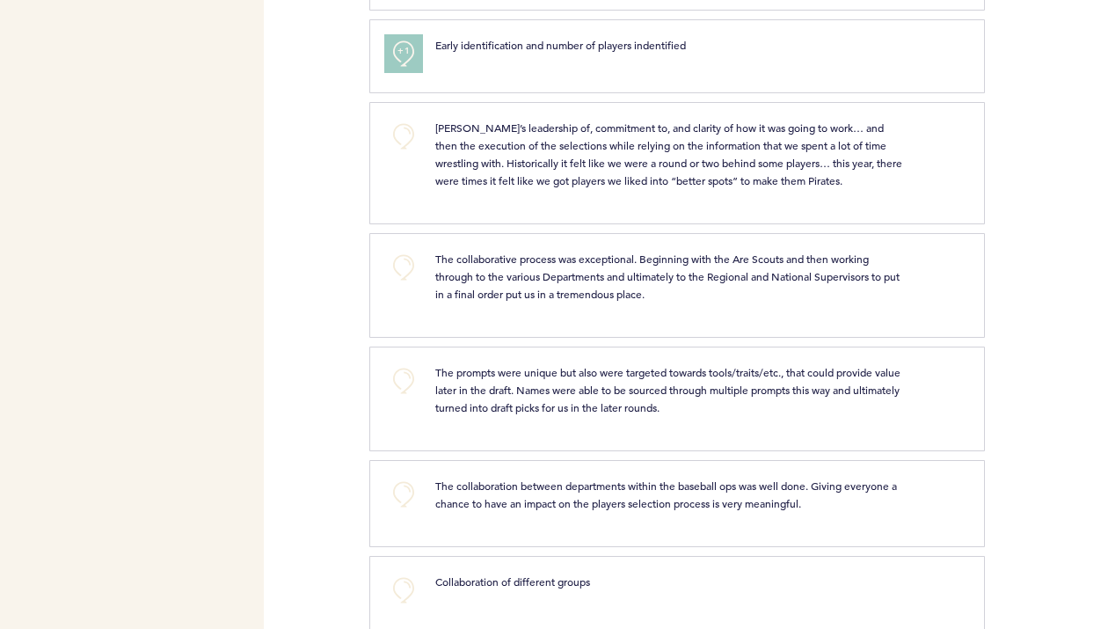
scroll to position [1122, 0]
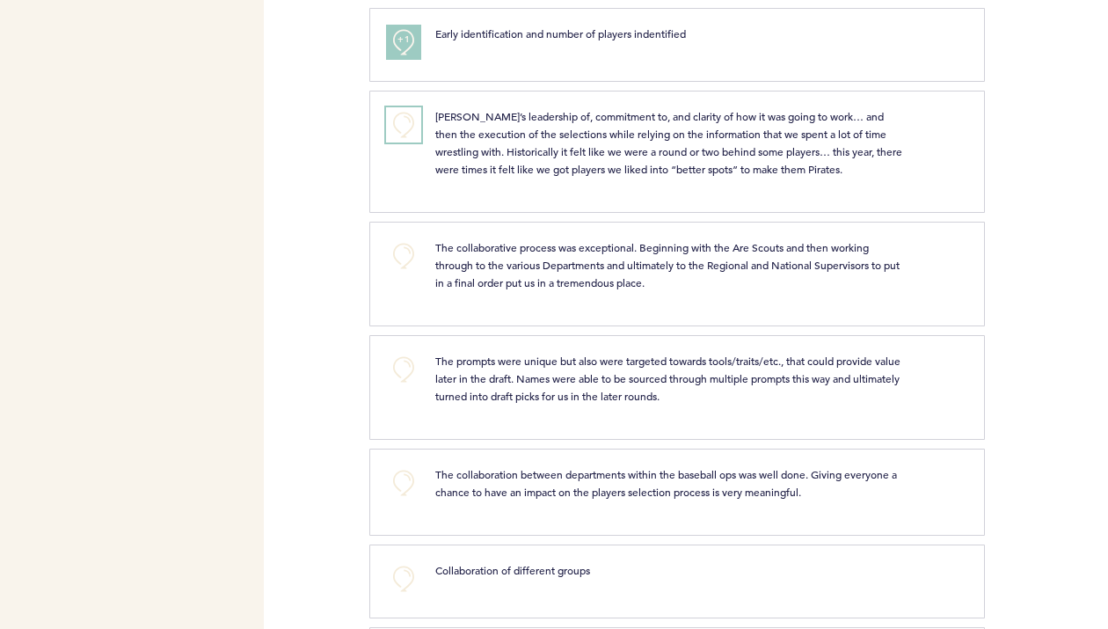
click at [402, 127] on button "+0" at bounding box center [403, 124] width 35 height 35
click at [402, 127] on button "+1" at bounding box center [403, 124] width 35 height 35
click at [406, 252] on button "+0" at bounding box center [403, 255] width 35 height 35
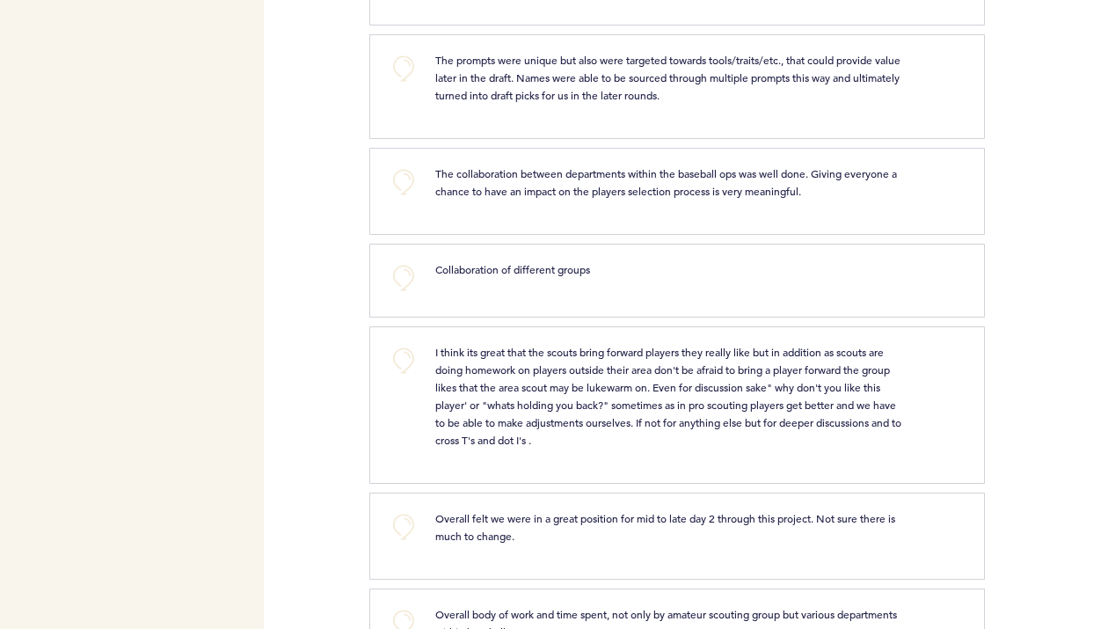
scroll to position [1426, 0]
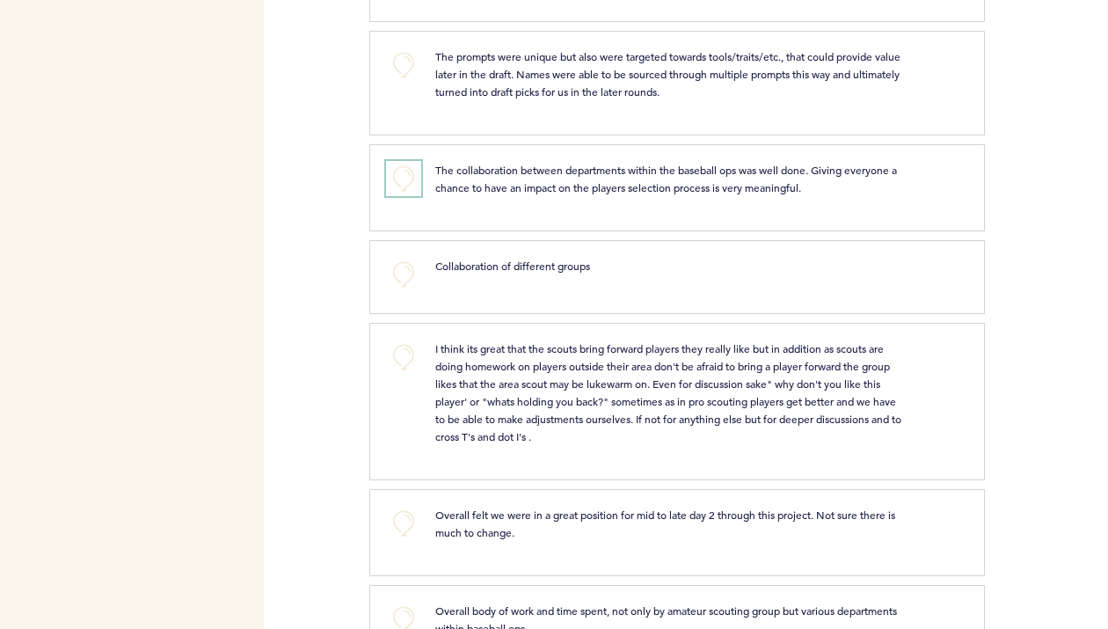
click at [406, 175] on button "+0" at bounding box center [403, 178] width 35 height 35
click at [405, 62] on button "+0" at bounding box center [403, 65] width 35 height 35
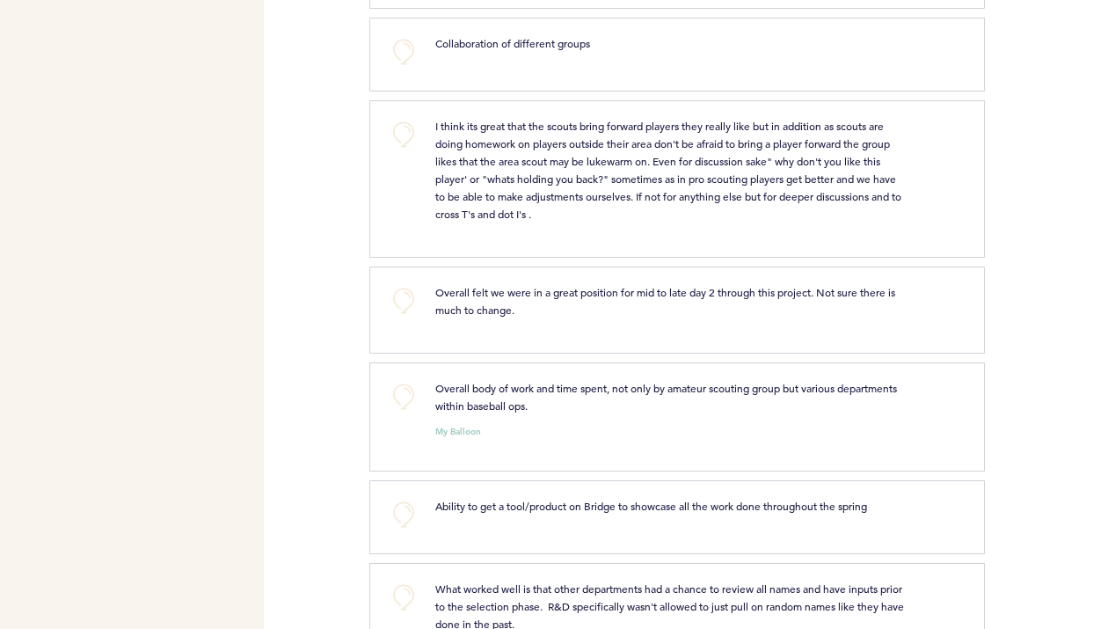
scroll to position [1650, 0]
click at [414, 134] on button "+0" at bounding box center [403, 132] width 35 height 35
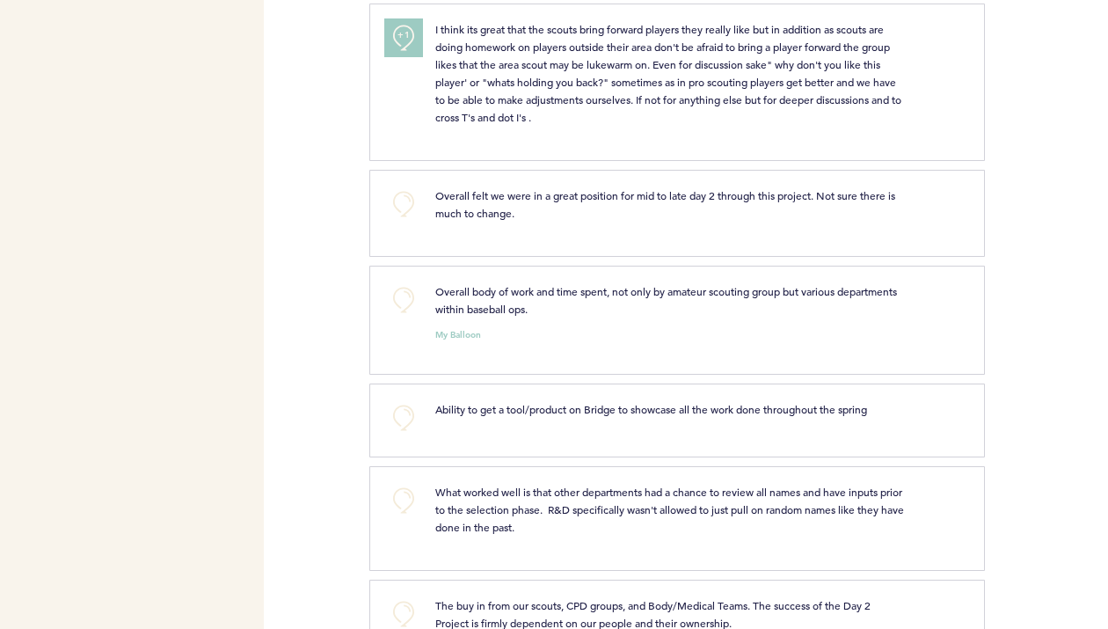
scroll to position [1747, 0]
click at [412, 305] on button "+0" at bounding box center [403, 298] width 35 height 35
click at [412, 305] on button "+1" at bounding box center [403, 298] width 35 height 35
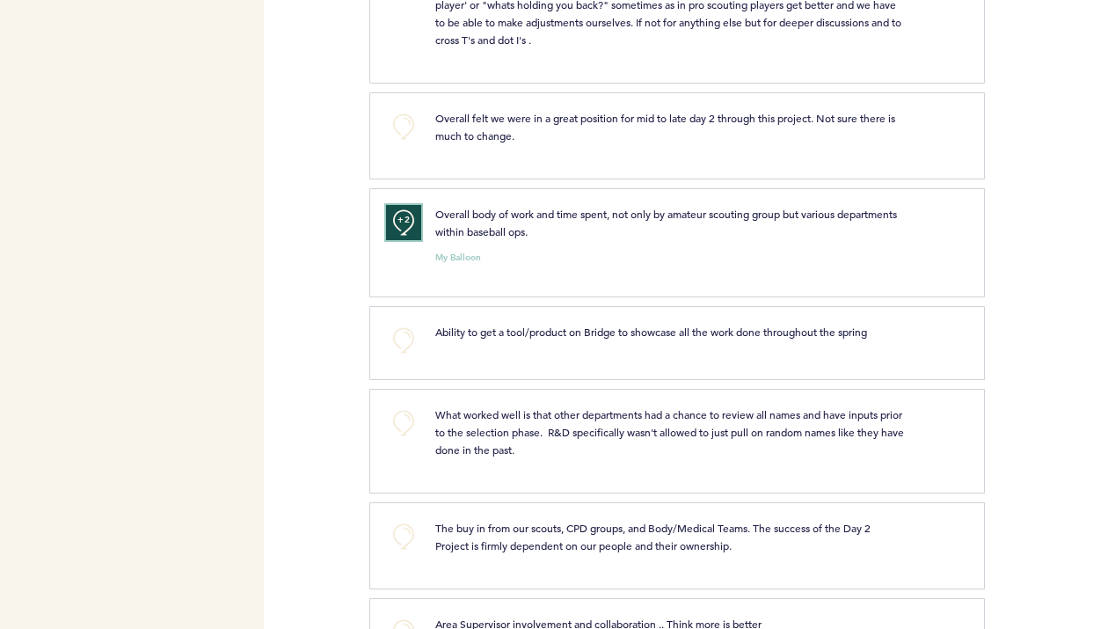
scroll to position [1910, 0]
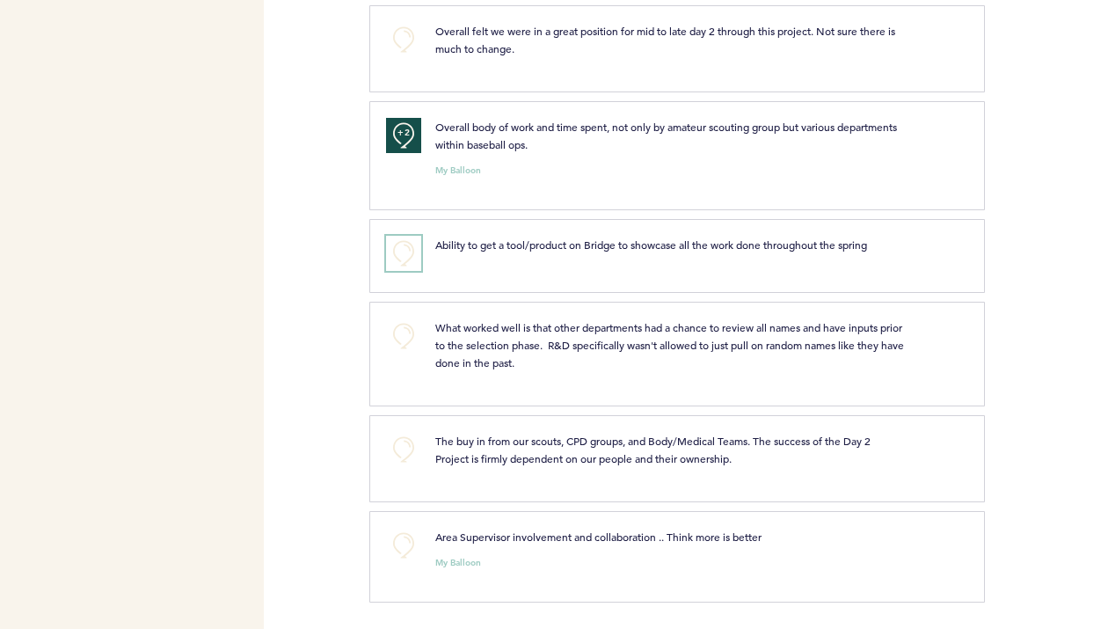
click at [404, 247] on button "+0" at bounding box center [403, 253] width 35 height 35
click at [404, 247] on span "+1" at bounding box center [404, 251] width 12 height 18
click at [405, 338] on button "+0" at bounding box center [403, 335] width 35 height 35
click at [407, 446] on button "+0" at bounding box center [403, 449] width 35 height 35
click at [407, 446] on span "+1" at bounding box center [404, 447] width 12 height 18
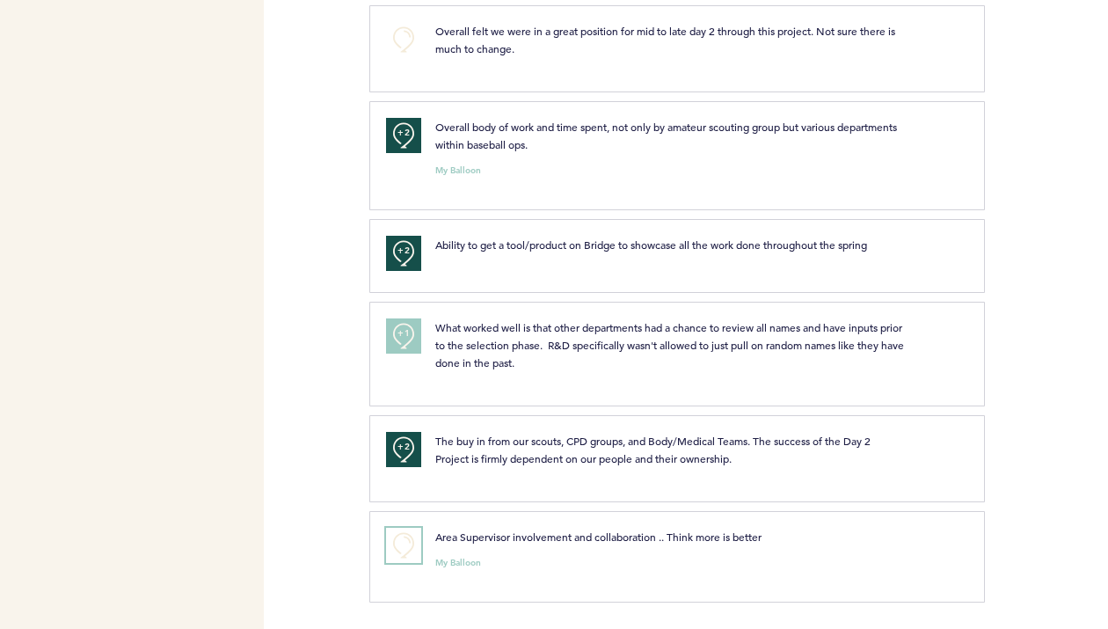
click at [407, 539] on button "+0" at bounding box center [403, 545] width 35 height 35
click at [407, 539] on span "+1" at bounding box center [404, 543] width 12 height 18
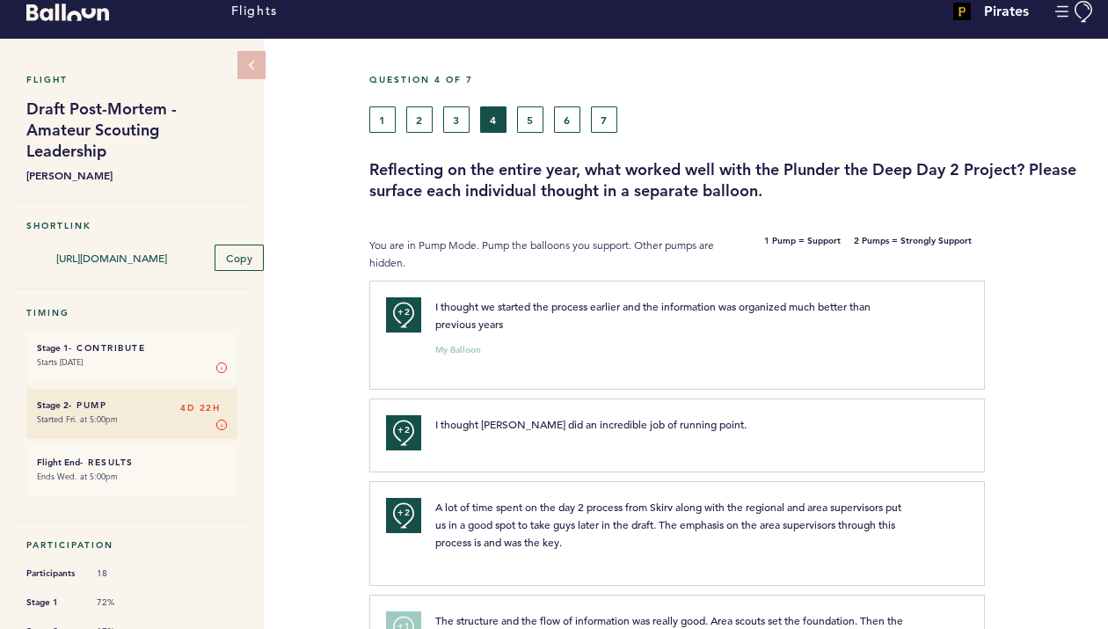
scroll to position [0, 0]
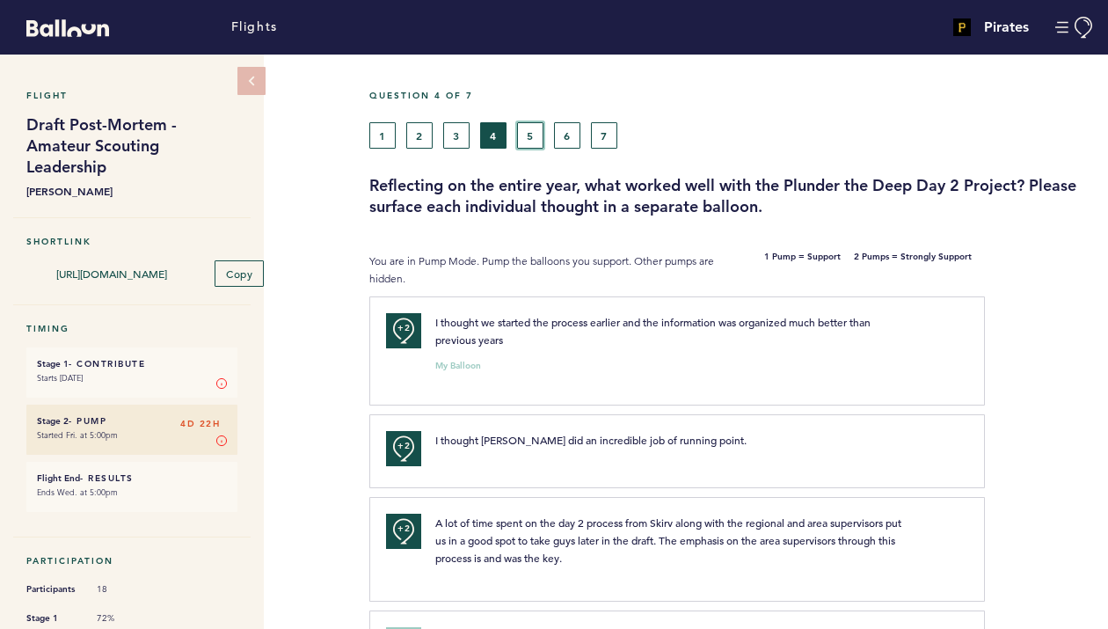
click at [531, 140] on button "5" at bounding box center [530, 135] width 26 height 26
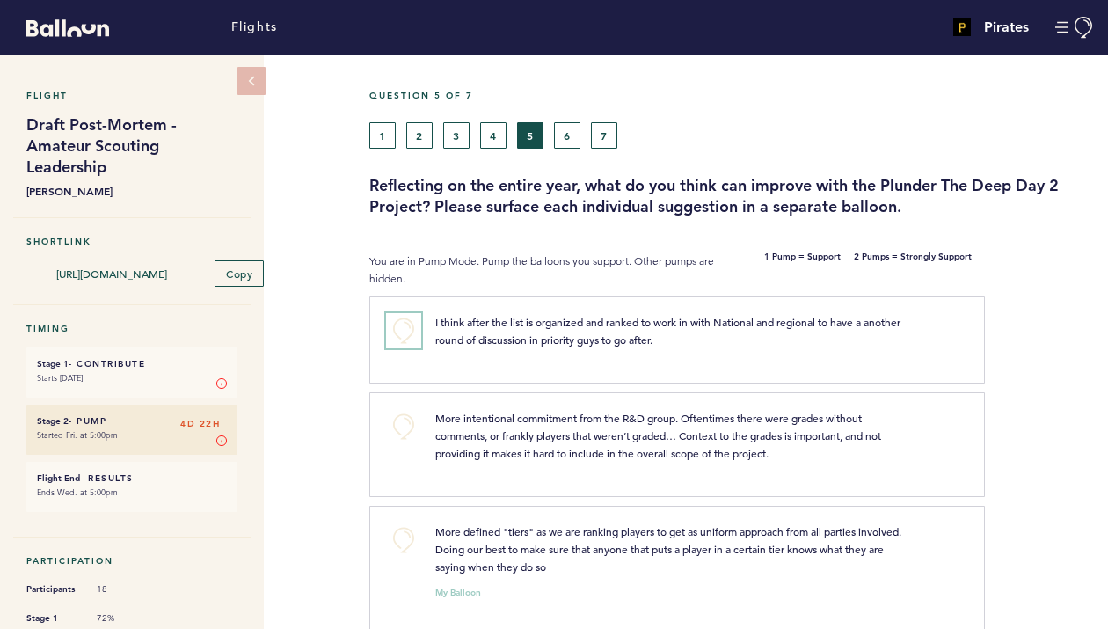
click at [406, 326] on button "+0" at bounding box center [403, 330] width 35 height 35
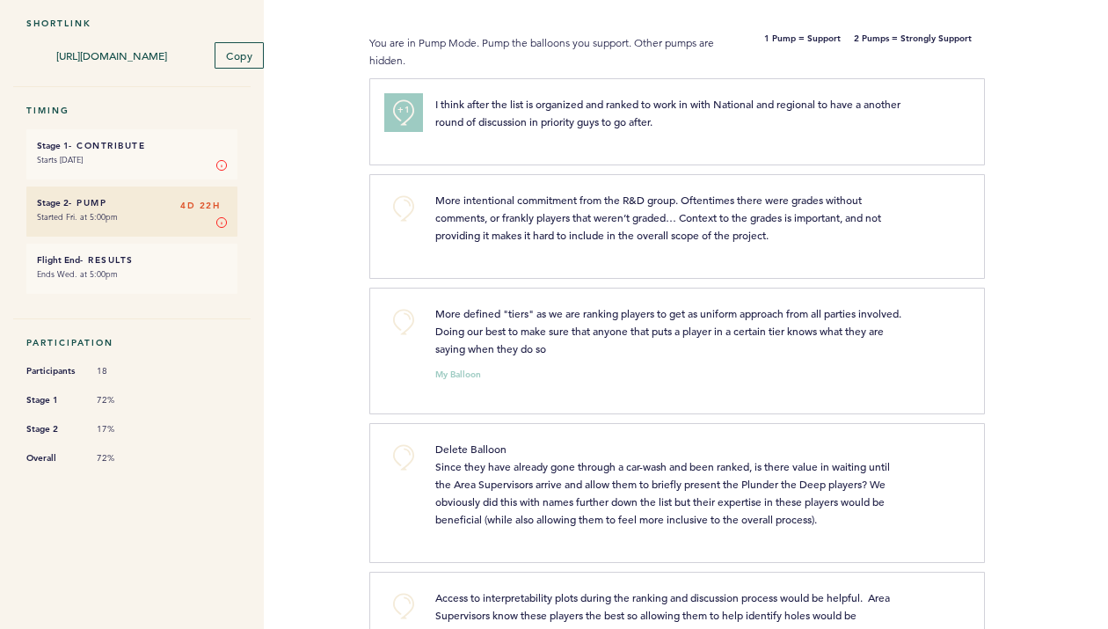
scroll to position [230, 0]
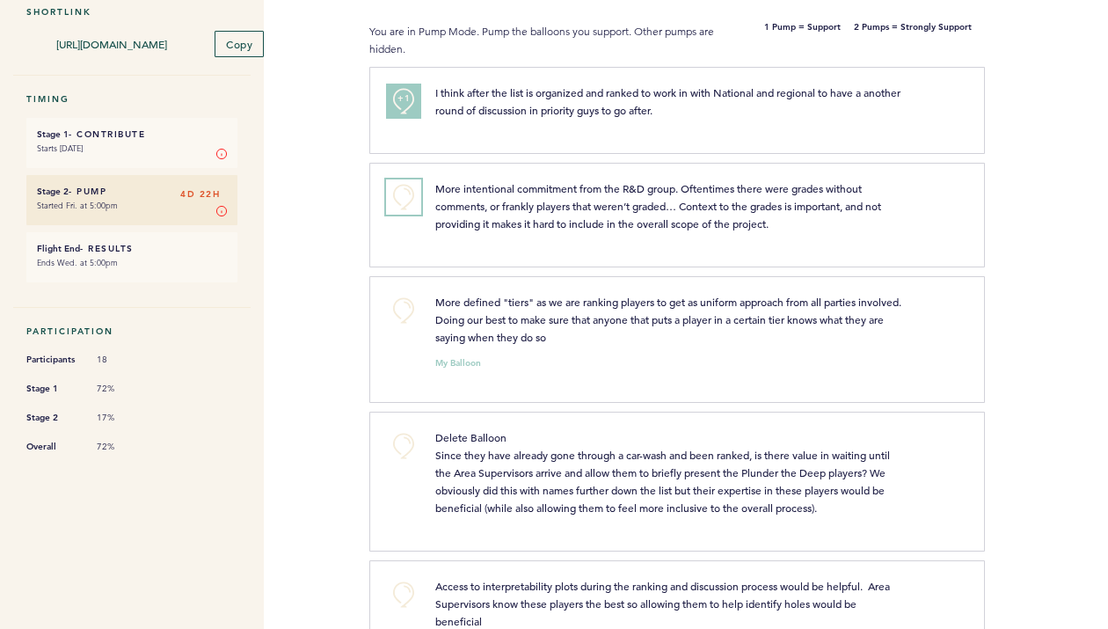
click at [412, 201] on button "+0" at bounding box center [403, 196] width 35 height 35
click at [391, 188] on button "+1" at bounding box center [403, 196] width 35 height 35
click at [407, 313] on button "+0" at bounding box center [403, 310] width 35 height 35
click at [407, 313] on span "+1" at bounding box center [404, 308] width 12 height 18
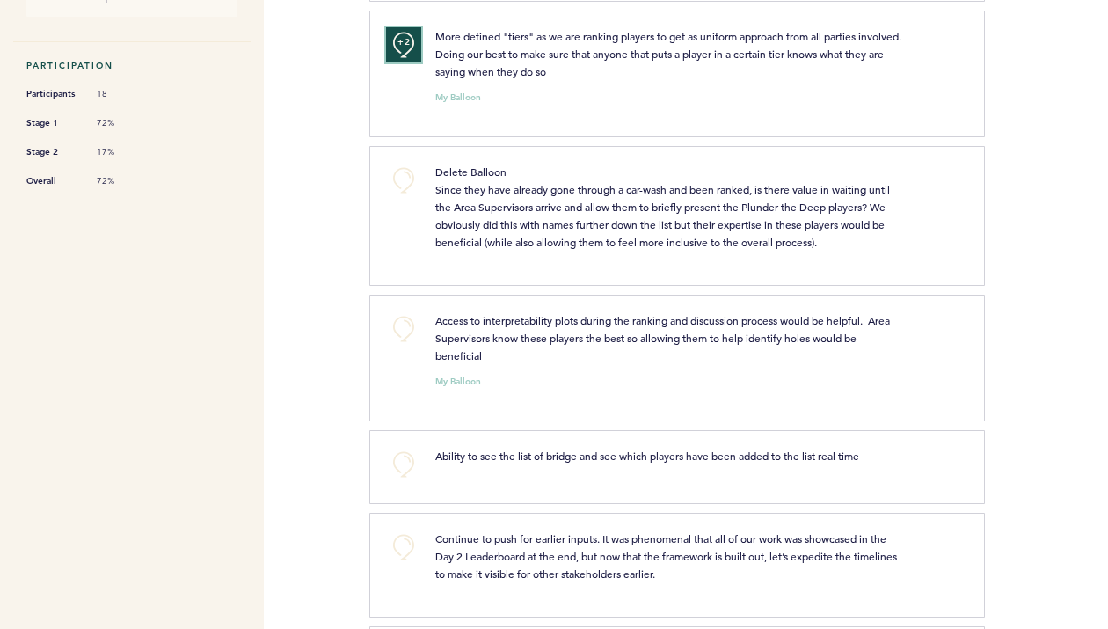
scroll to position [507, 0]
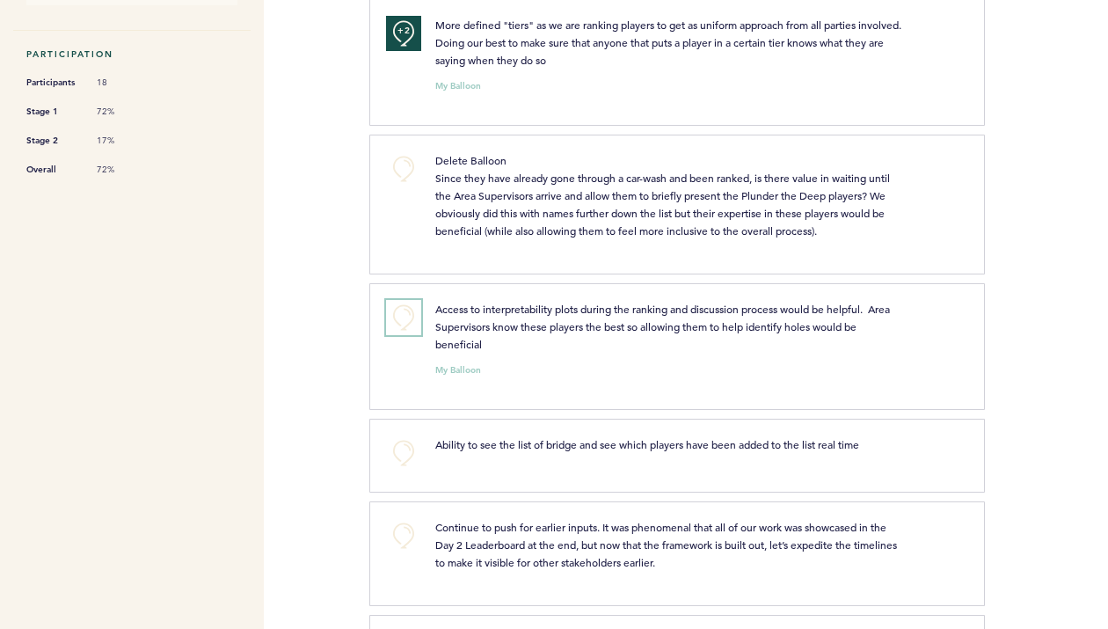
click at [405, 335] on button "+0" at bounding box center [403, 317] width 35 height 35
click at [405, 324] on span "+1" at bounding box center [404, 315] width 12 height 18
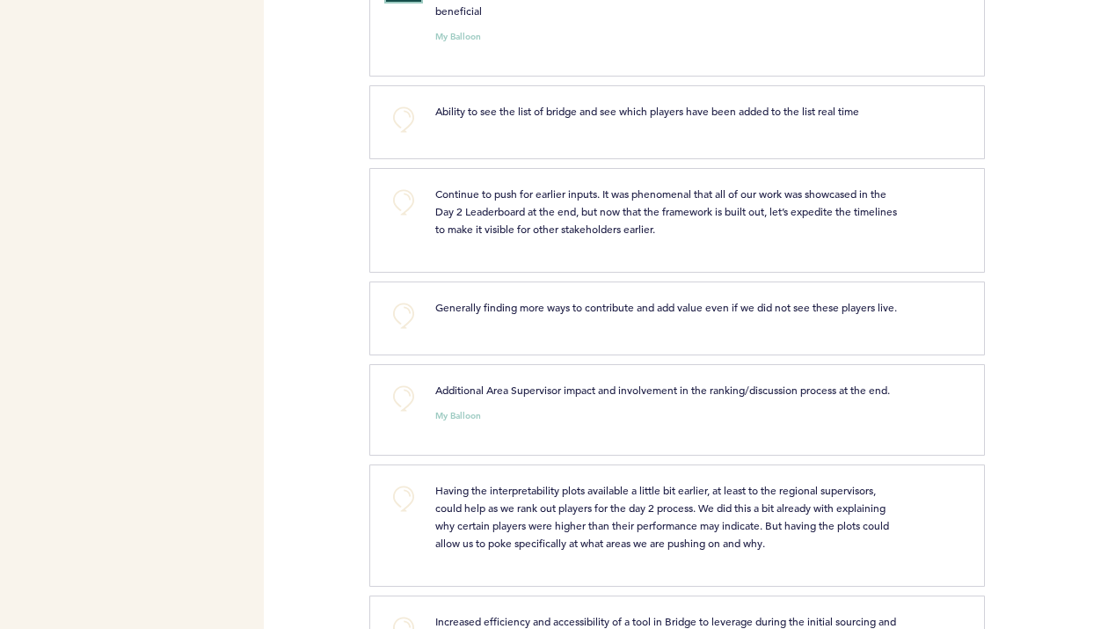
scroll to position [865, 0]
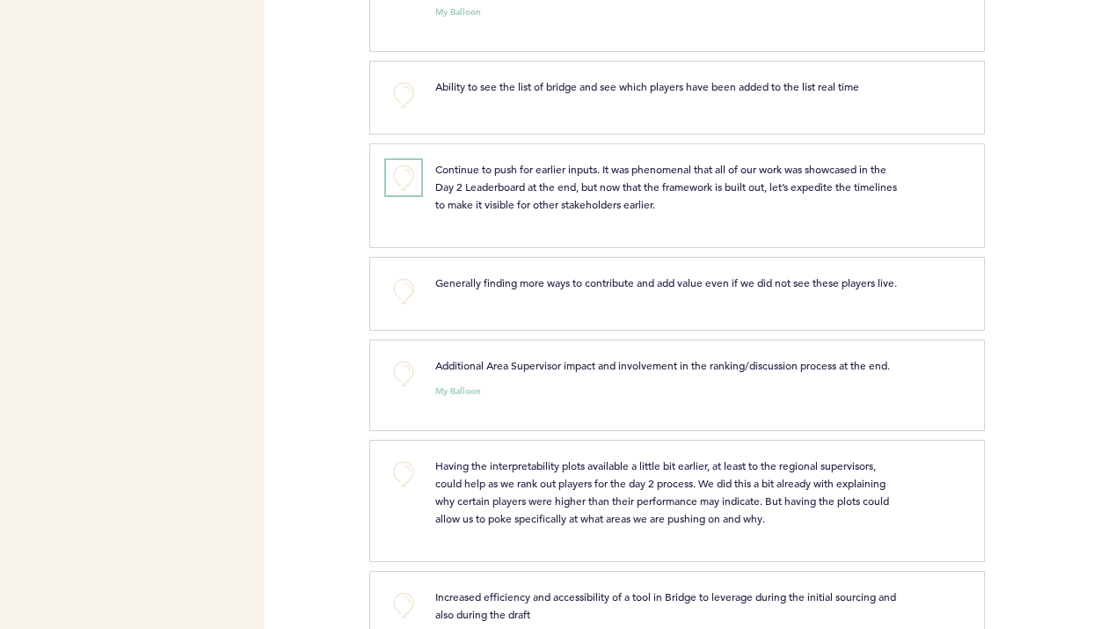
click at [408, 195] on button "+0" at bounding box center [403, 177] width 35 height 35
click at [408, 184] on span "+1" at bounding box center [404, 175] width 12 height 18
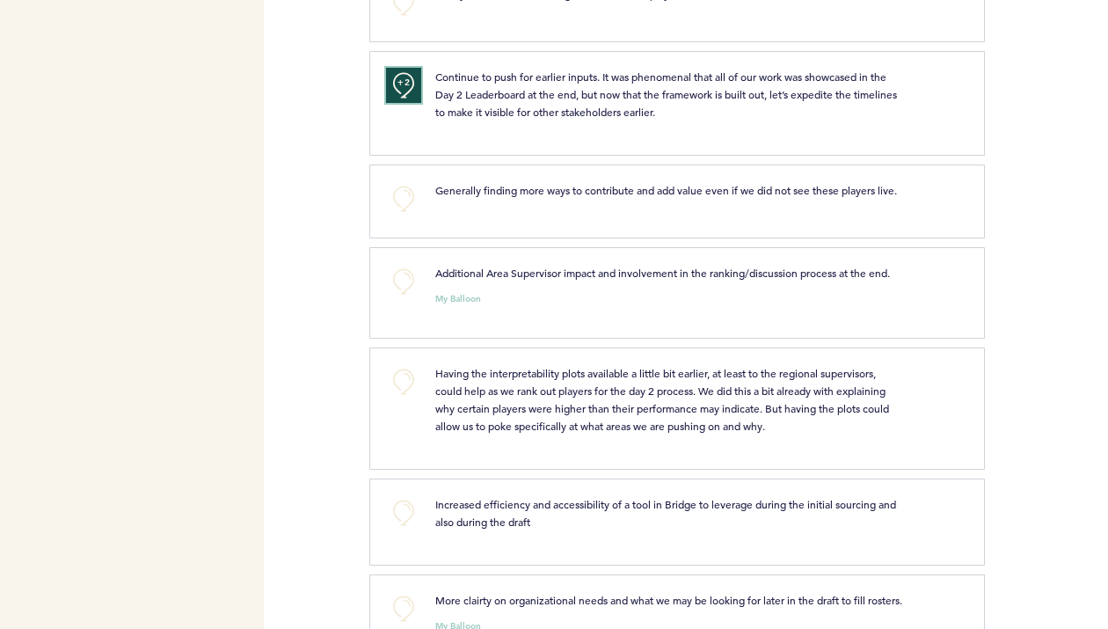
scroll to position [969, 0]
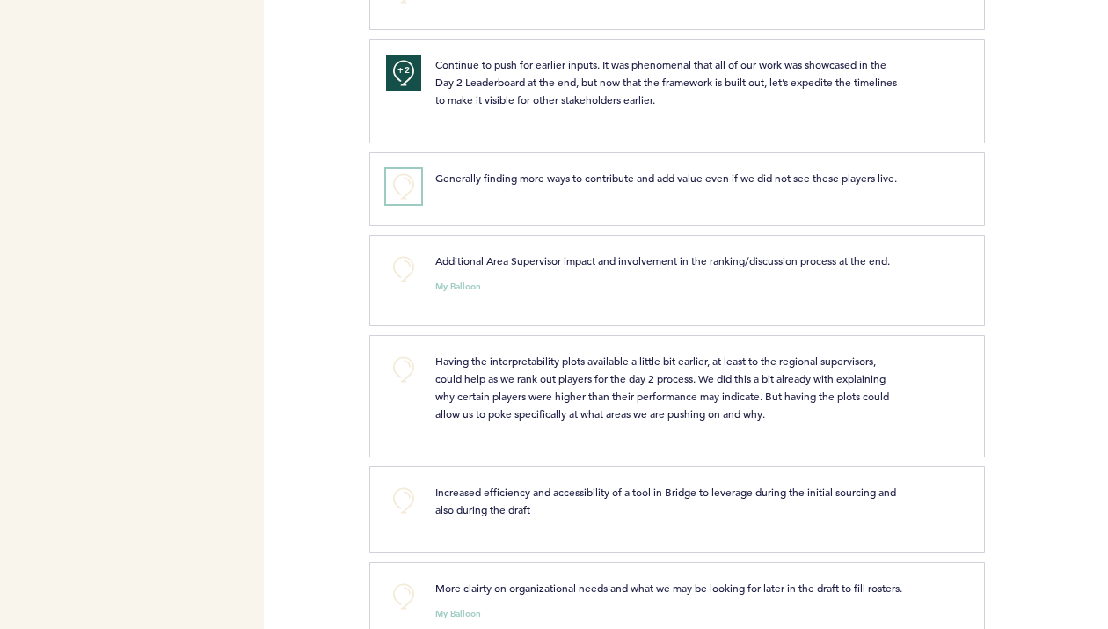
click at [404, 204] on button "+0" at bounding box center [403, 186] width 35 height 35
click at [415, 287] on button "+0" at bounding box center [403, 269] width 35 height 35
click at [415, 287] on button "+1" at bounding box center [403, 269] width 35 height 35
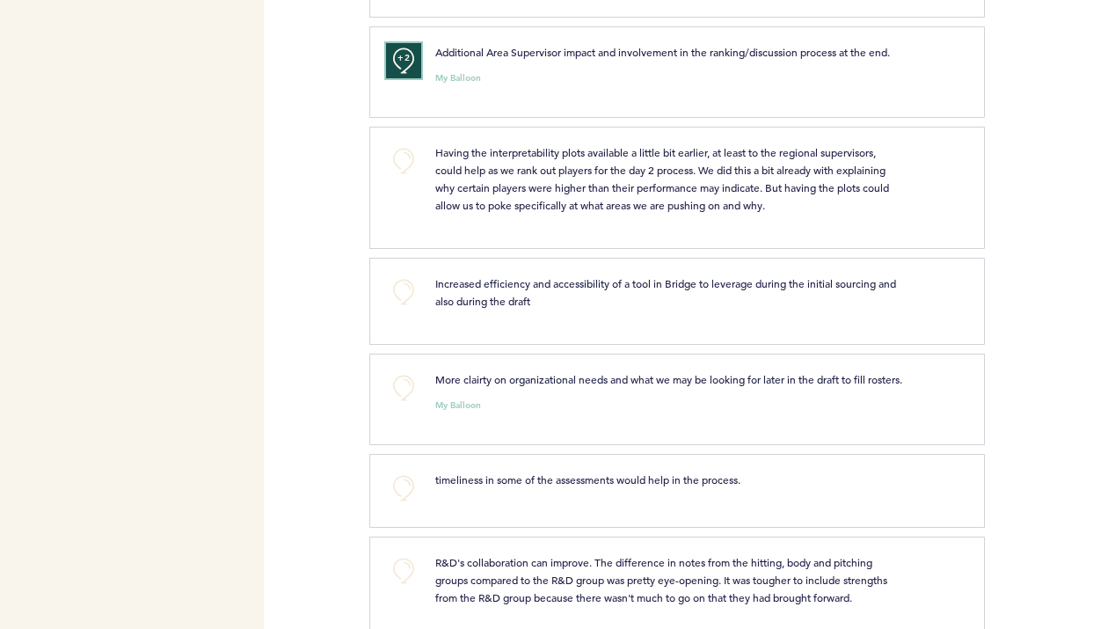
scroll to position [1181, 0]
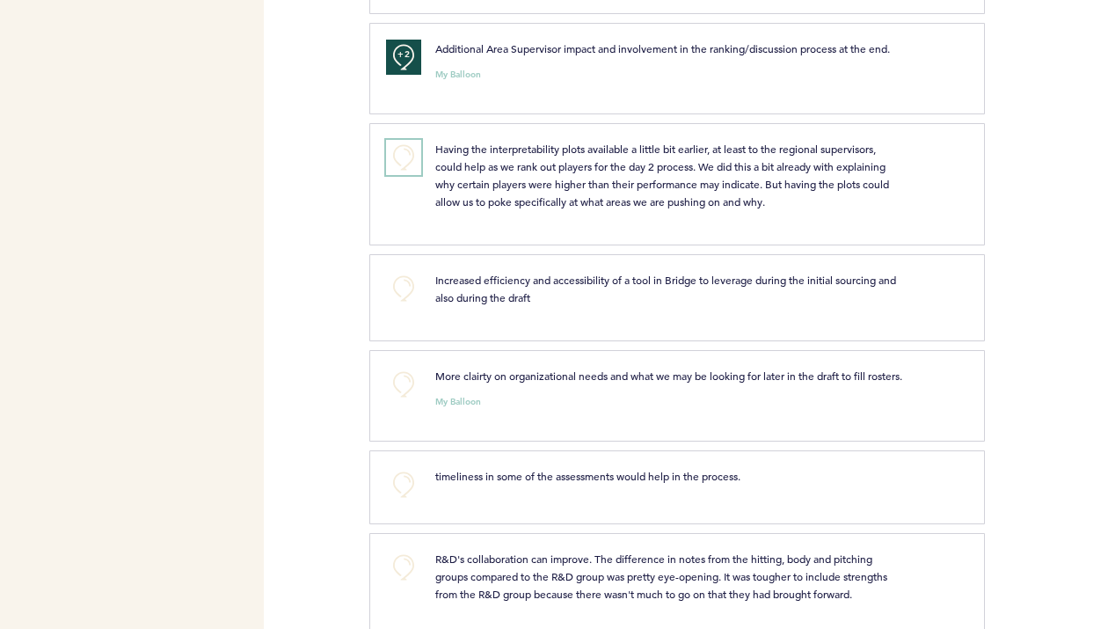
click at [402, 175] on button "+0" at bounding box center [403, 157] width 35 height 35
click at [402, 175] on button "+1" at bounding box center [403, 157] width 35 height 35
click at [410, 306] on button "+0" at bounding box center [403, 288] width 35 height 35
click at [410, 306] on button "+1" at bounding box center [403, 288] width 35 height 35
click at [411, 400] on button "+0" at bounding box center [403, 384] width 35 height 35
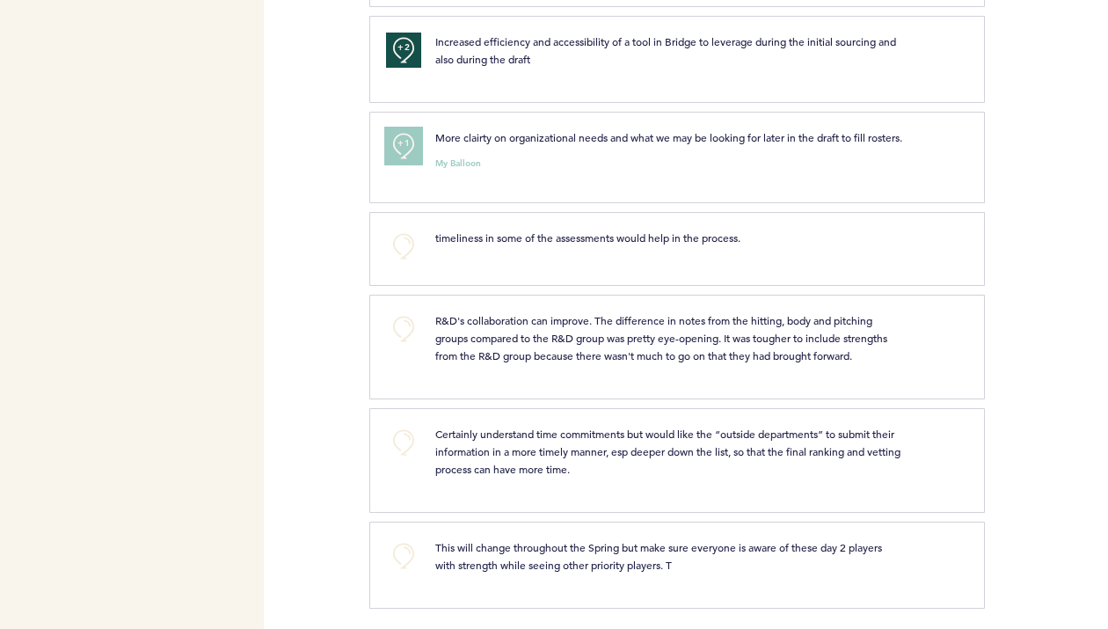
scroll to position [1462, 0]
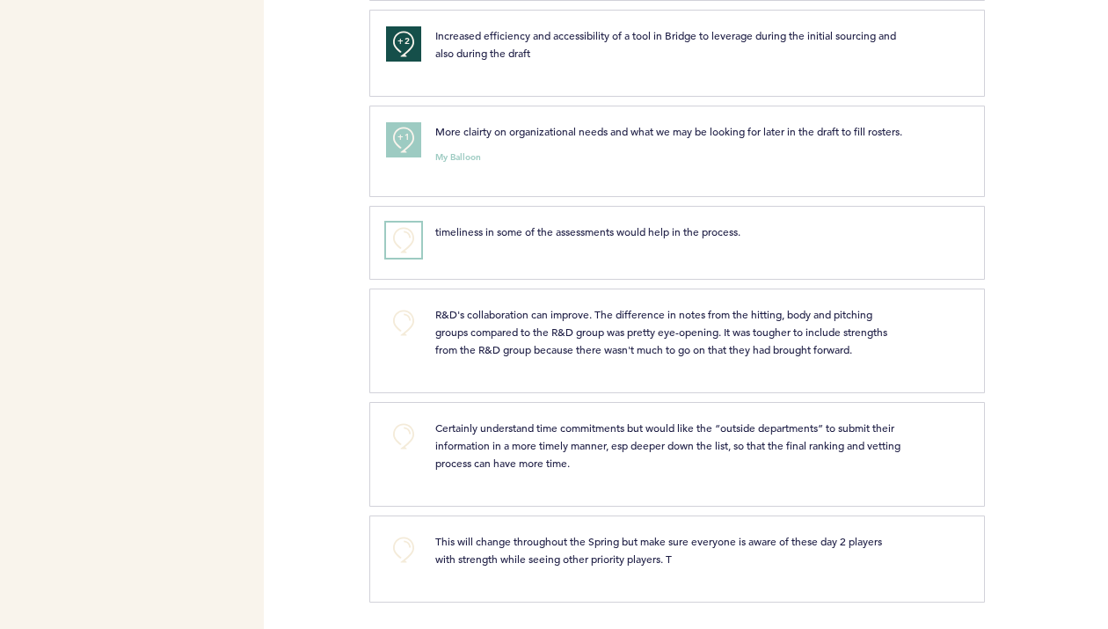
click at [397, 244] on button "+0" at bounding box center [403, 240] width 35 height 35
click at [405, 315] on button "+0" at bounding box center [403, 322] width 35 height 35
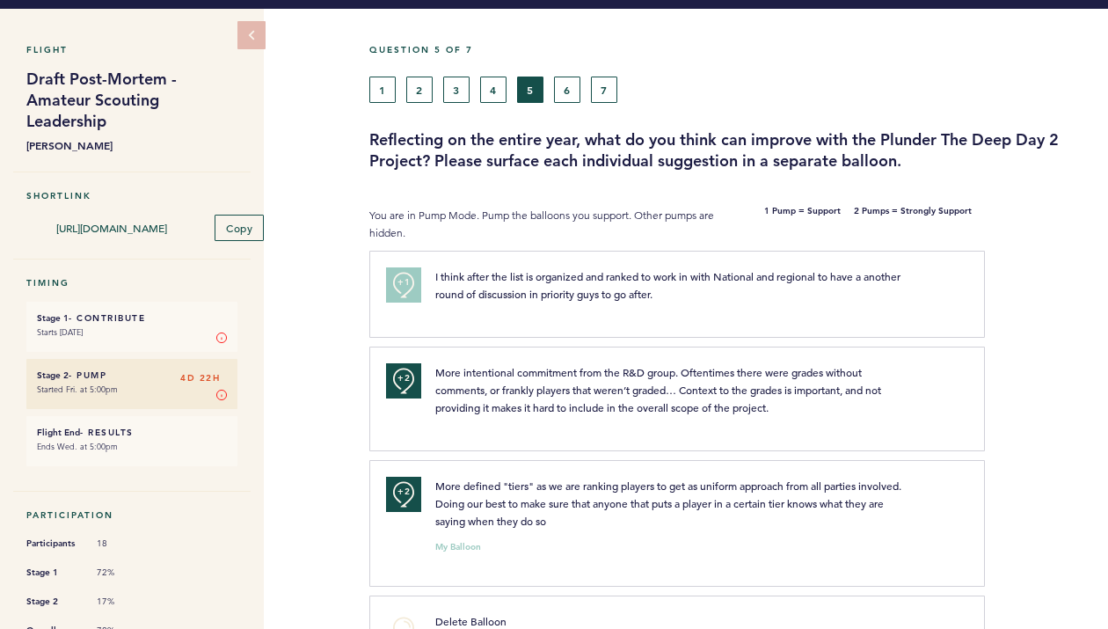
scroll to position [0, 0]
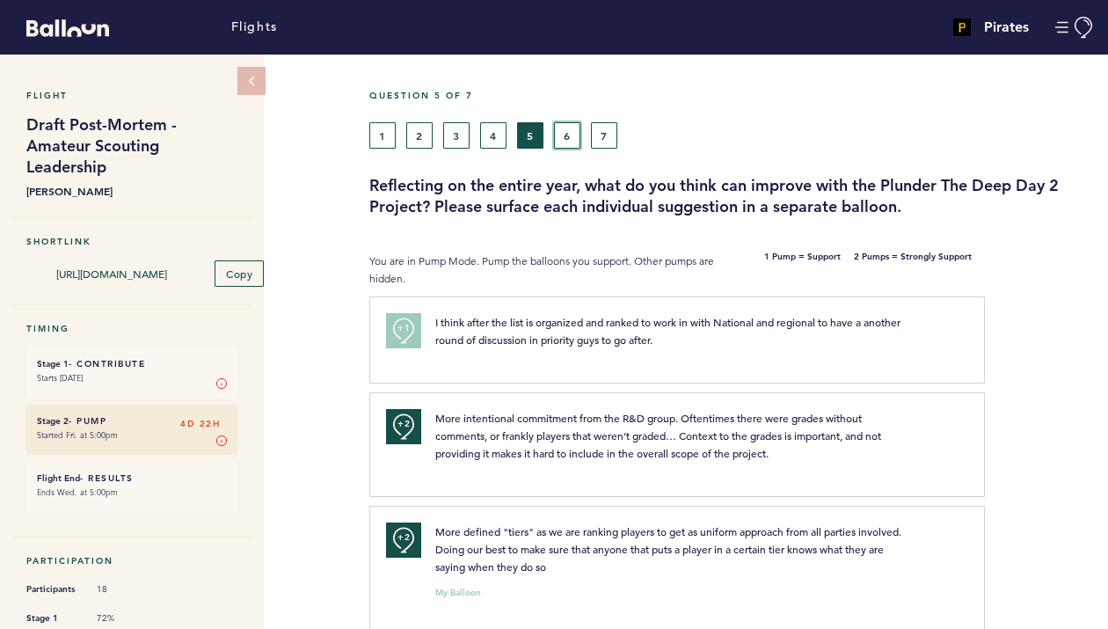
click at [566, 135] on button "6" at bounding box center [567, 135] width 26 height 26
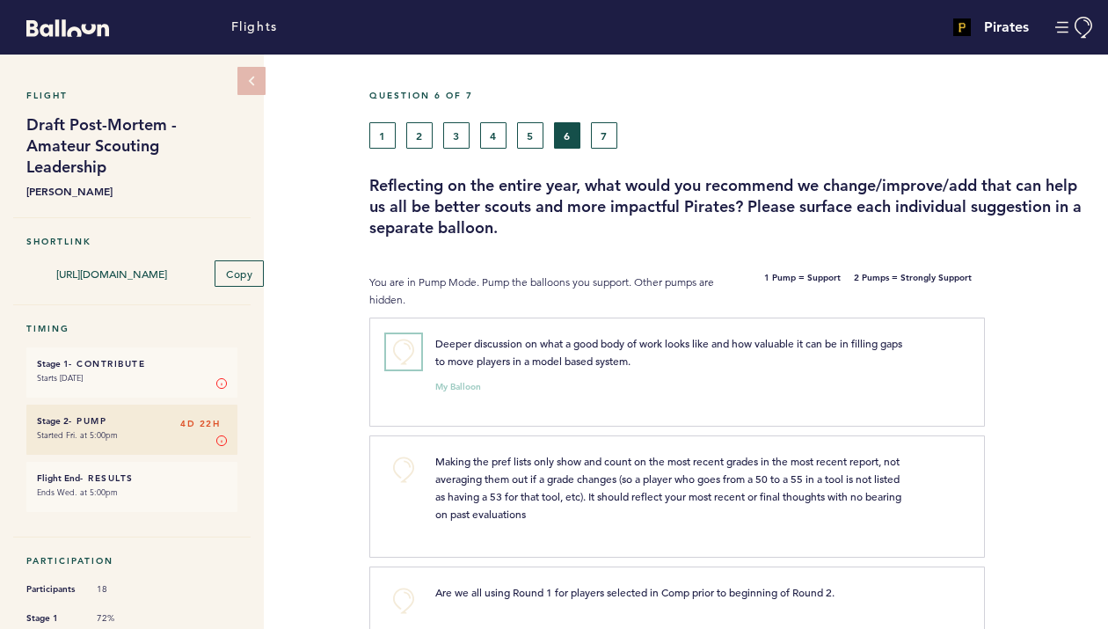
click at [409, 354] on button "+0" at bounding box center [403, 351] width 35 height 35
click at [409, 354] on span "+1" at bounding box center [404, 349] width 12 height 18
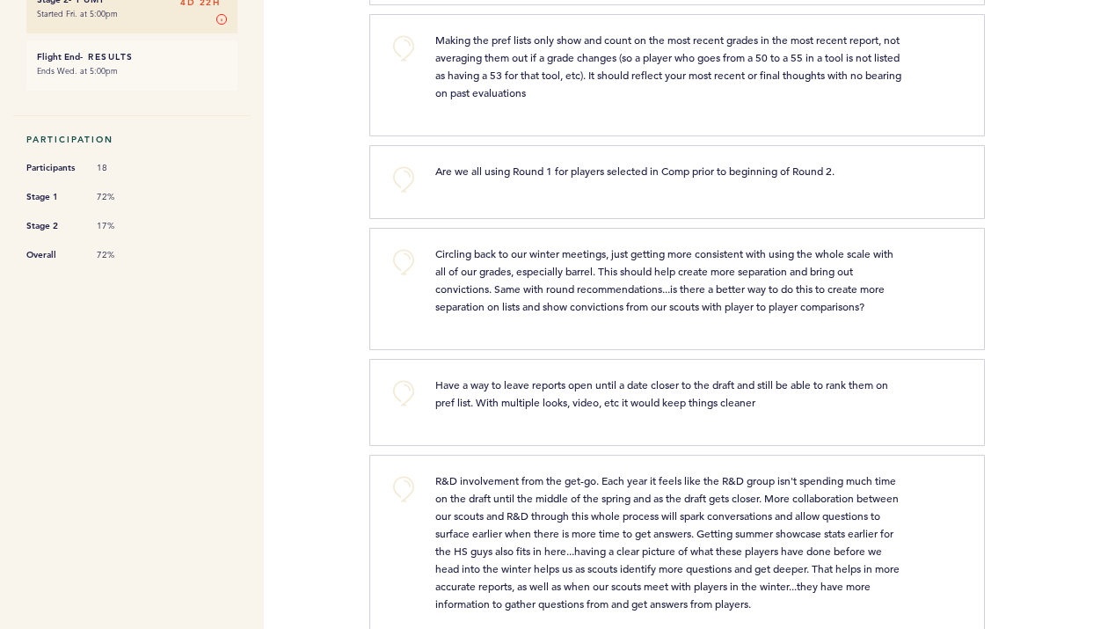
scroll to position [420, 0]
click at [406, 179] on button "+0" at bounding box center [403, 180] width 35 height 35
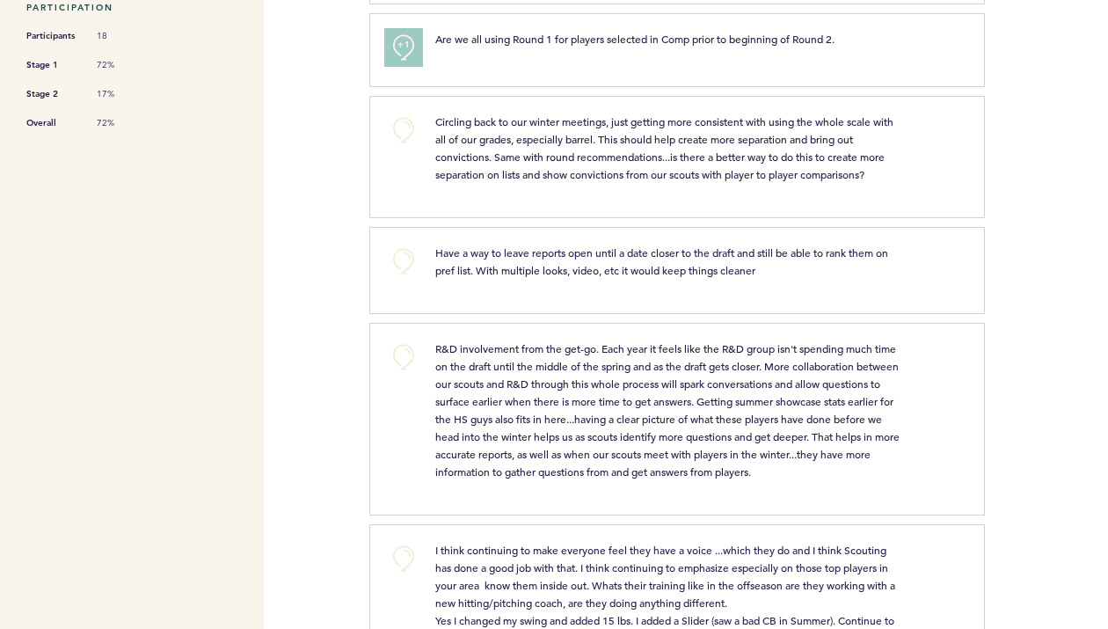
scroll to position [559, 0]
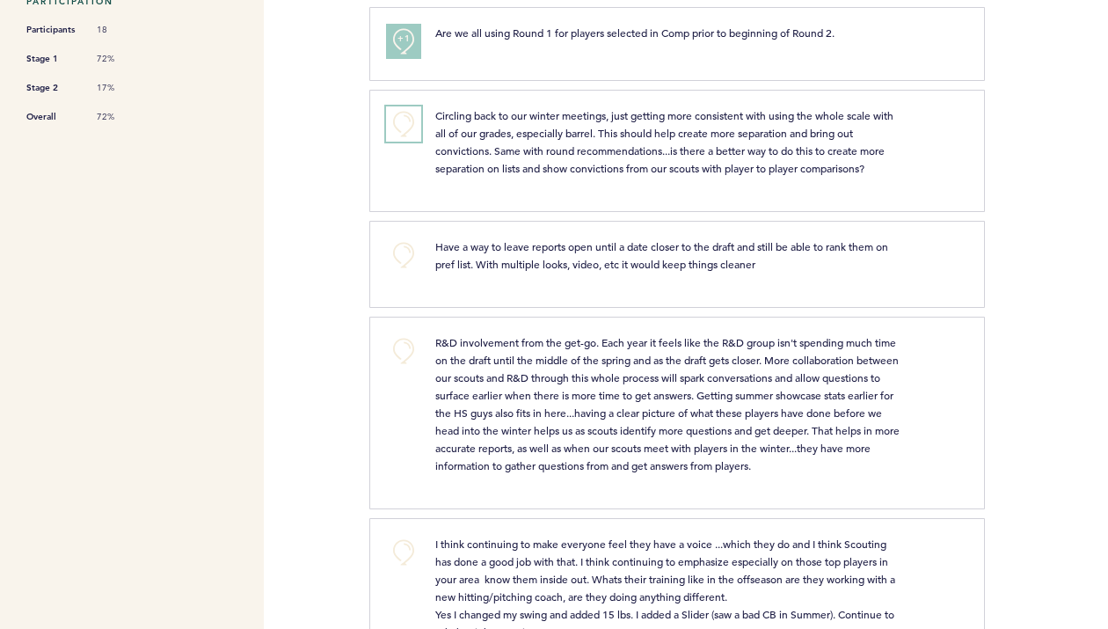
click at [409, 118] on button "+0" at bounding box center [403, 123] width 35 height 35
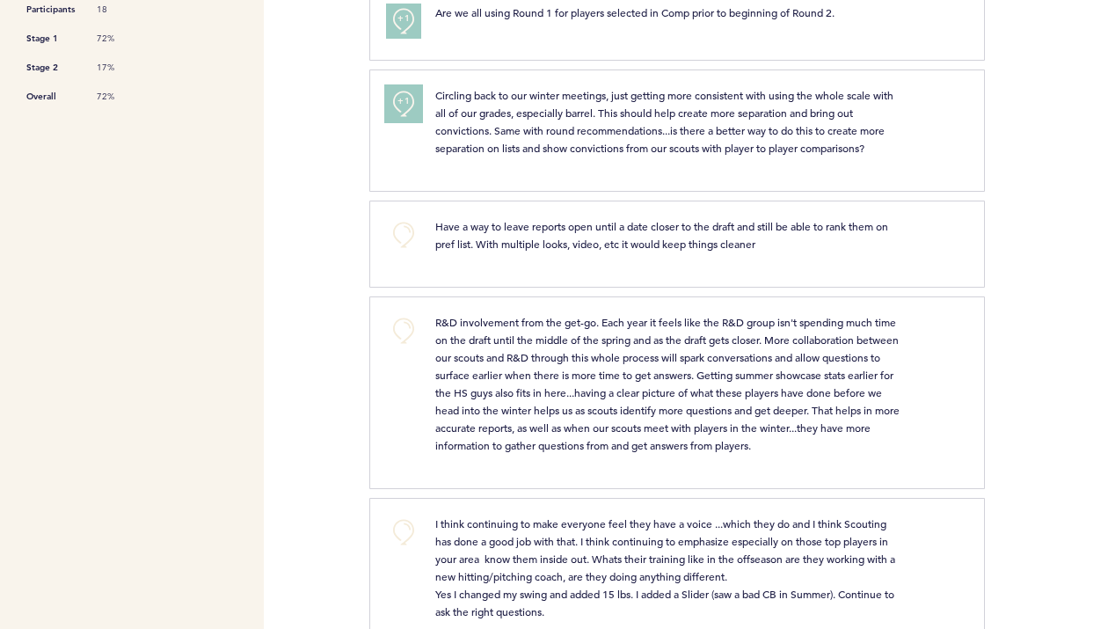
scroll to position [585, 0]
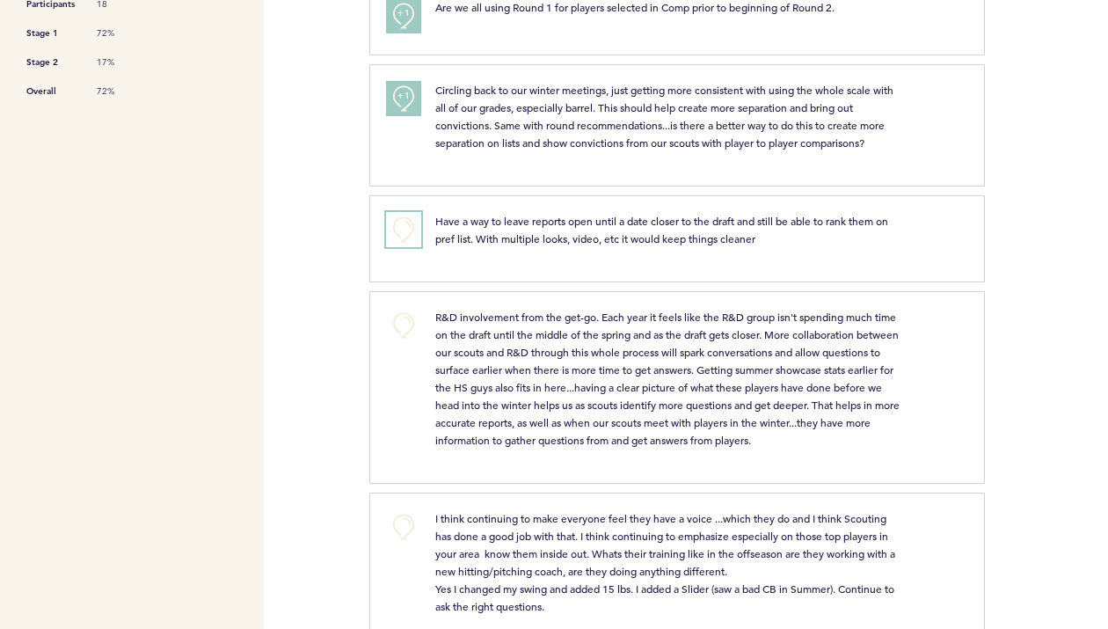
click at [409, 224] on button "+0" at bounding box center [403, 229] width 35 height 35
click at [409, 224] on span "+1" at bounding box center [404, 227] width 12 height 18
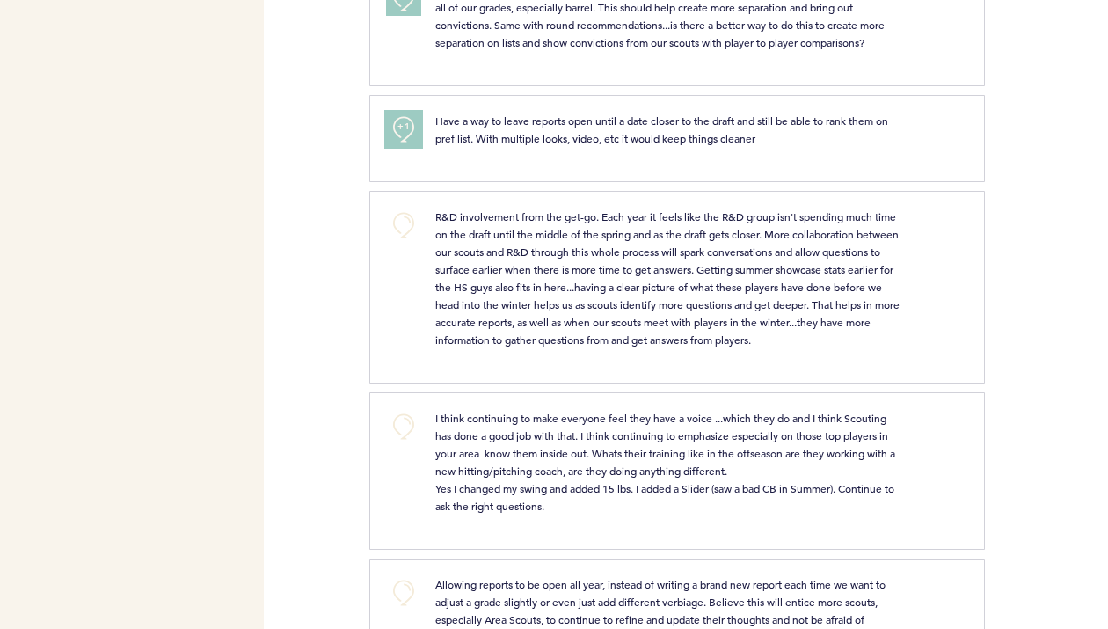
scroll to position [687, 0]
click at [408, 221] on button "+0" at bounding box center [403, 223] width 35 height 35
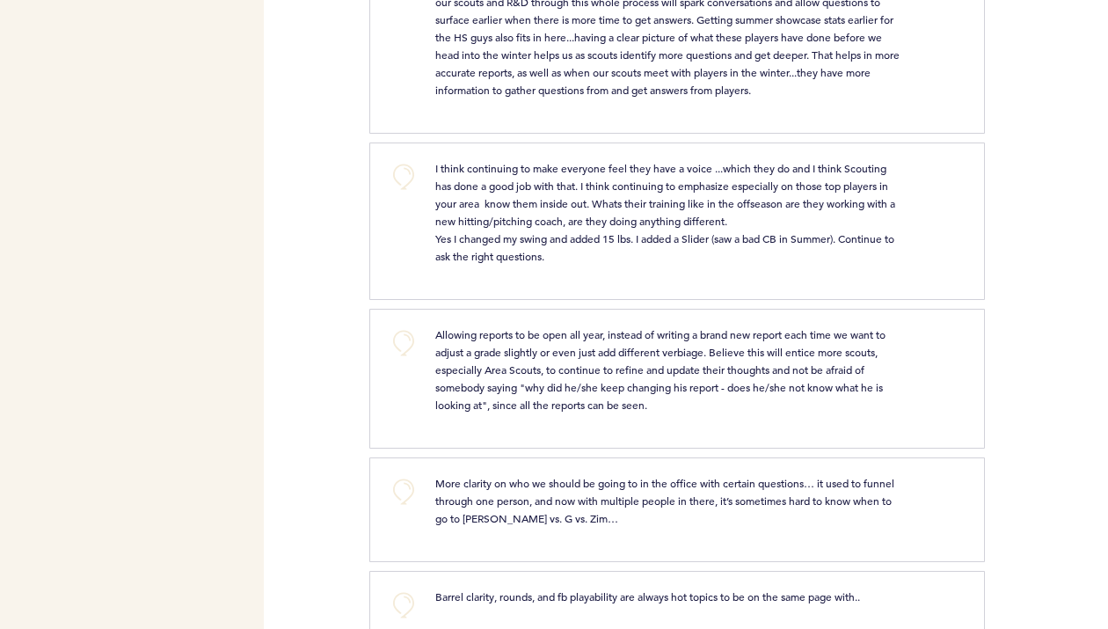
scroll to position [936, 0]
click at [409, 177] on button "+0" at bounding box center [403, 175] width 35 height 35
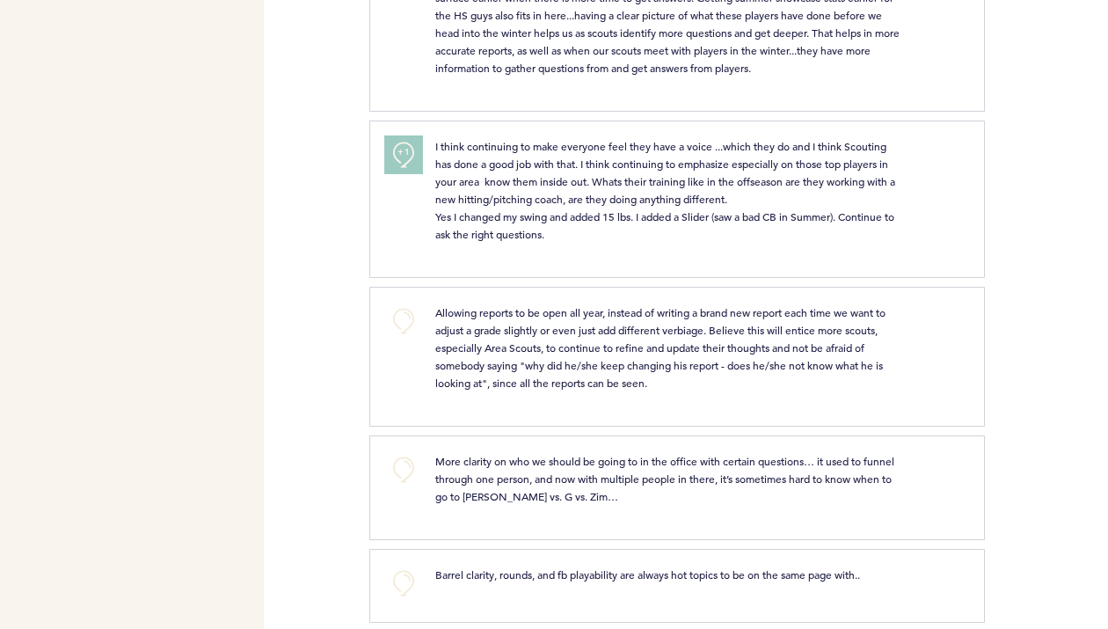
scroll to position [974, 0]
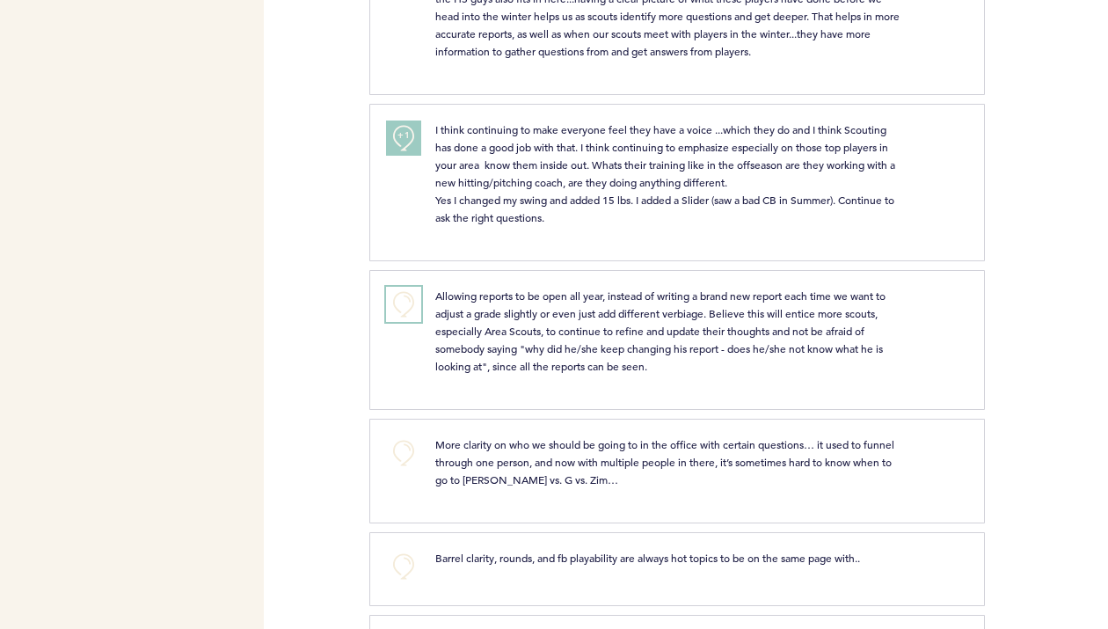
click at [403, 300] on button "+0" at bounding box center [403, 304] width 35 height 35
click at [403, 300] on span "+1" at bounding box center [404, 302] width 12 height 18
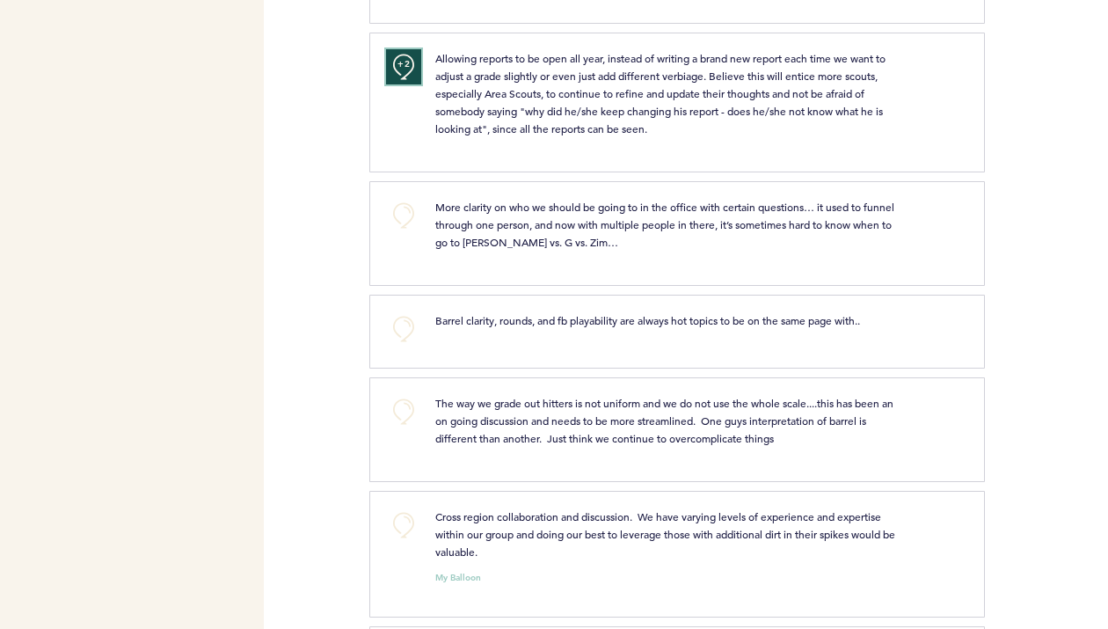
scroll to position [1232, 0]
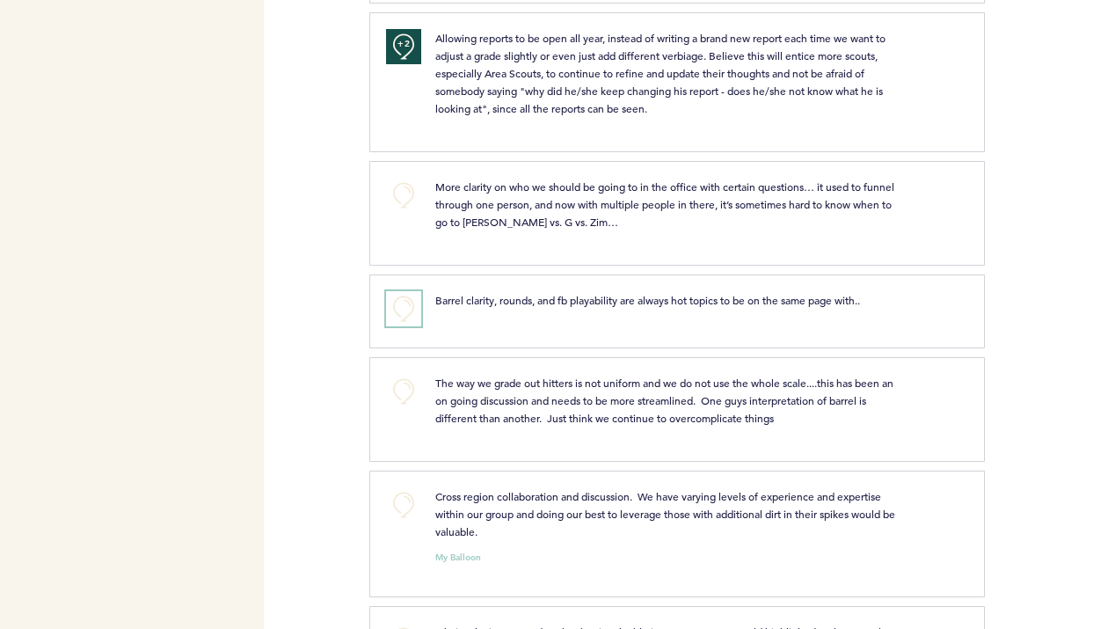
click at [403, 309] on button "+0" at bounding box center [403, 308] width 35 height 35
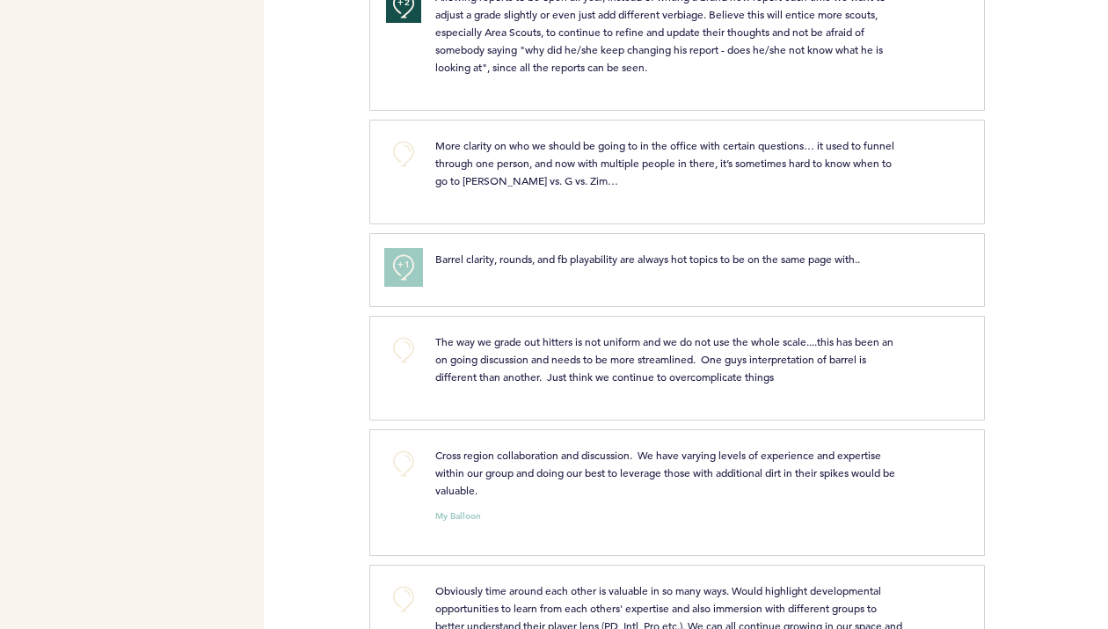
scroll to position [1286, 0]
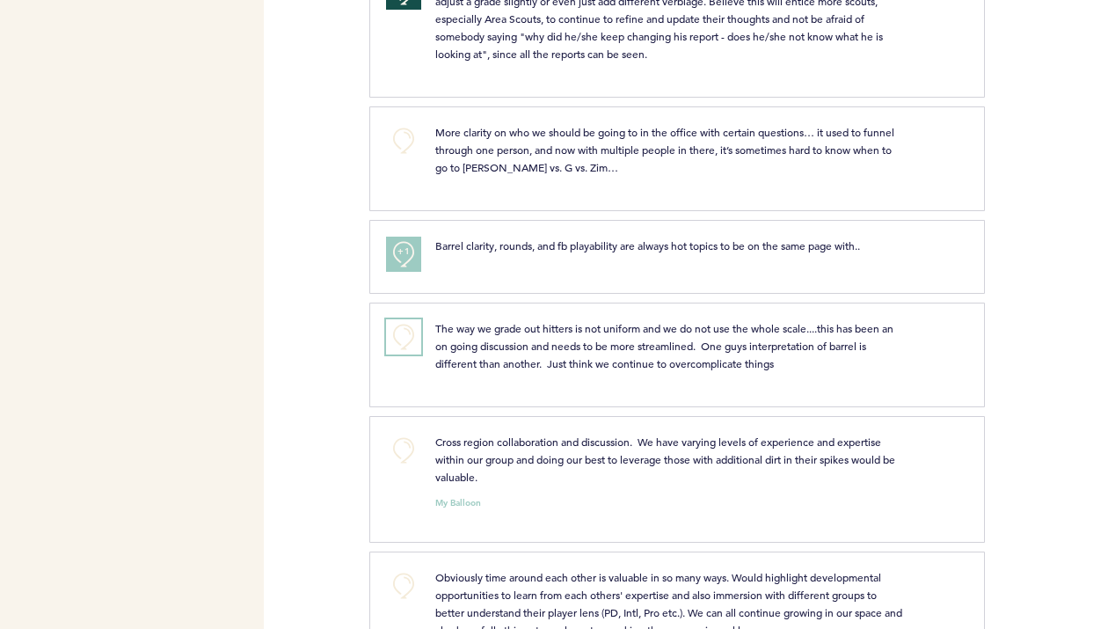
click at [405, 337] on button "+0" at bounding box center [403, 336] width 35 height 35
click at [405, 337] on span "+1" at bounding box center [404, 334] width 12 height 18
click at [406, 445] on button "+0" at bounding box center [403, 450] width 35 height 35
click at [406, 445] on span "+1" at bounding box center [404, 448] width 12 height 18
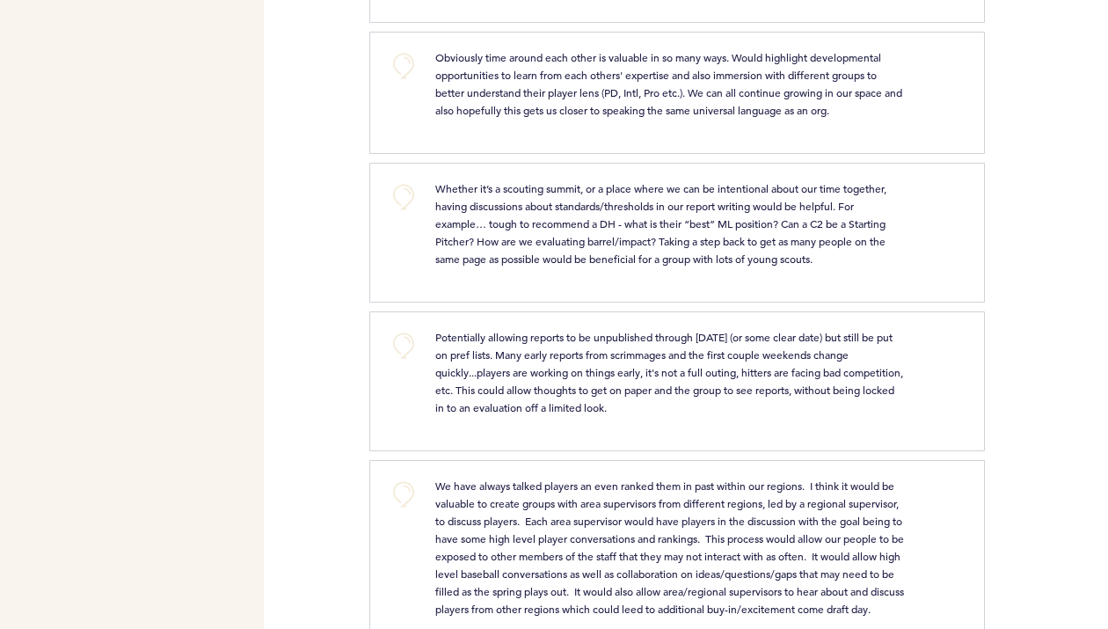
scroll to position [1802, 0]
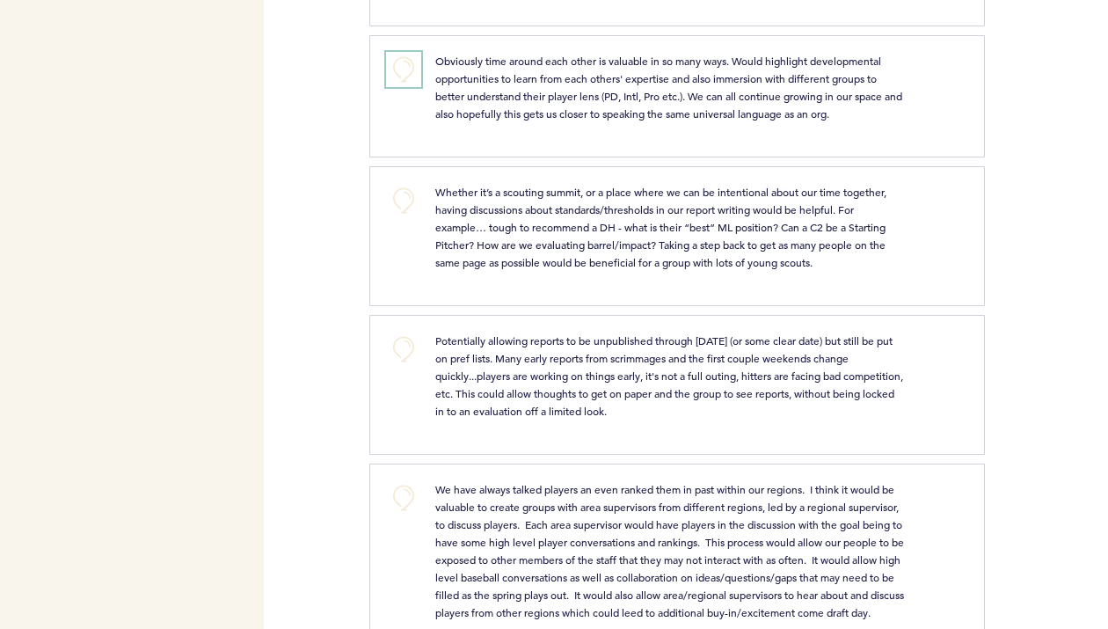
click at [407, 71] on button "+0" at bounding box center [403, 69] width 35 height 35
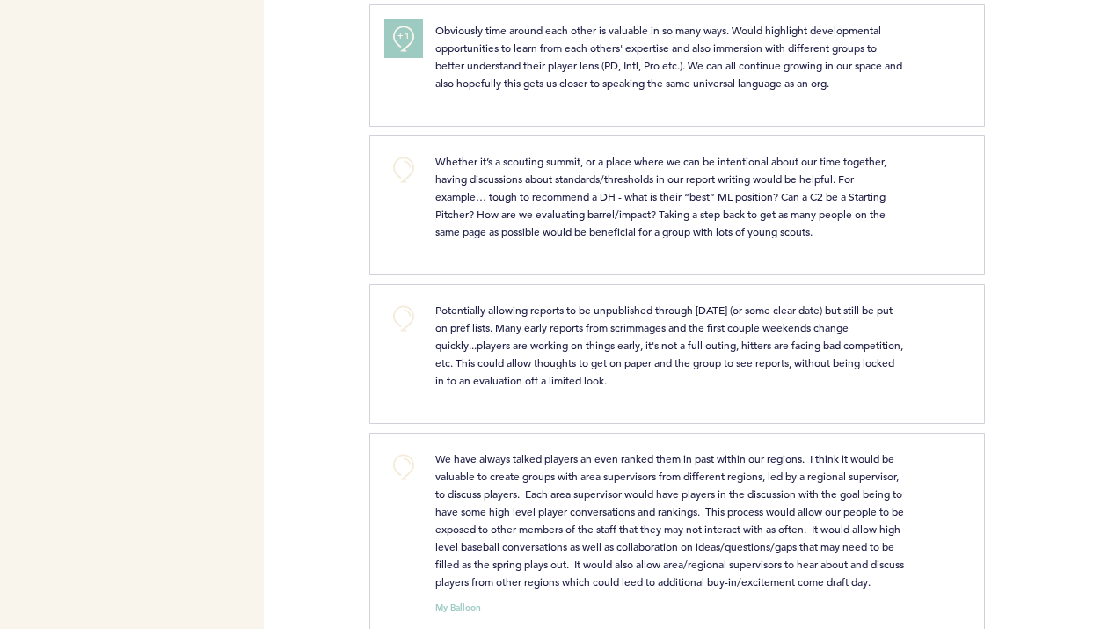
scroll to position [1839, 0]
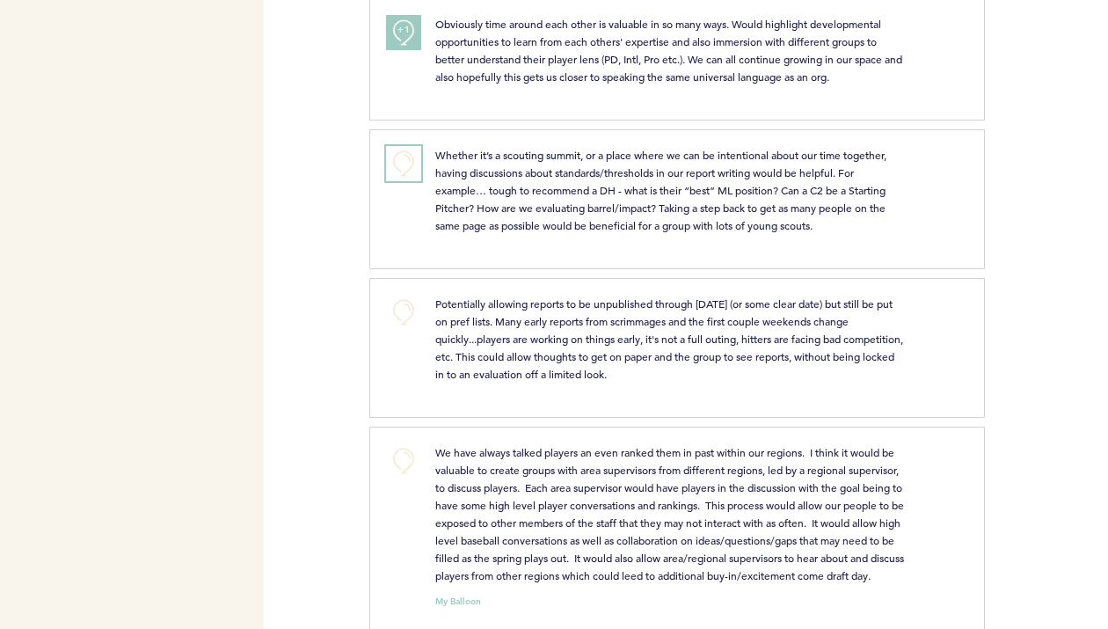
click at [404, 169] on button "+0" at bounding box center [403, 163] width 35 height 35
click at [404, 169] on span "+1" at bounding box center [404, 161] width 12 height 18
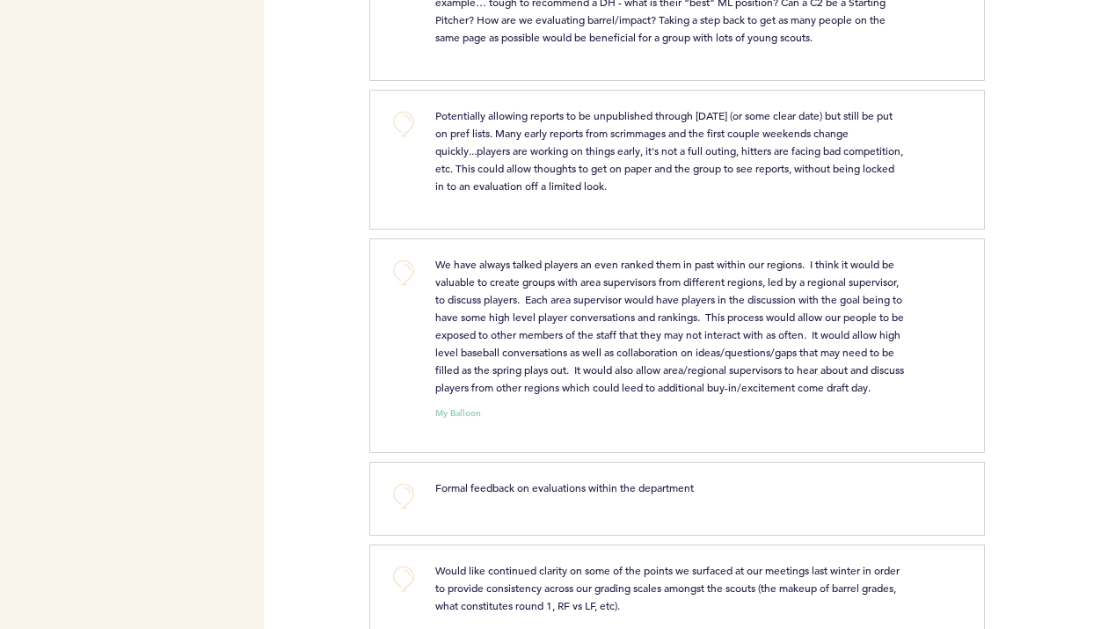
scroll to position [2035, 0]
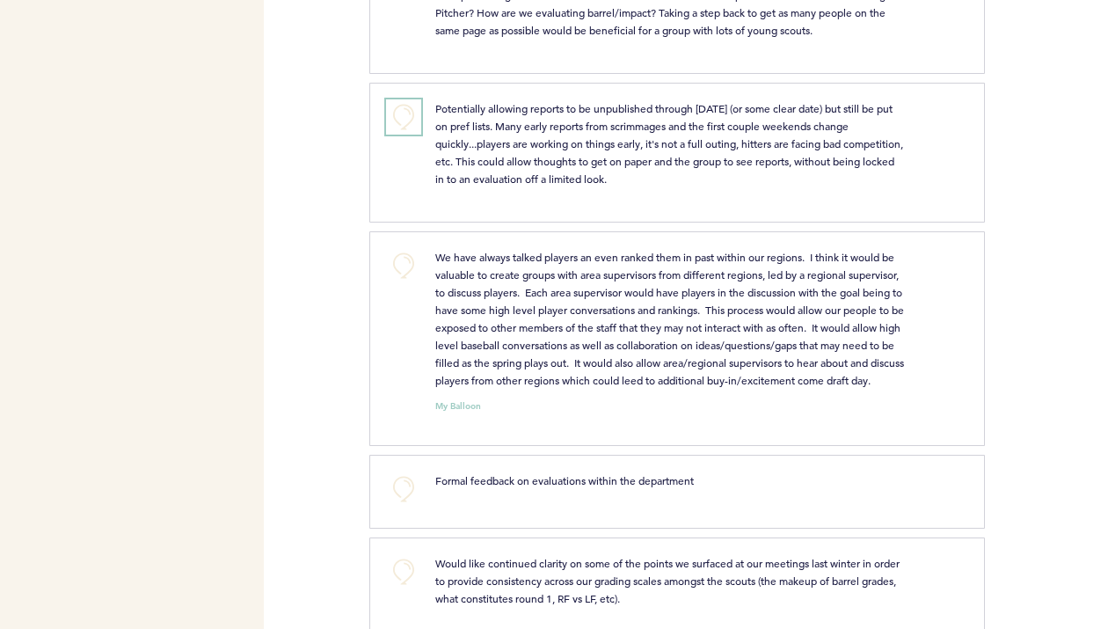
click at [403, 126] on button "+0" at bounding box center [403, 116] width 35 height 35
click at [403, 126] on button "+1" at bounding box center [403, 116] width 35 height 35
click at [409, 267] on button "+0" at bounding box center [403, 265] width 35 height 35
click at [409, 267] on span "+1" at bounding box center [404, 263] width 12 height 18
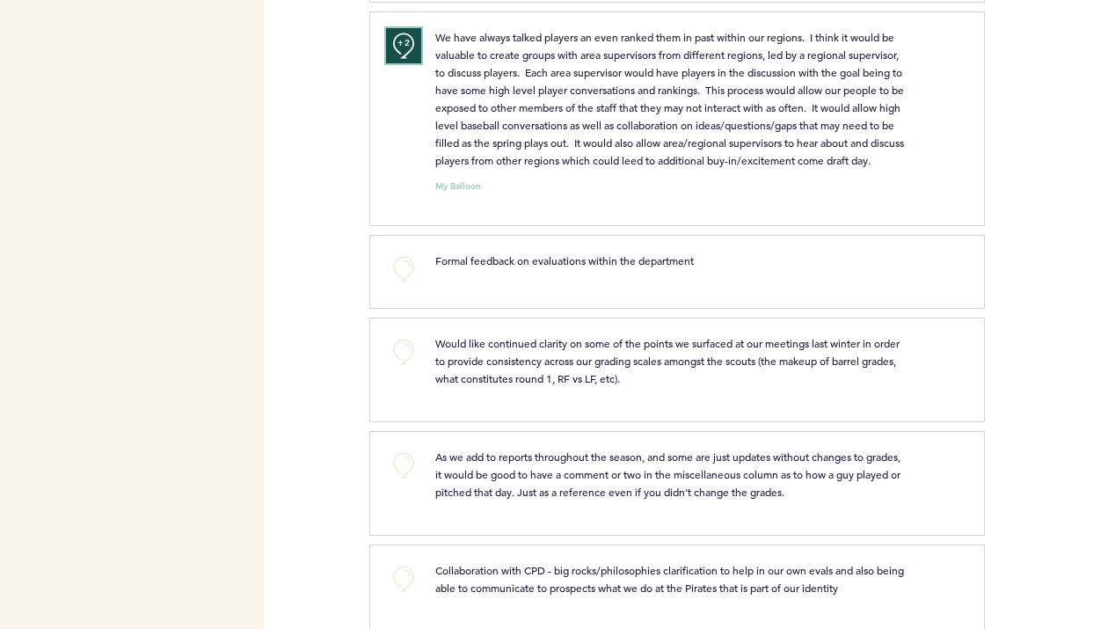
scroll to position [2301, 0]
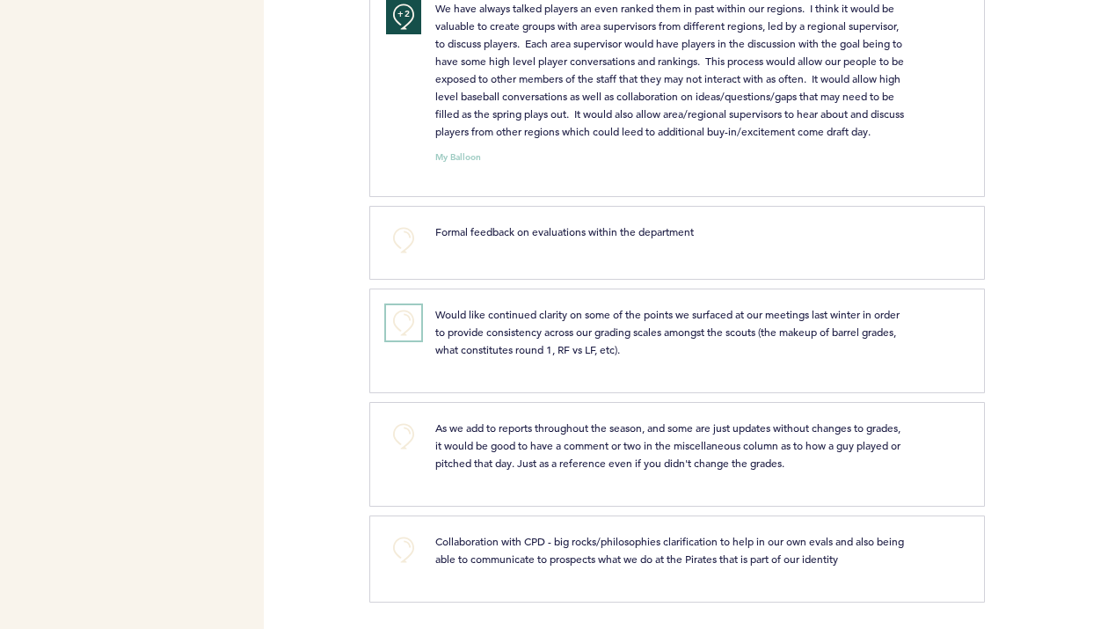
click at [402, 326] on button "+0" at bounding box center [403, 322] width 35 height 35
click at [411, 434] on button "+0" at bounding box center [403, 436] width 35 height 35
click at [404, 438] on span "+1" at bounding box center [404, 434] width 12 height 18
click at [404, 438] on span "+2" at bounding box center [404, 434] width 12 height 18
click at [397, 551] on button "+0" at bounding box center [403, 549] width 35 height 35
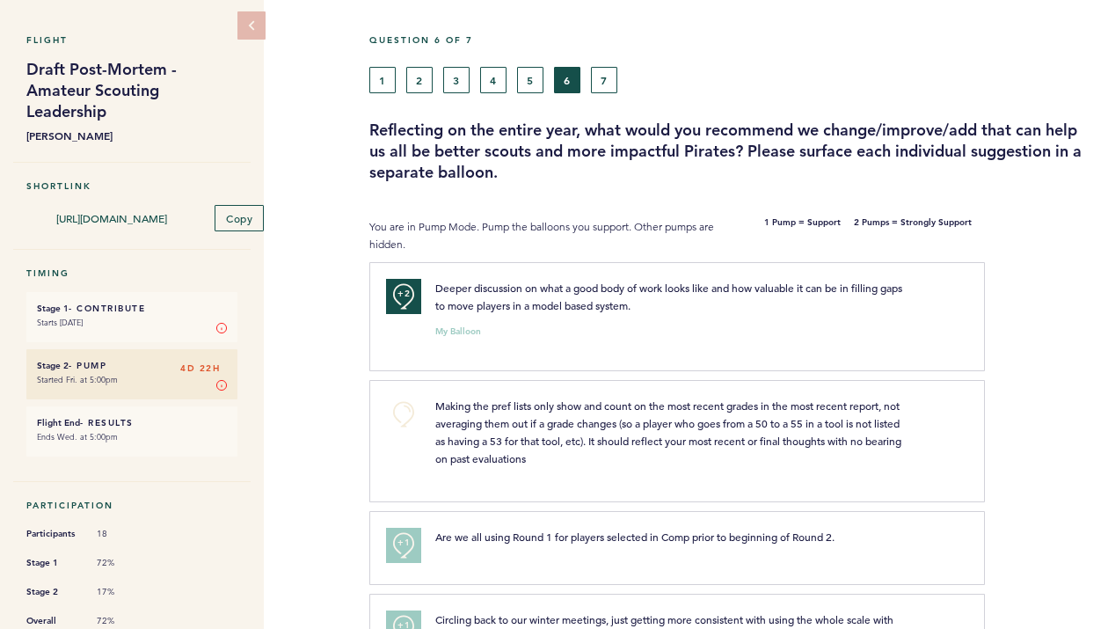
scroll to position [0, 0]
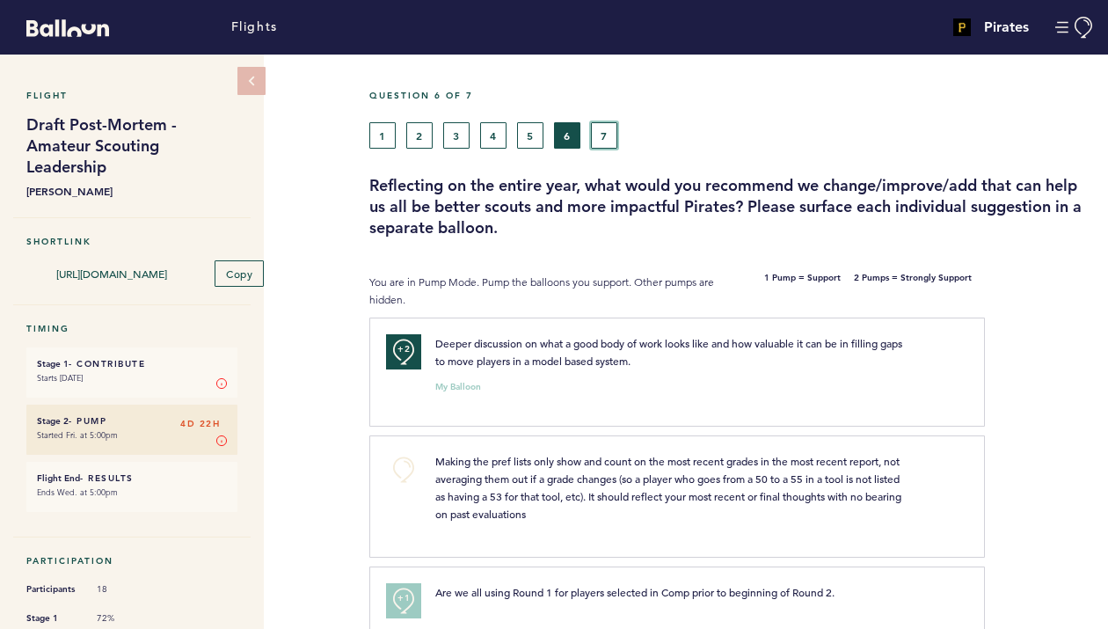
click at [597, 140] on button "7" at bounding box center [604, 135] width 26 height 26
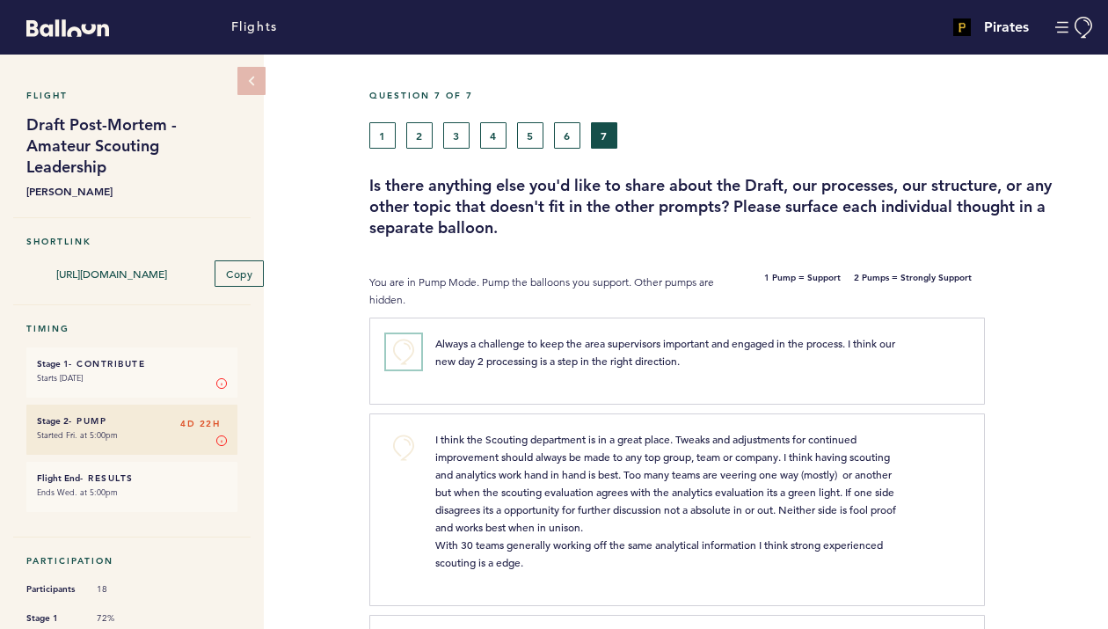
click at [403, 347] on button "+0" at bounding box center [403, 351] width 35 height 35
click at [403, 347] on span "+1" at bounding box center [404, 349] width 12 height 18
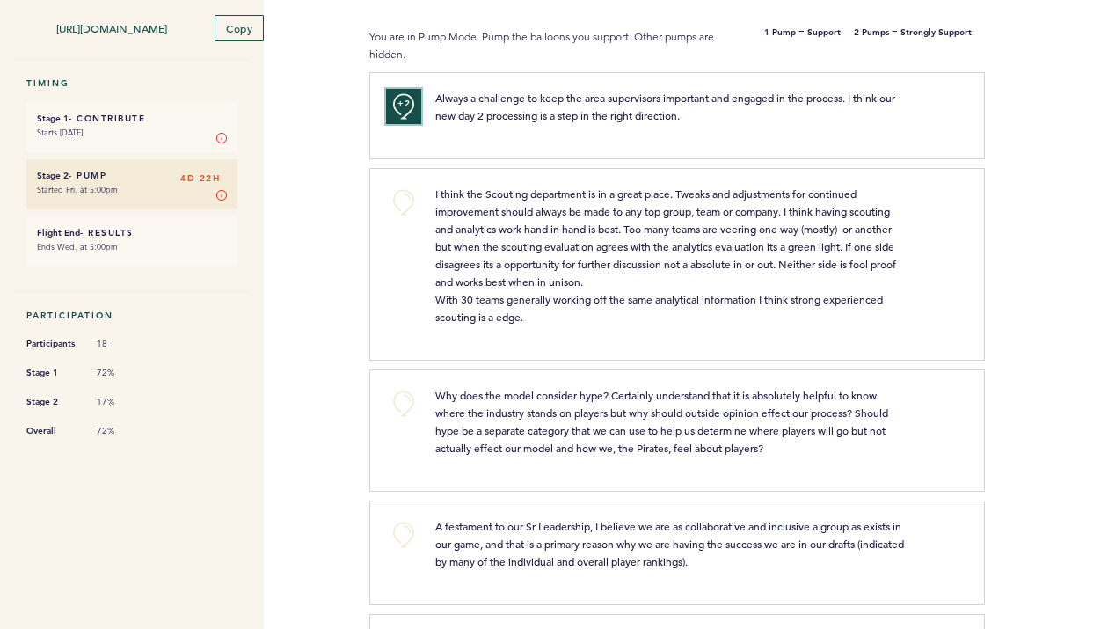
scroll to position [251, 0]
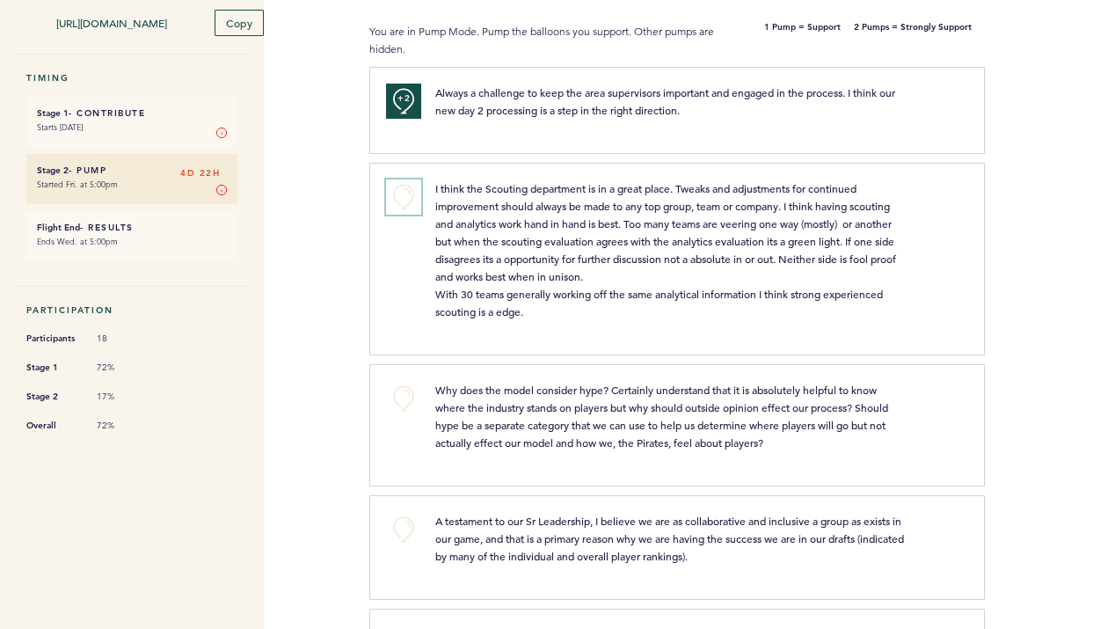
click at [405, 193] on button "+0" at bounding box center [403, 196] width 35 height 35
click at [405, 193] on span "+1" at bounding box center [404, 195] width 12 height 18
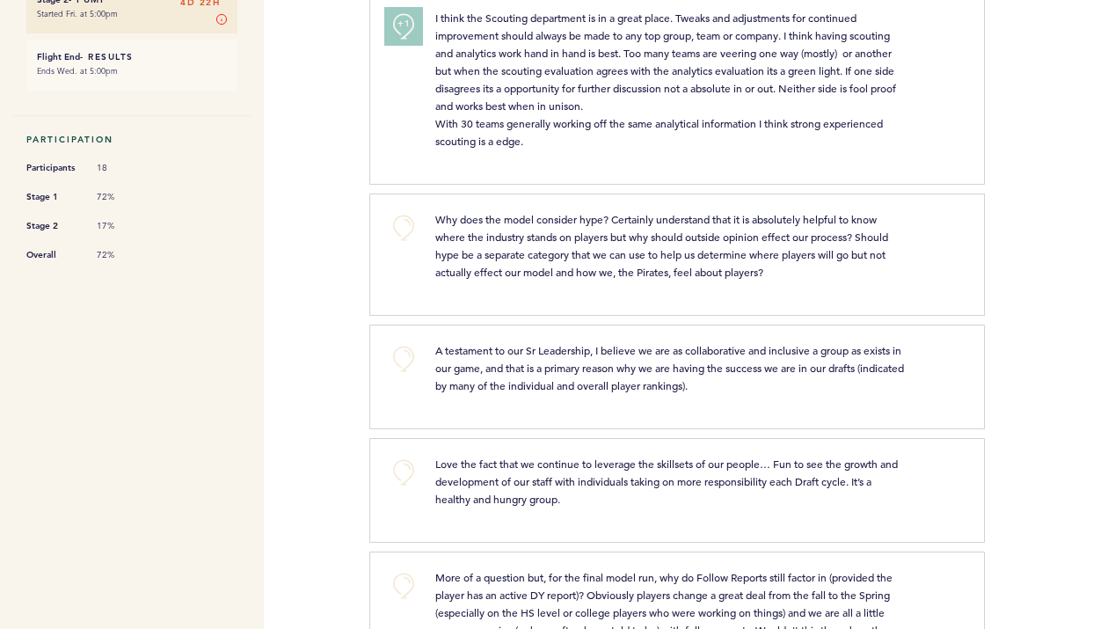
scroll to position [442, 0]
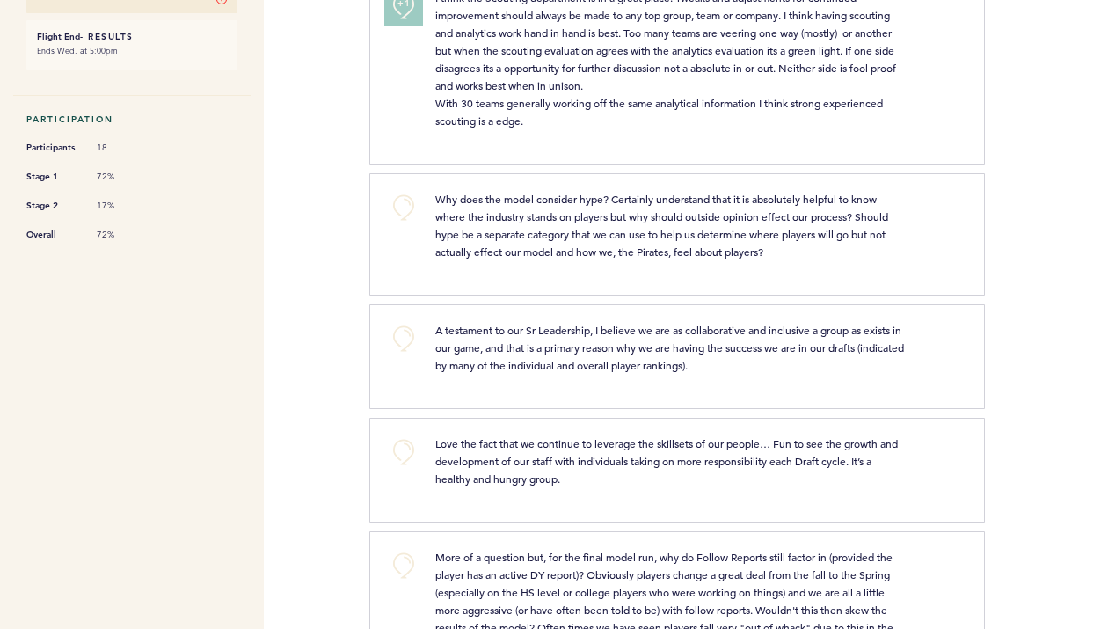
click at [405, 13] on button "+1" at bounding box center [403, 6] width 35 height 35
click at [406, 12] on button "+0" at bounding box center [403, 6] width 35 height 35
click at [406, 12] on button "+1" at bounding box center [403, 6] width 35 height 35
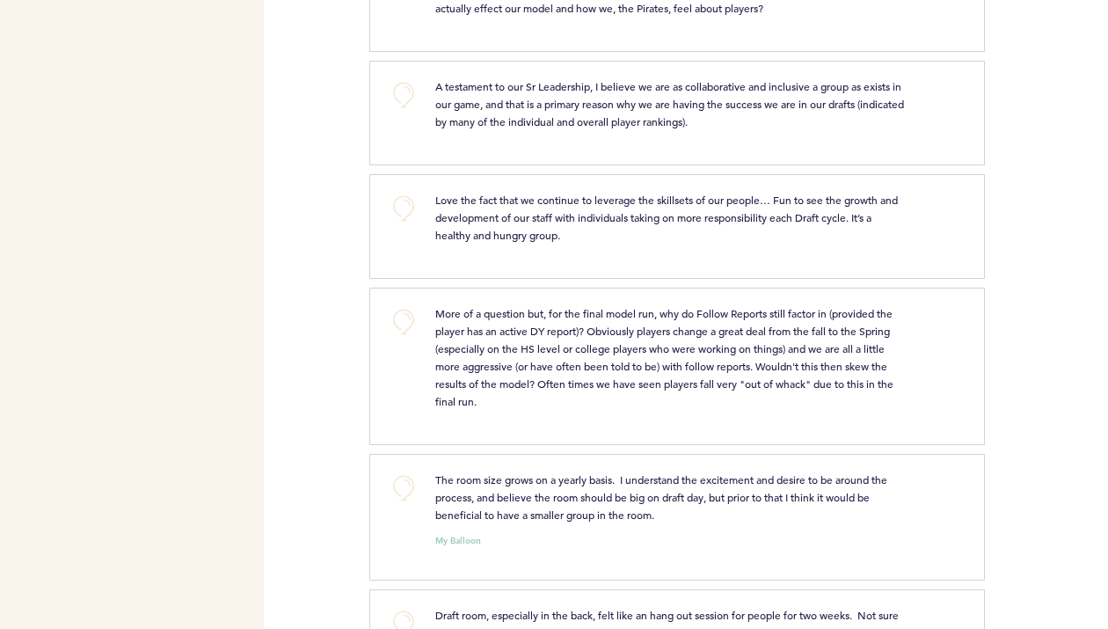
scroll to position [692, 0]
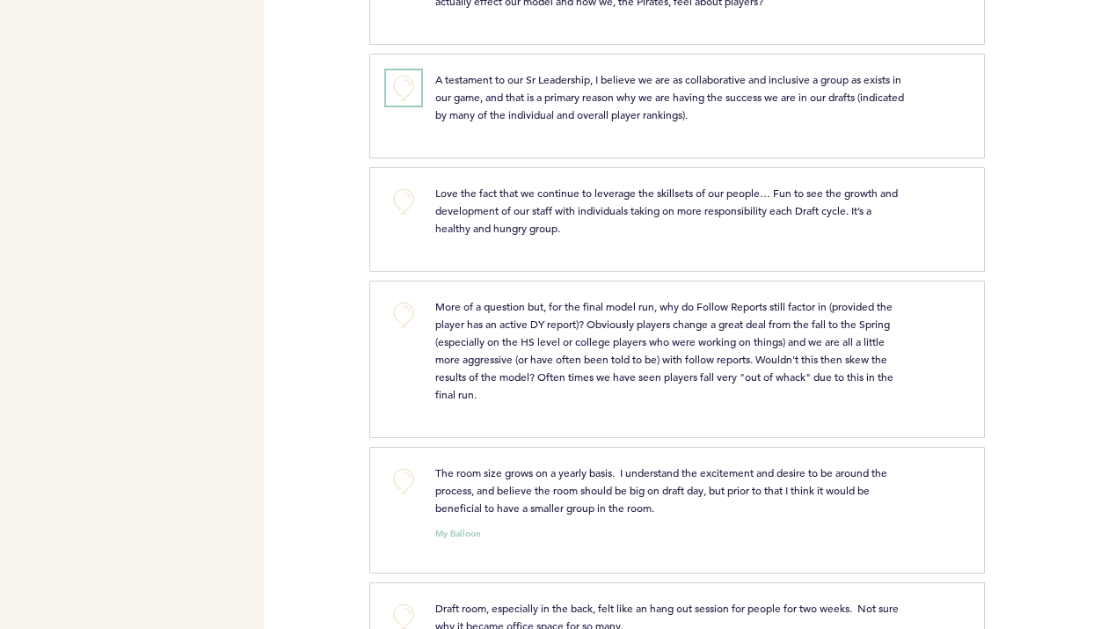
click at [403, 88] on button "+0" at bounding box center [403, 87] width 35 height 35
click at [403, 88] on span "+1" at bounding box center [404, 86] width 12 height 18
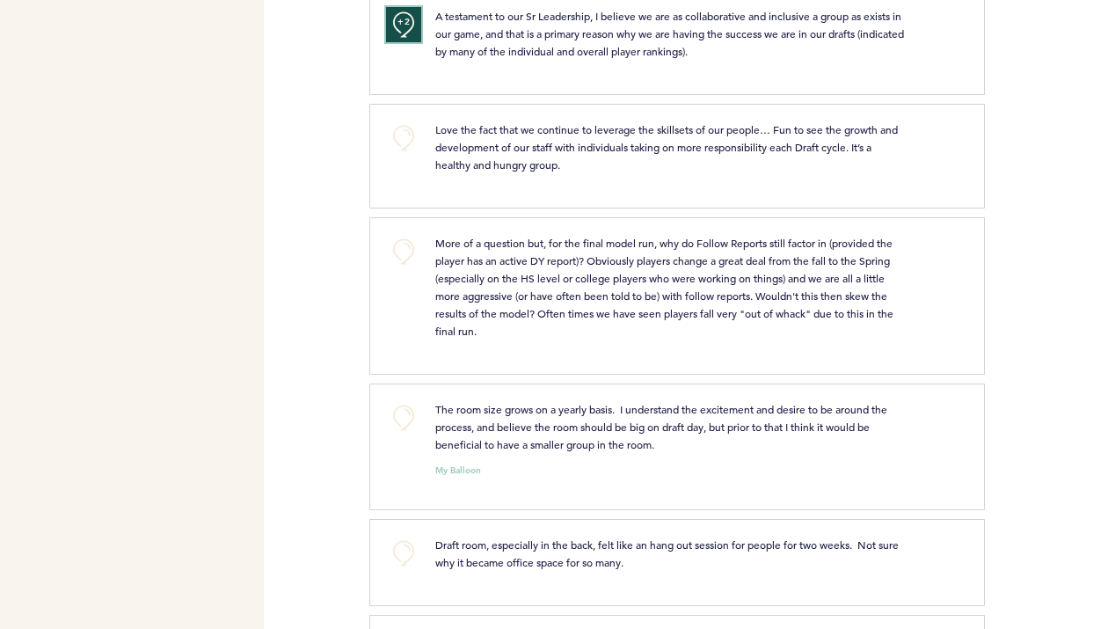
scroll to position [760, 0]
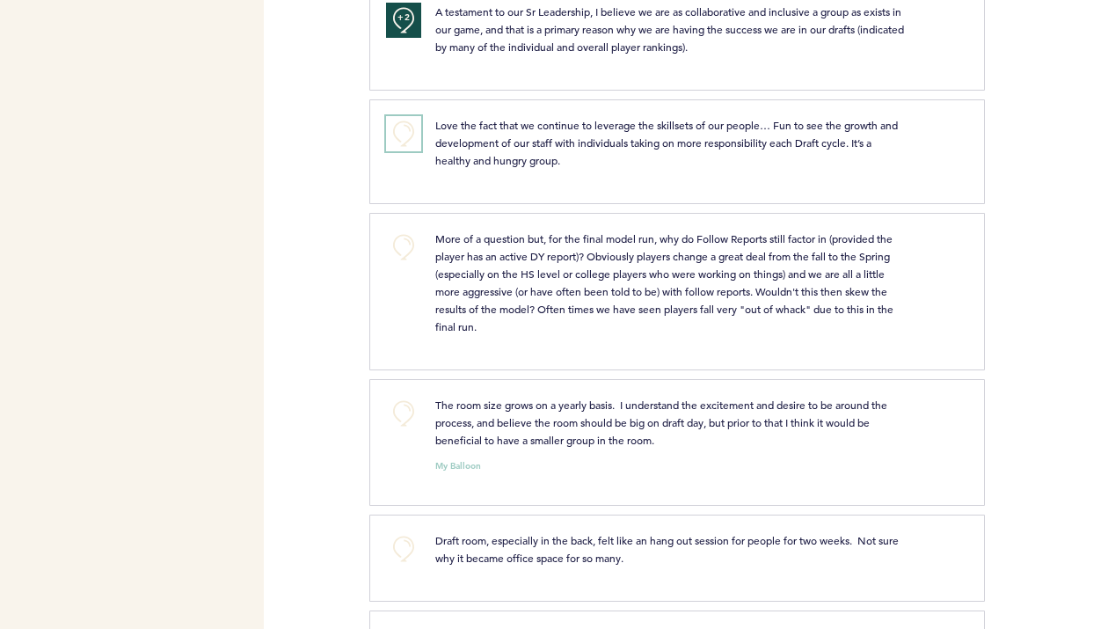
click at [420, 141] on button "+0" at bounding box center [403, 133] width 35 height 35
click at [409, 135] on span "+1" at bounding box center [404, 131] width 12 height 18
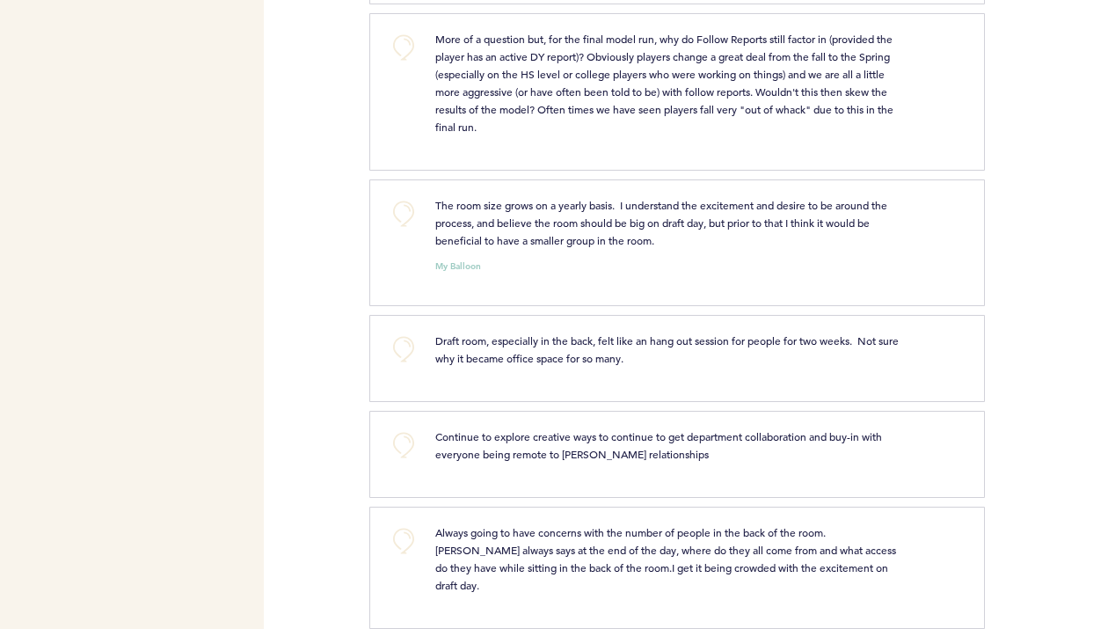
scroll to position [961, 0]
click at [403, 207] on button "+0" at bounding box center [403, 212] width 35 height 35
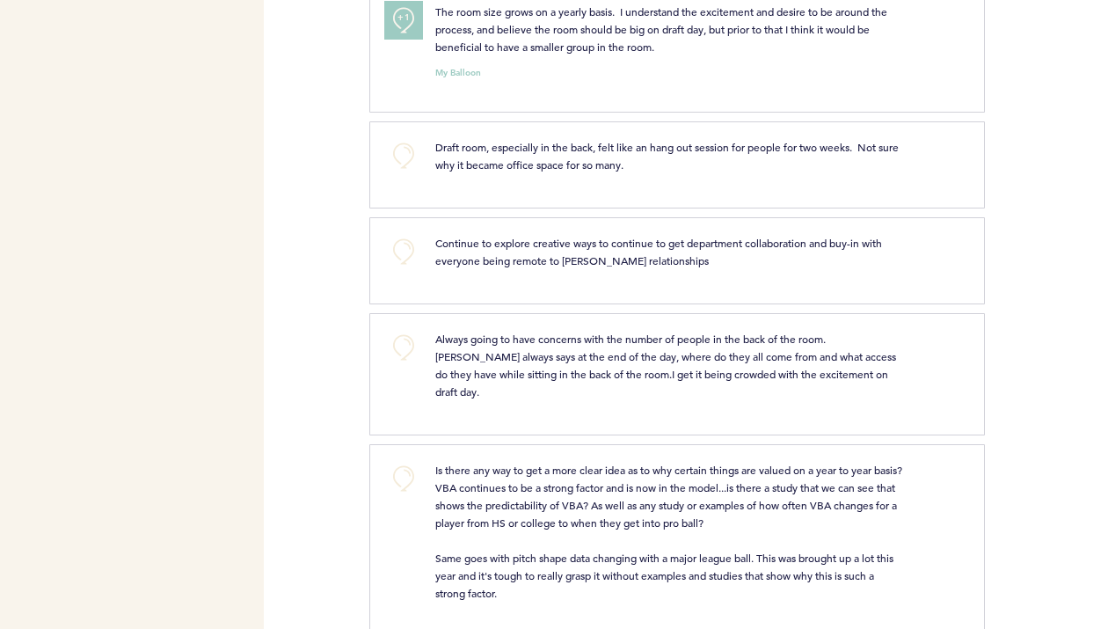
scroll to position [1159, 0]
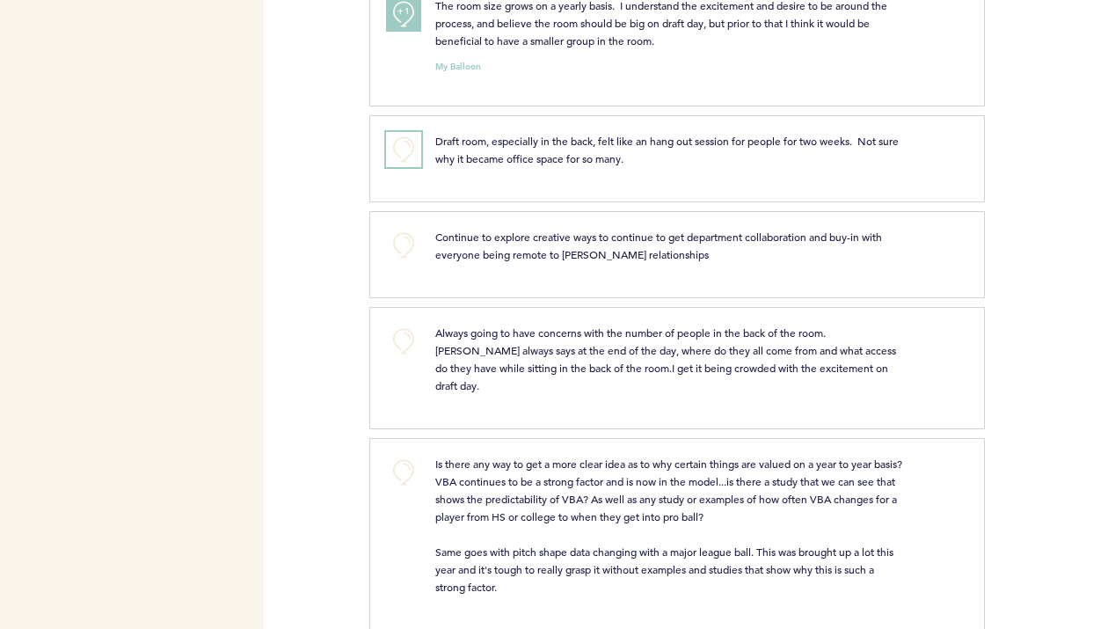
click at [403, 152] on button "+0" at bounding box center [403, 149] width 35 height 35
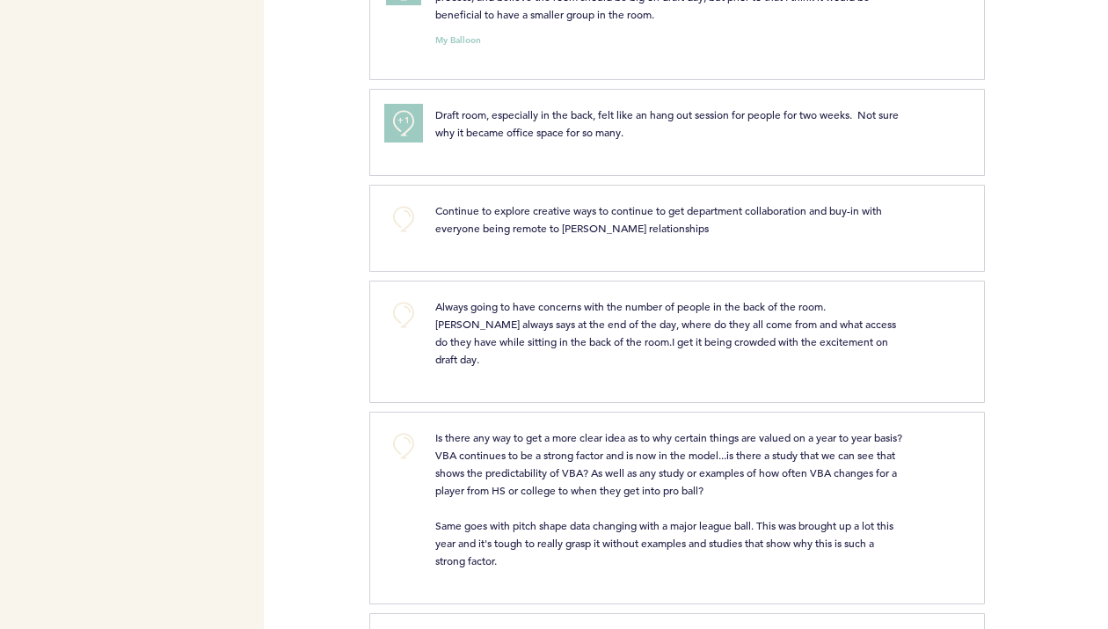
click at [413, 118] on button "+1" at bounding box center [403, 123] width 35 height 35
click at [399, 211] on button "+0" at bounding box center [403, 218] width 35 height 35
click at [406, 214] on span "+1" at bounding box center [404, 217] width 12 height 18
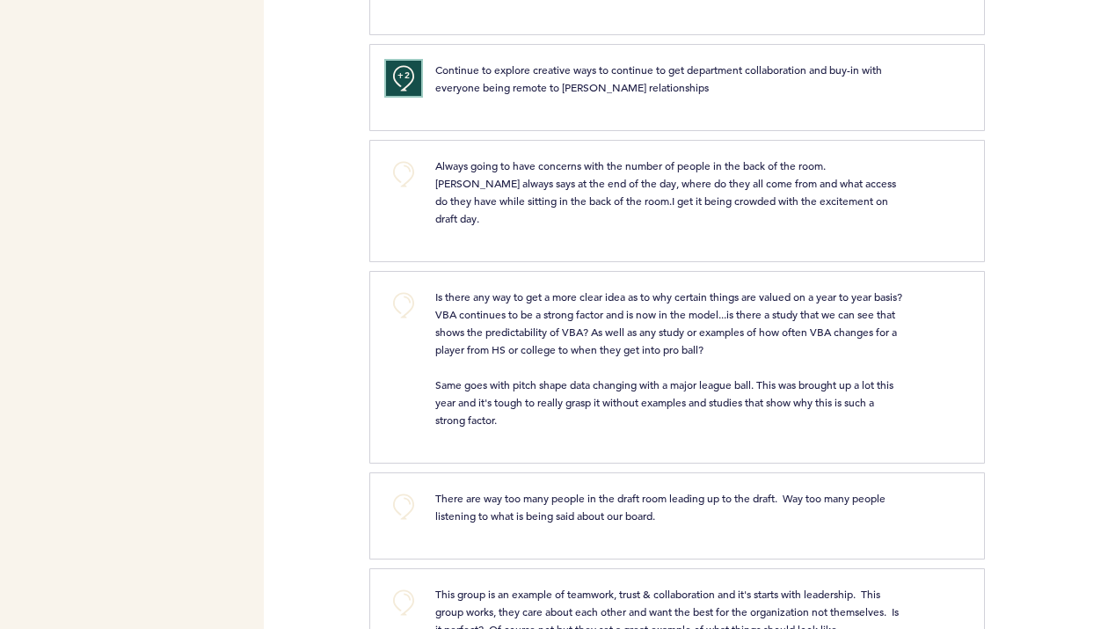
scroll to position [1329, 0]
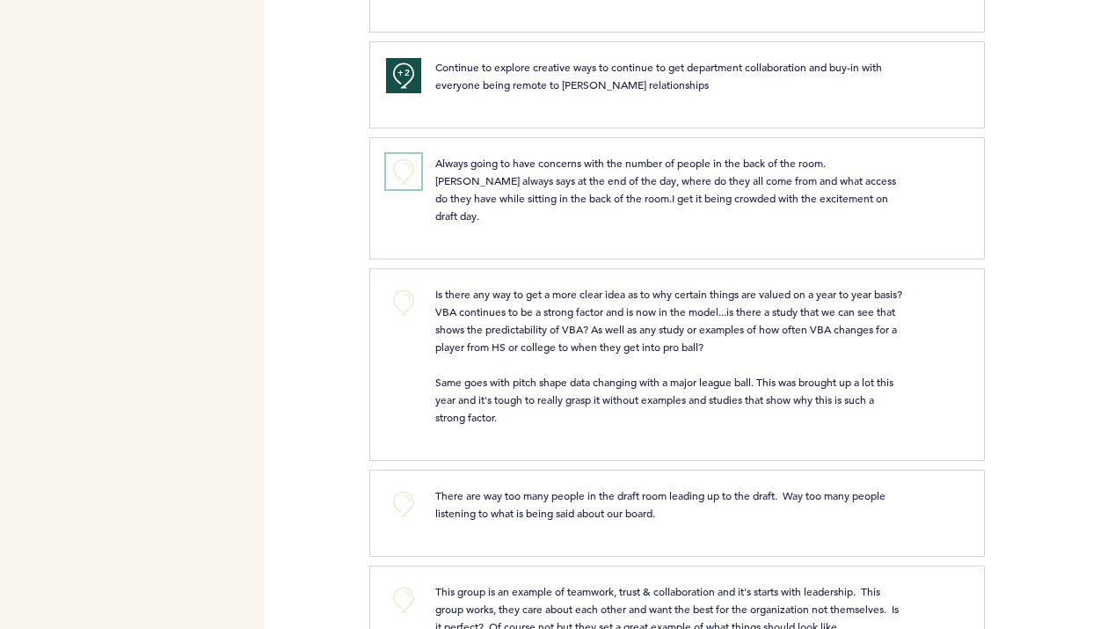
click at [400, 163] on button "+0" at bounding box center [403, 171] width 35 height 35
click at [410, 285] on button "+0" at bounding box center [403, 302] width 35 height 35
click at [404, 291] on span "+1" at bounding box center [404, 300] width 12 height 18
click at [405, 291] on span "+2" at bounding box center [404, 300] width 12 height 18
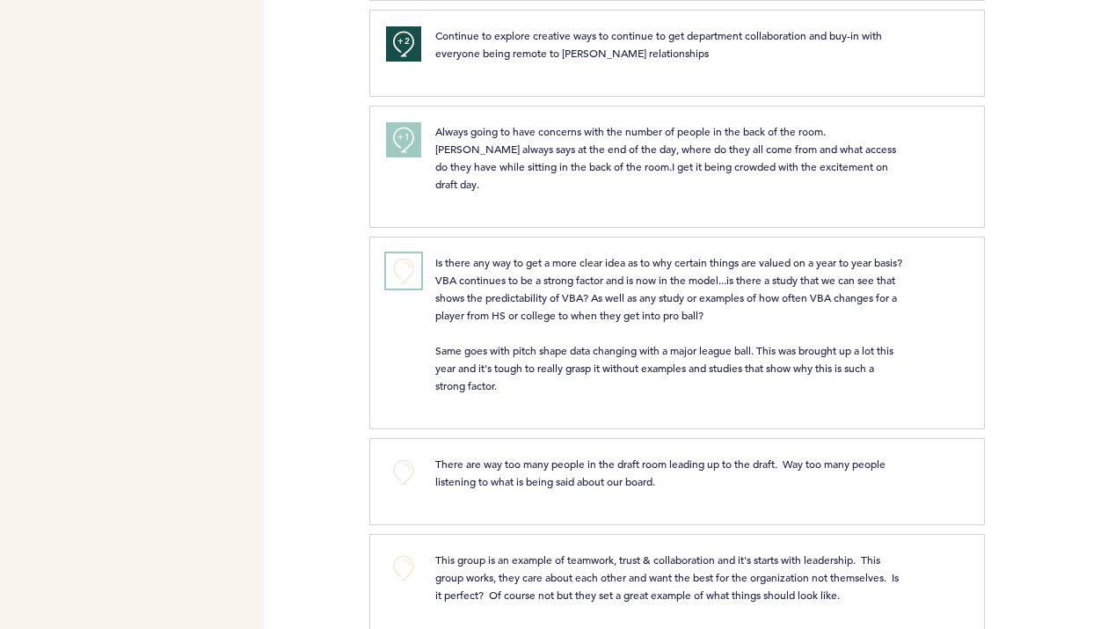
scroll to position [1378, 0]
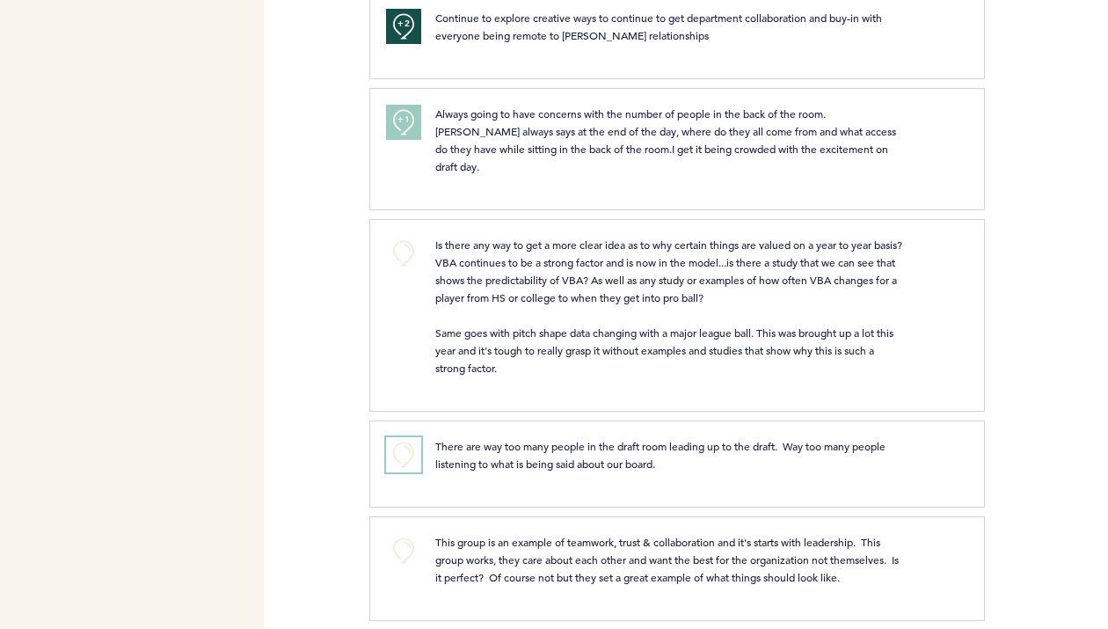
click at [396, 437] on button "+0" at bounding box center [403, 454] width 35 height 35
click at [413, 533] on button "+0" at bounding box center [403, 550] width 35 height 35
click at [413, 533] on button "+1" at bounding box center [403, 550] width 35 height 35
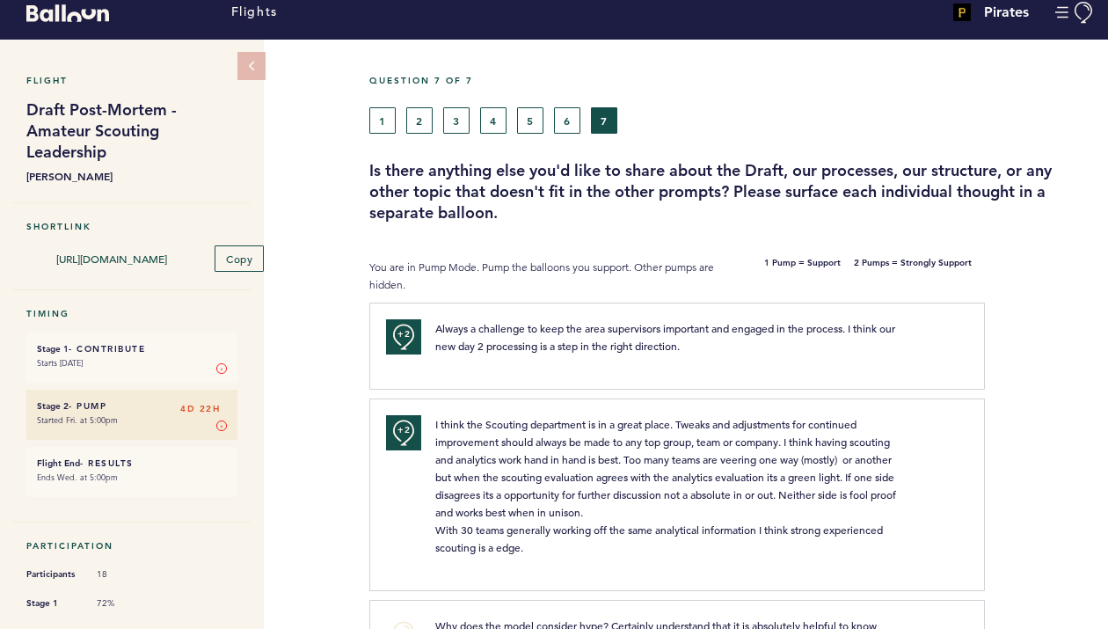
scroll to position [0, 0]
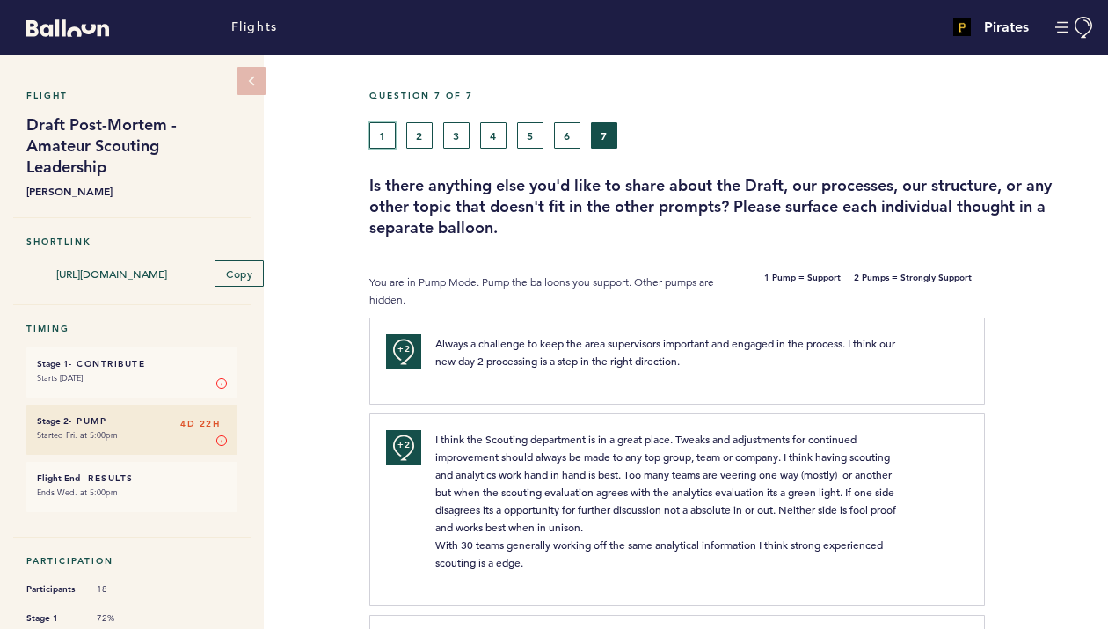
click at [380, 136] on button "1" at bounding box center [382, 135] width 26 height 26
